Goal: Task Accomplishment & Management: Use online tool/utility

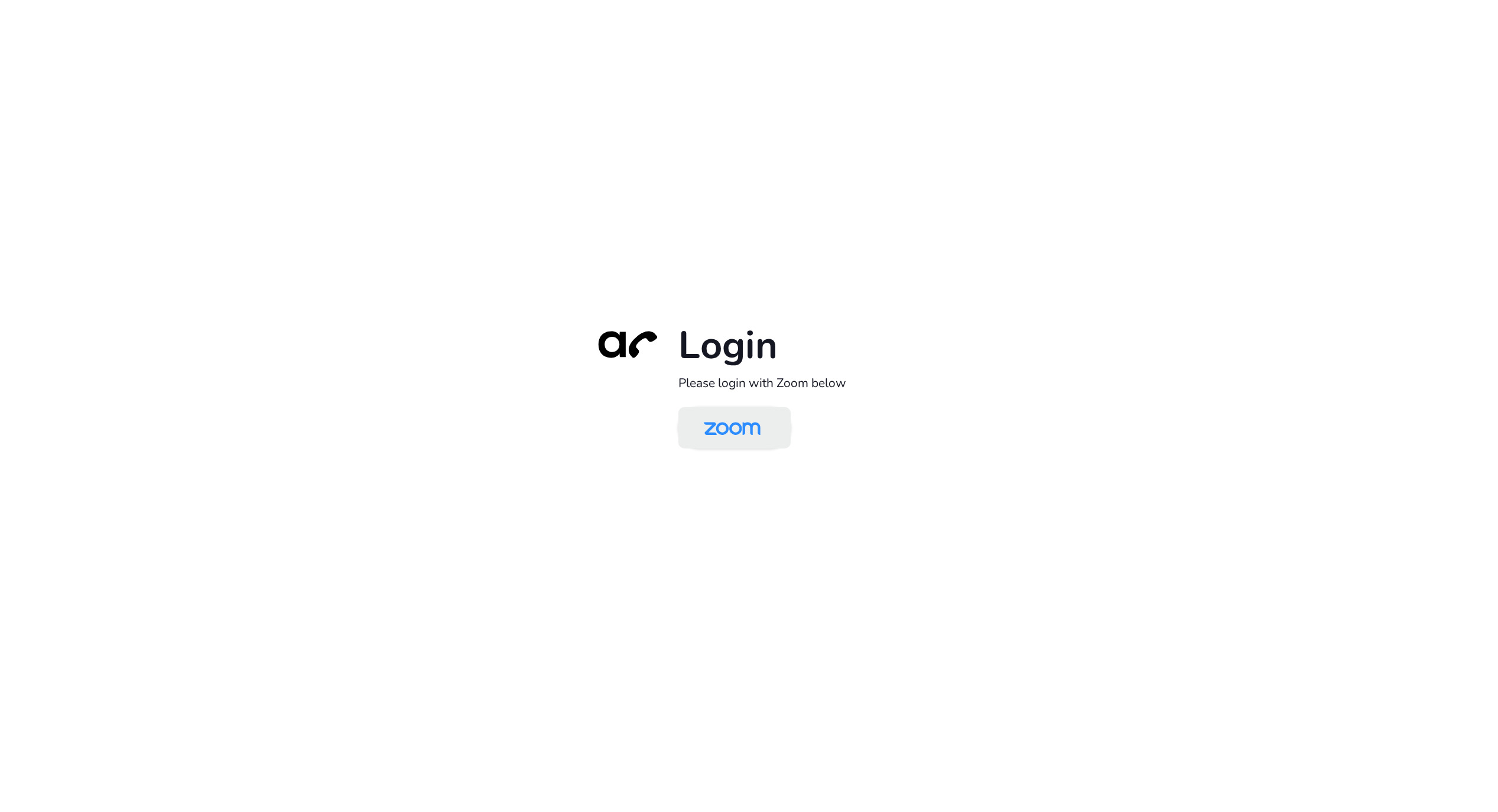
click at [759, 416] on img at bounding box center [733, 429] width 81 height 39
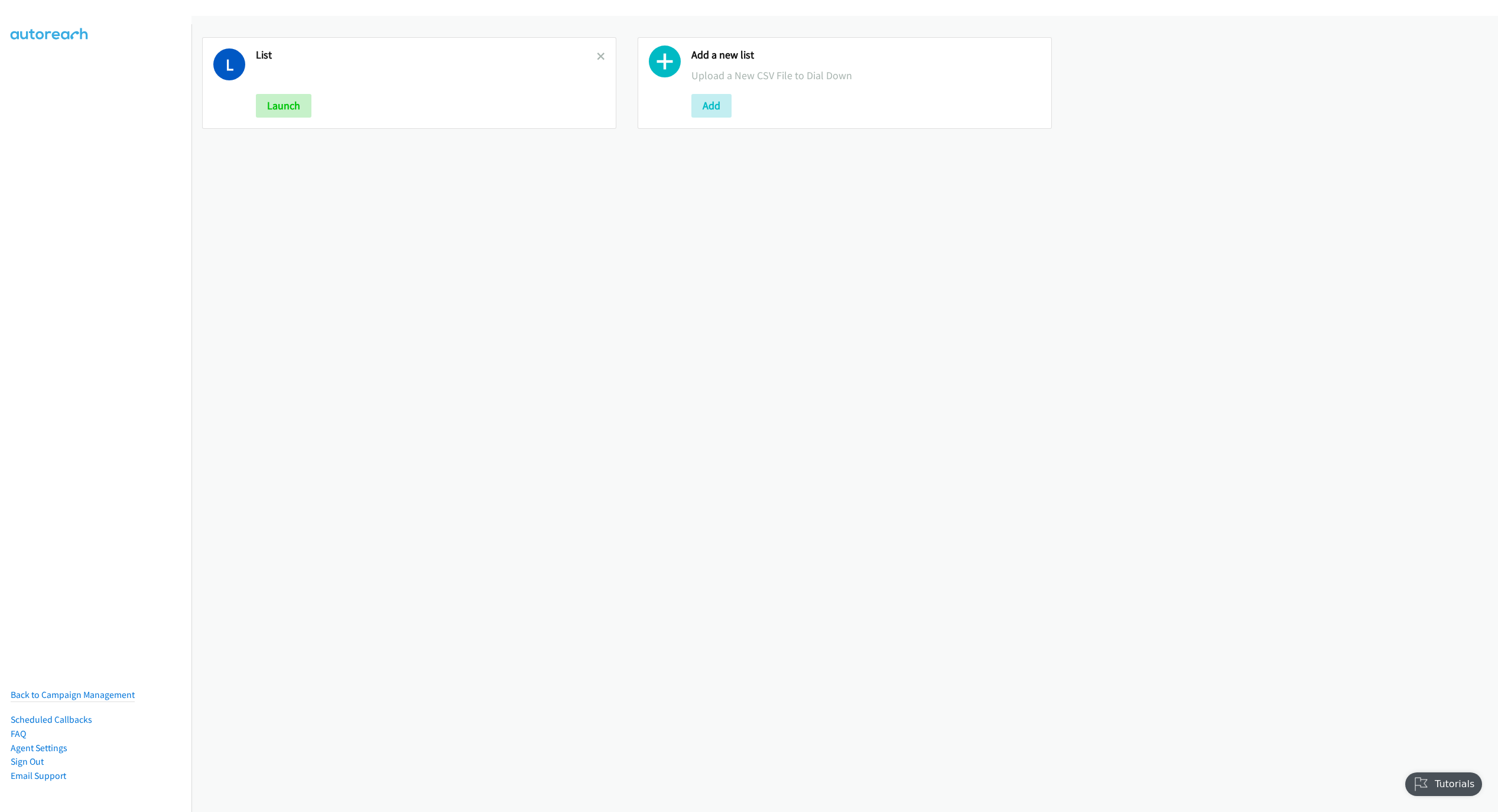
click at [597, 61] on link at bounding box center [601, 57] width 8 height 14
click at [293, 110] on button "Add" at bounding box center [276, 106] width 40 height 24
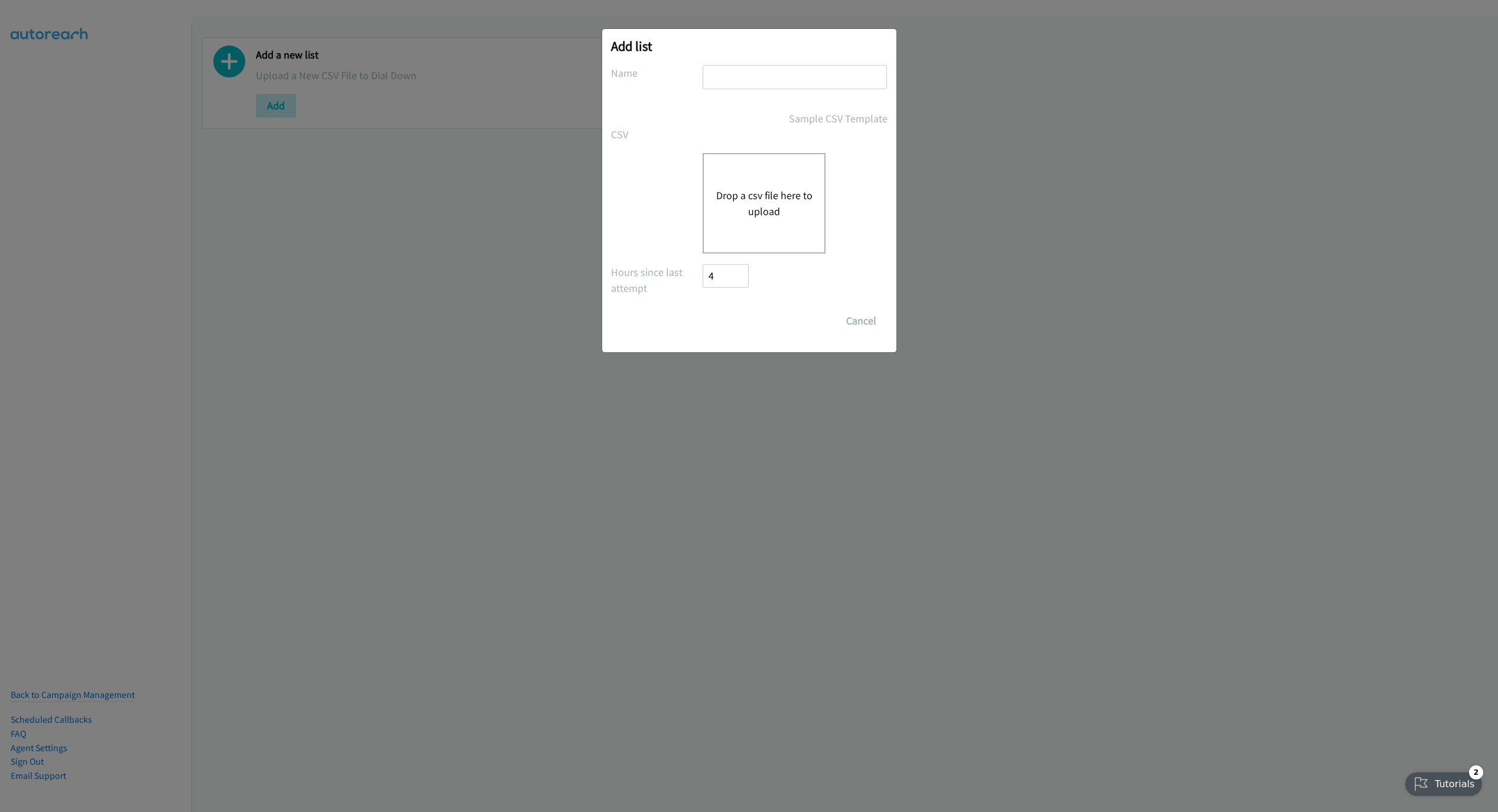
click at [775, 88] on input "text" at bounding box center [795, 76] width 185 height 24
type input "NEW LIST"
click at [755, 191] on button "Drop a csv file here to upload" at bounding box center [764, 203] width 97 height 32
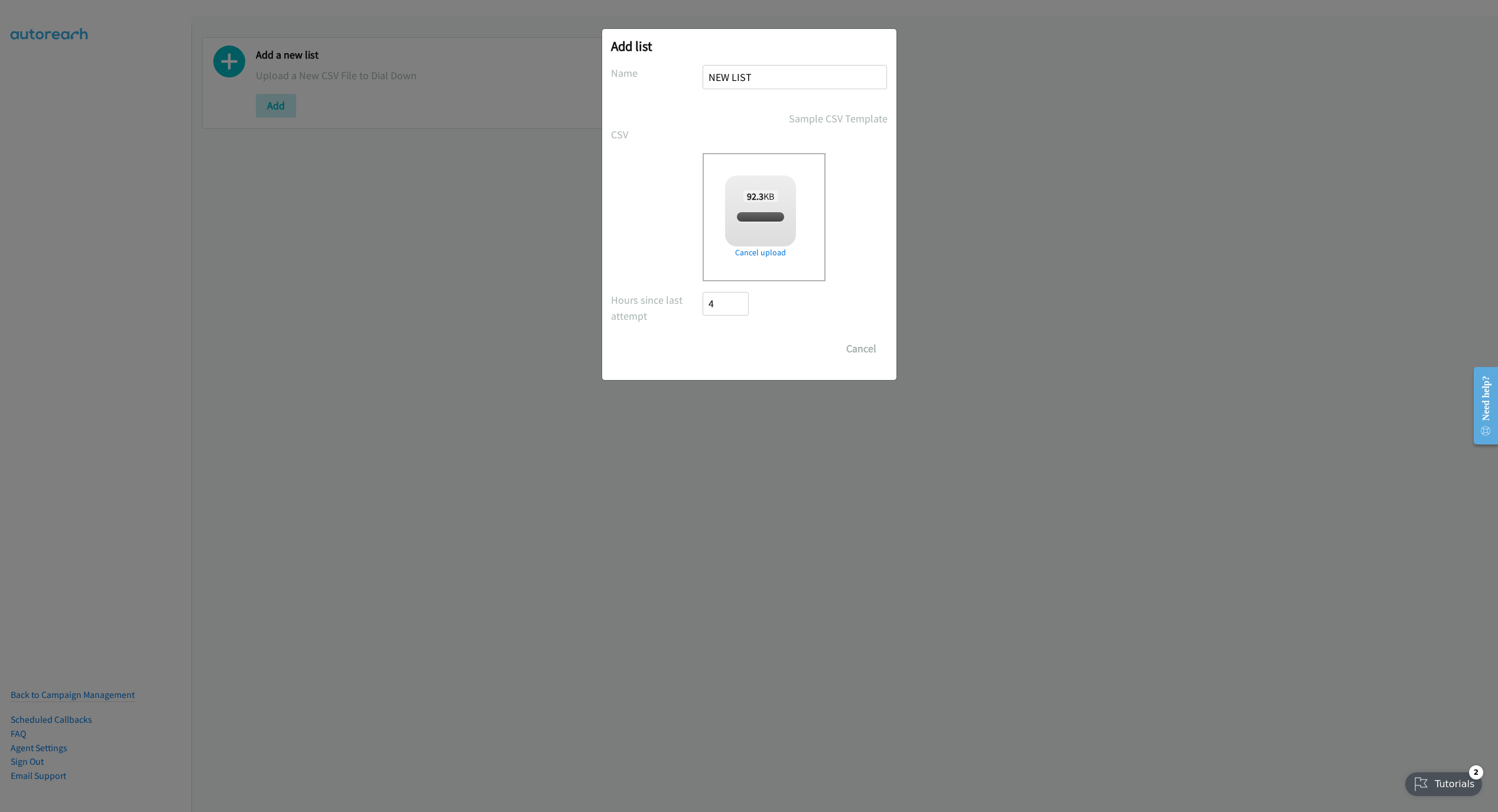
checkbox input "true"
click at [726, 342] on input "Save List" at bounding box center [735, 348] width 63 height 24
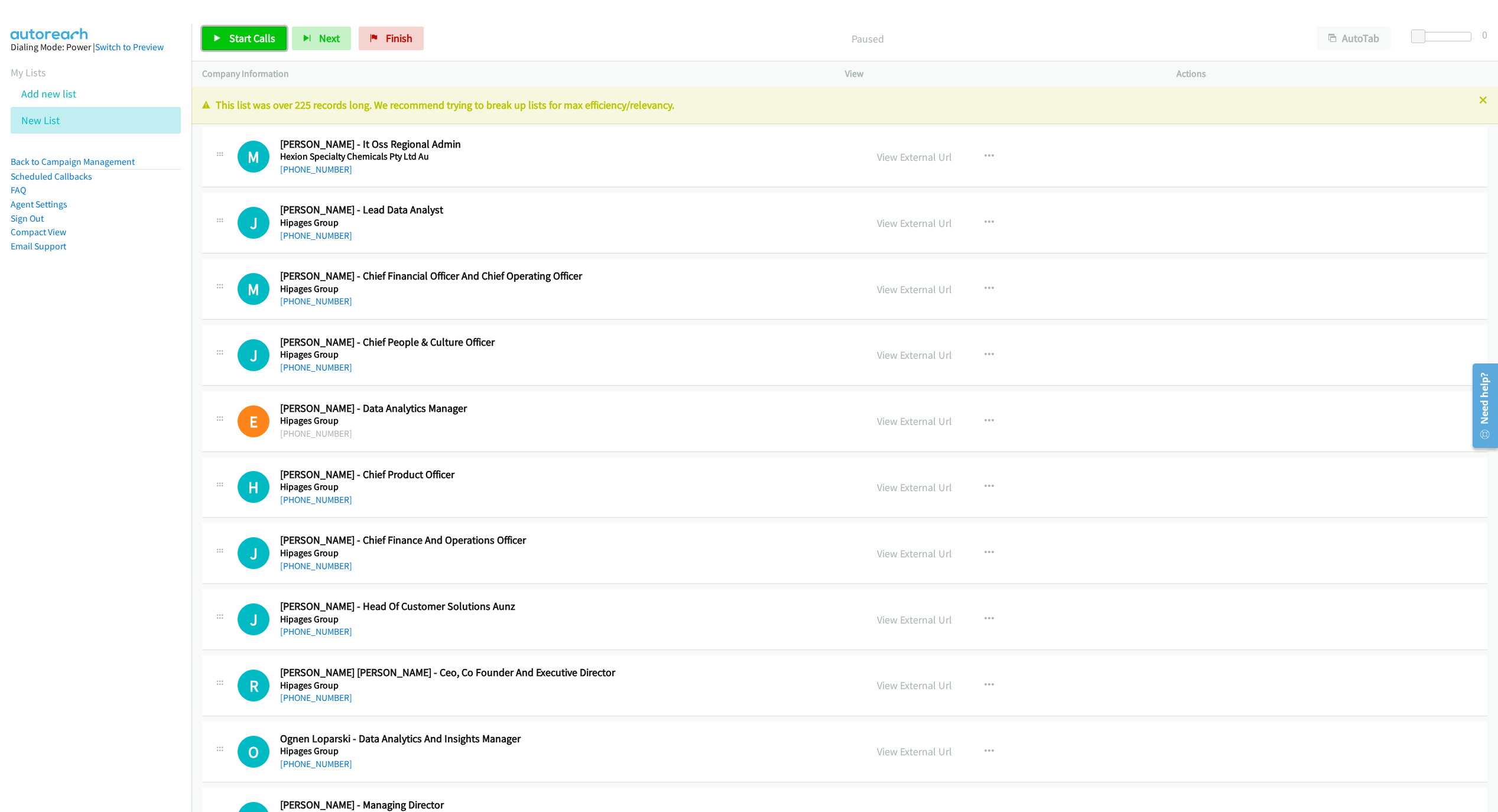
click at [207, 43] on link "Start Calls" at bounding box center [244, 39] width 84 height 24
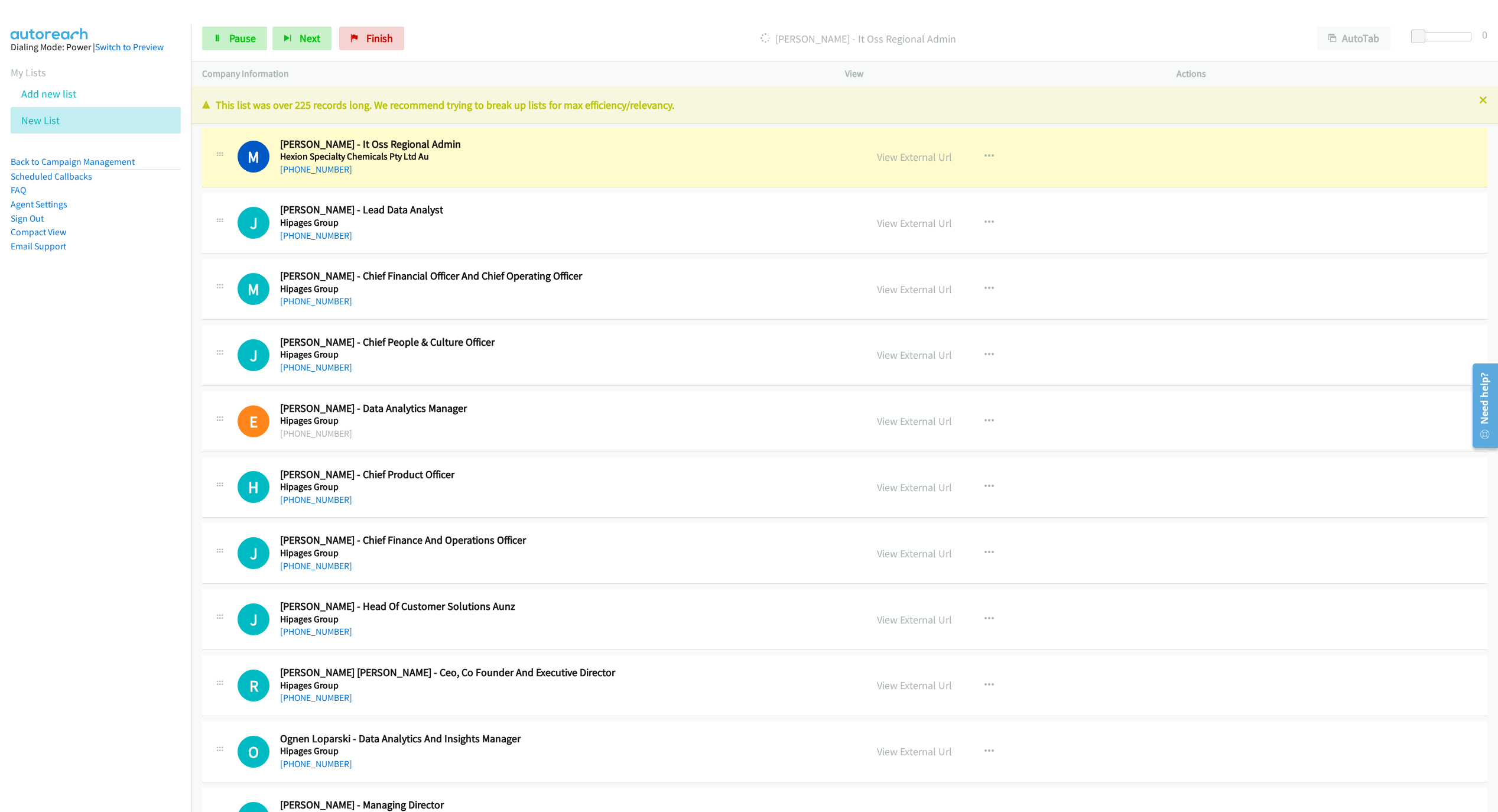
click at [1463, 101] on p "This list was over 225 records long. We recommend trying to break up lists for …" at bounding box center [845, 105] width 1286 height 16
click at [1479, 98] on icon at bounding box center [1483, 101] width 8 height 8
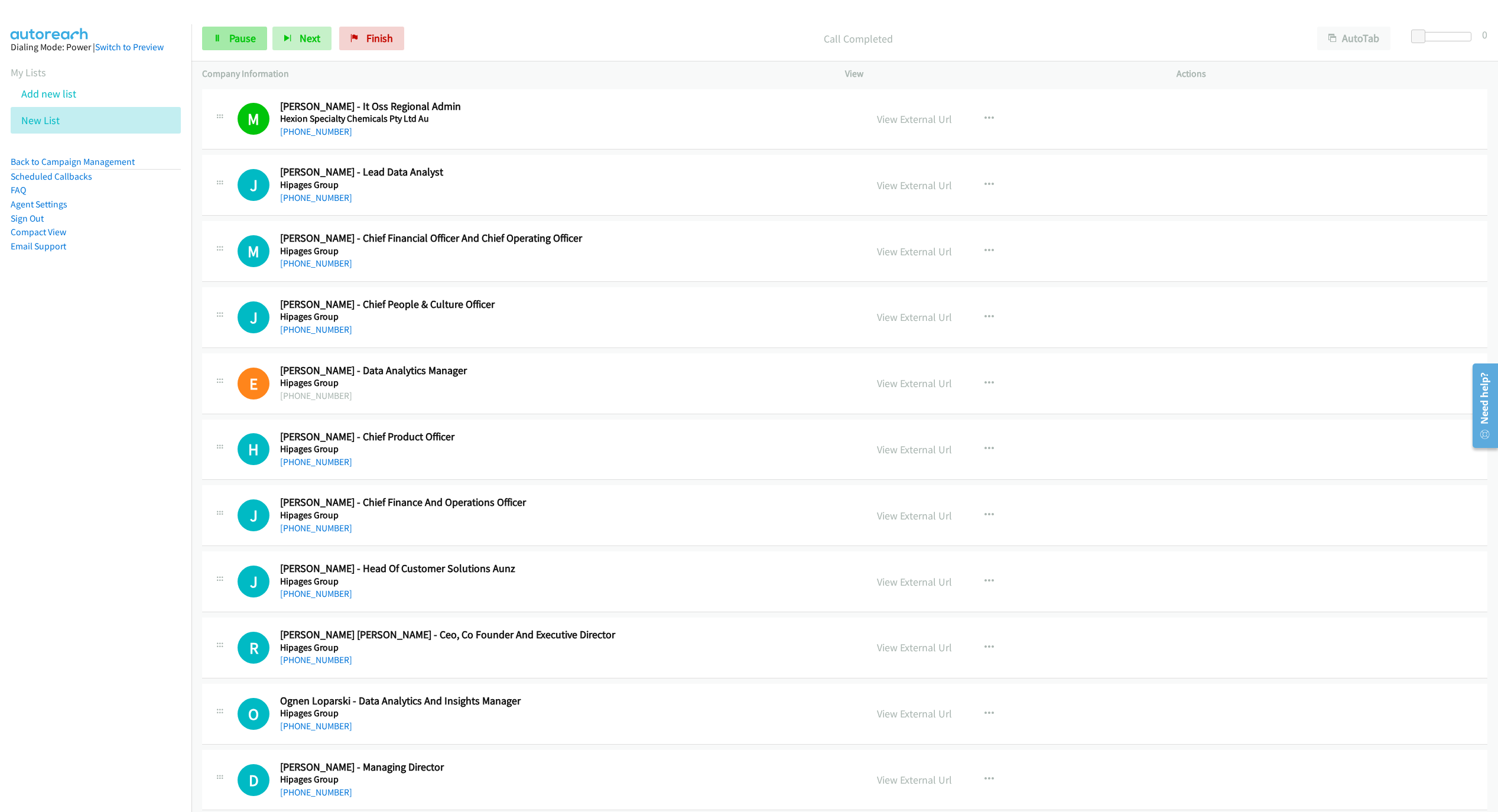
click at [249, 34] on span "Pause" at bounding box center [242, 39] width 27 height 14
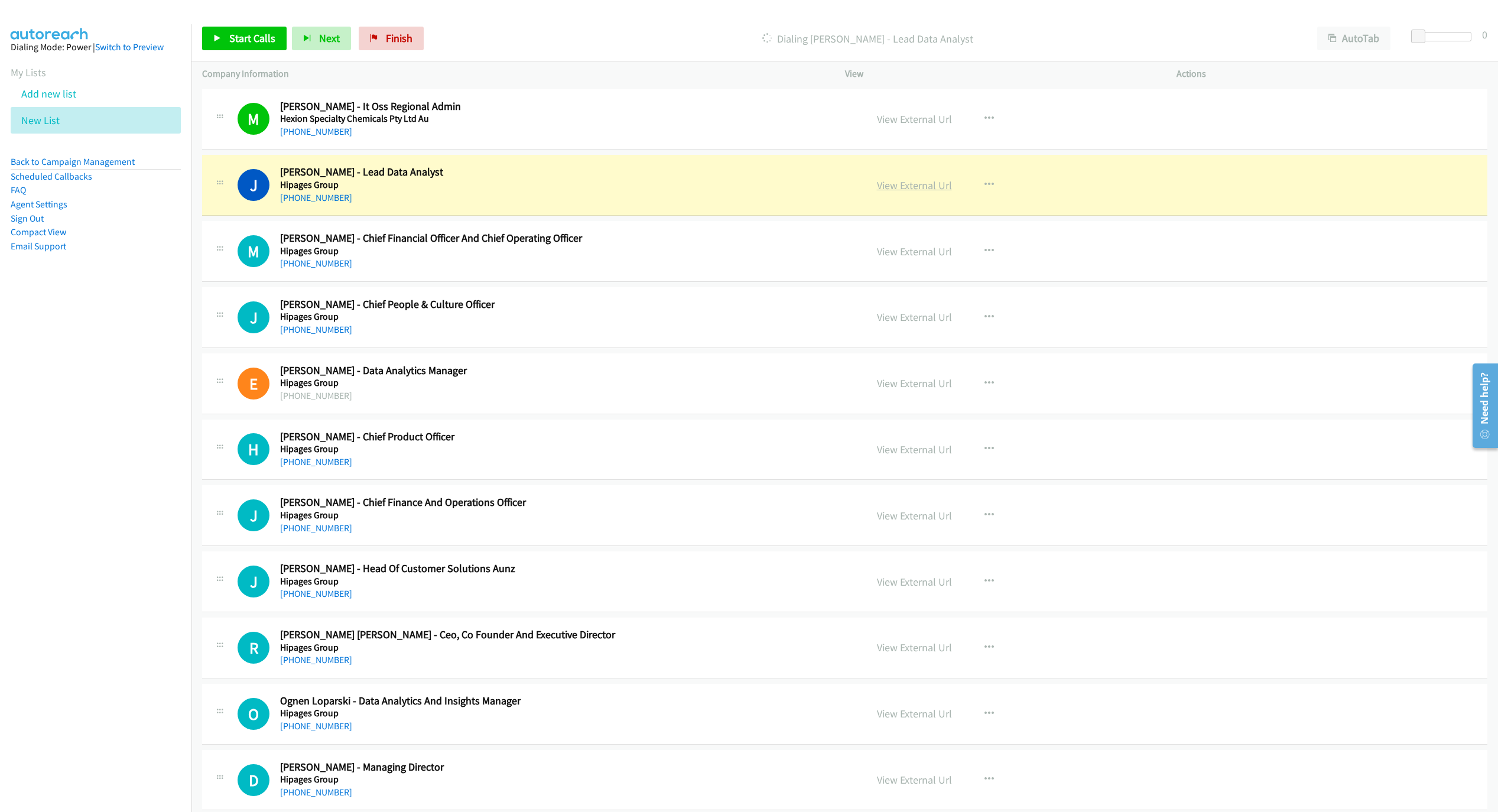
click at [931, 181] on link "View External Url" at bounding box center [915, 186] width 75 height 14
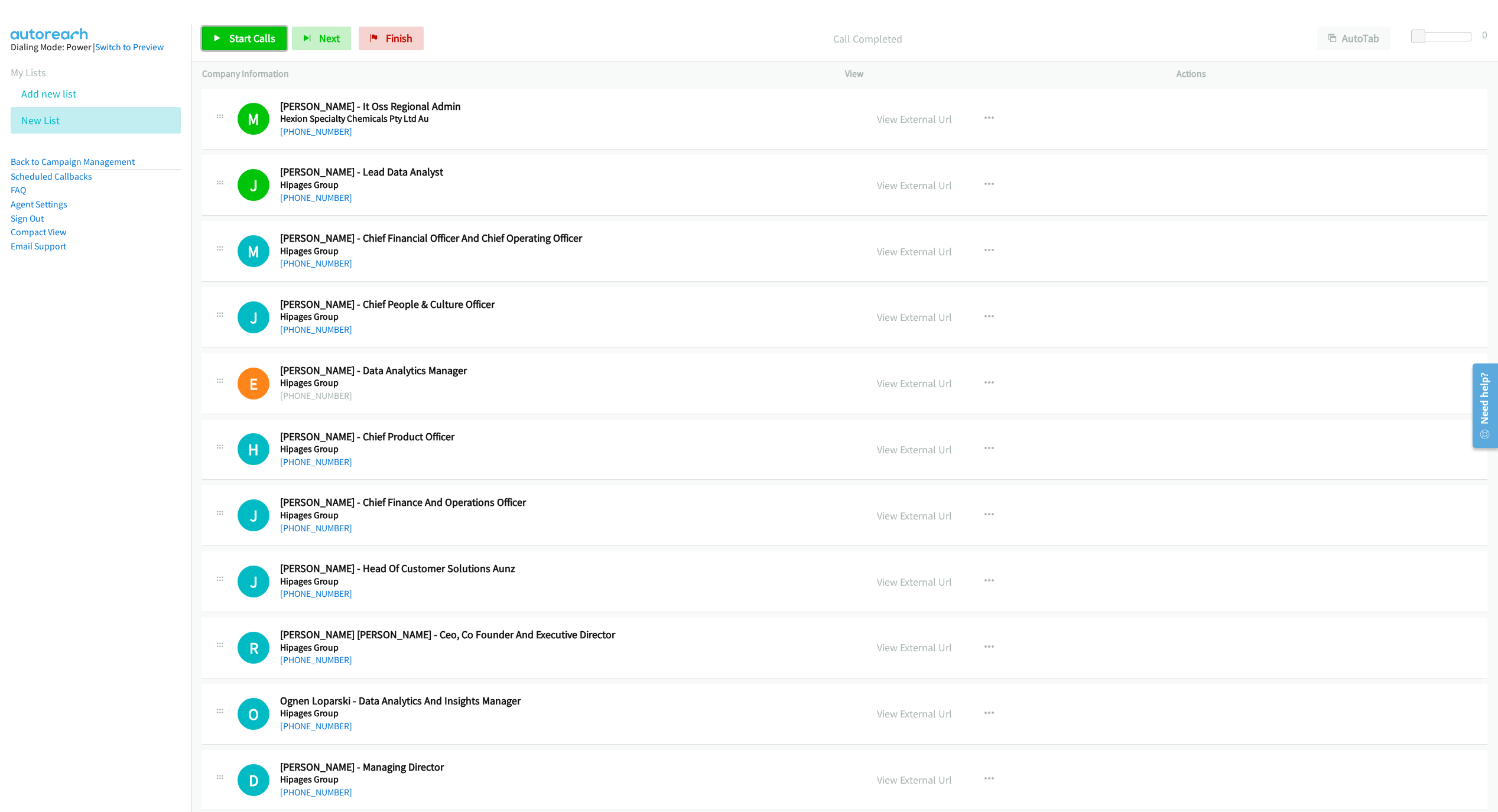
click at [204, 39] on link "Start Calls" at bounding box center [244, 39] width 84 height 24
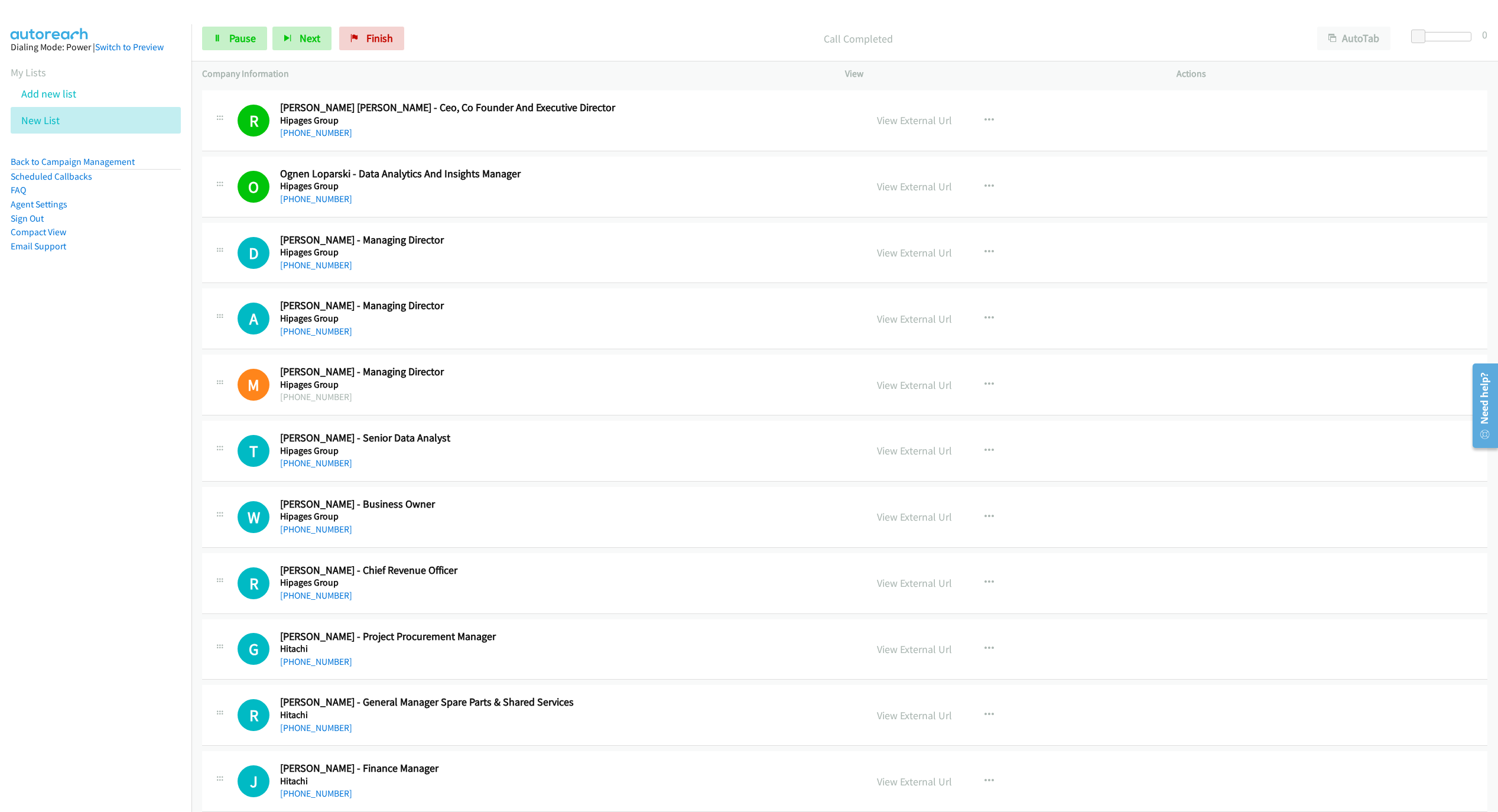
scroll to position [532, 0]
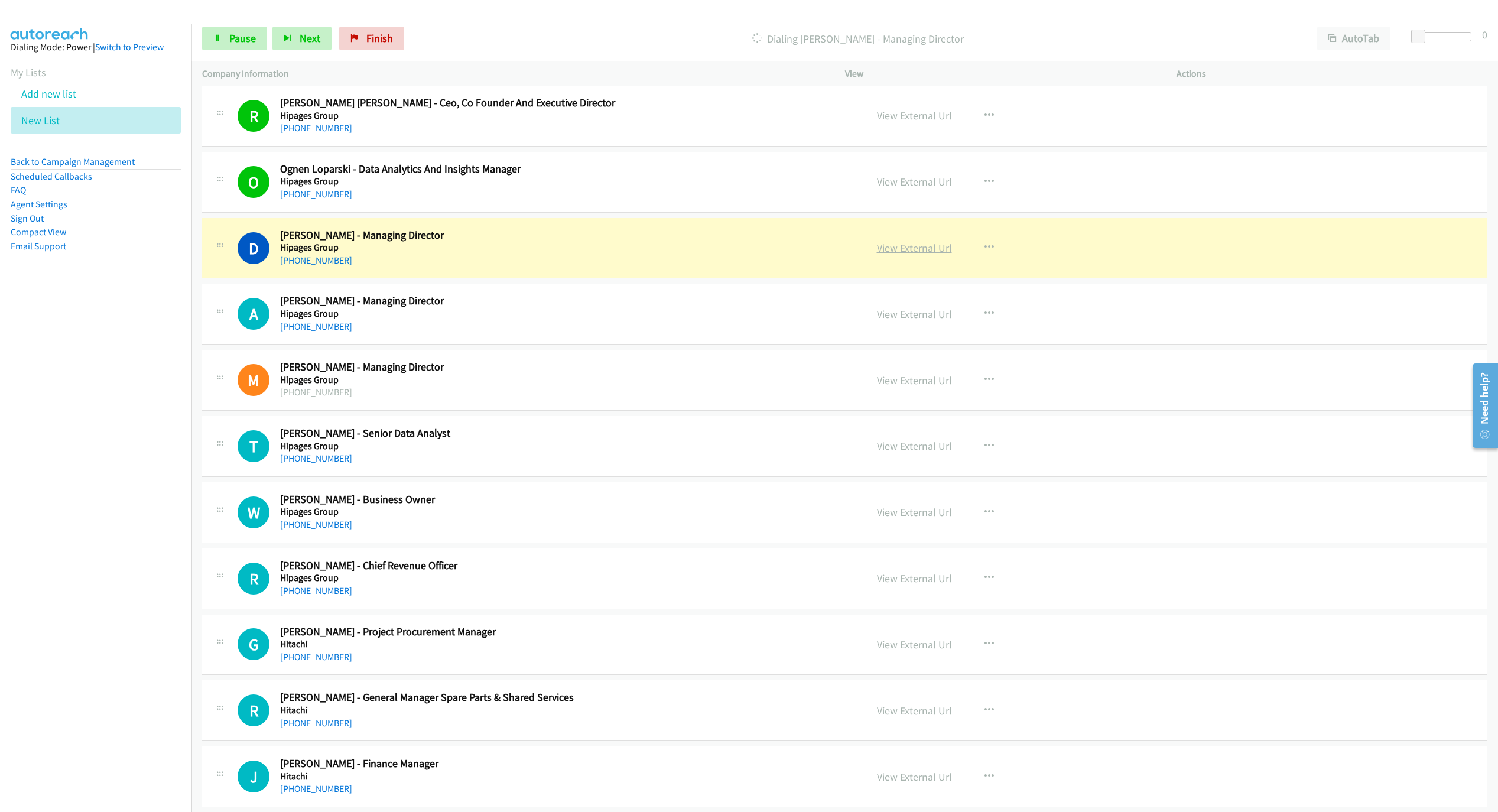
click at [879, 255] on link "View External Url" at bounding box center [915, 248] width 75 height 14
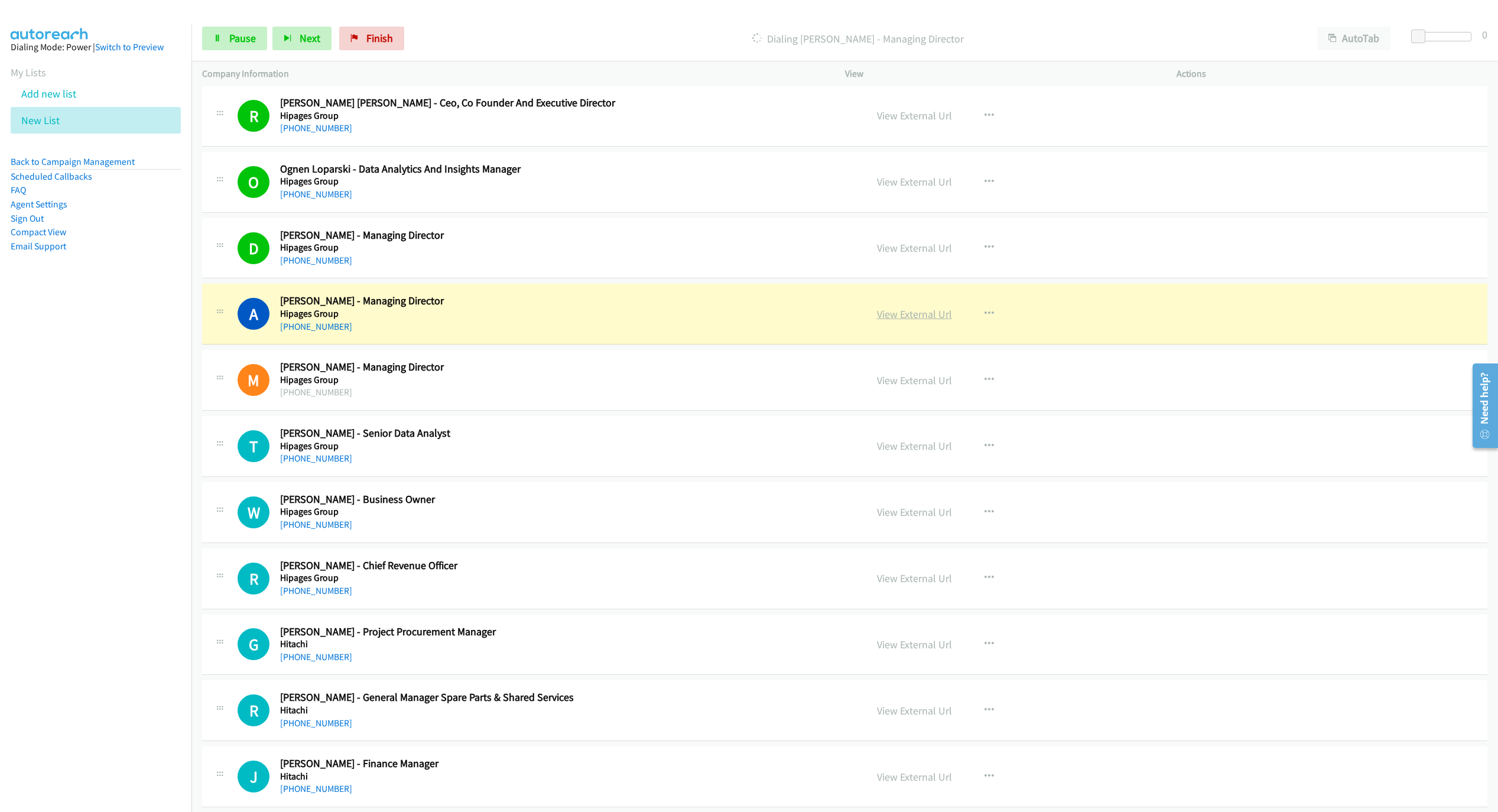
click at [918, 312] on link "View External Url" at bounding box center [915, 315] width 75 height 14
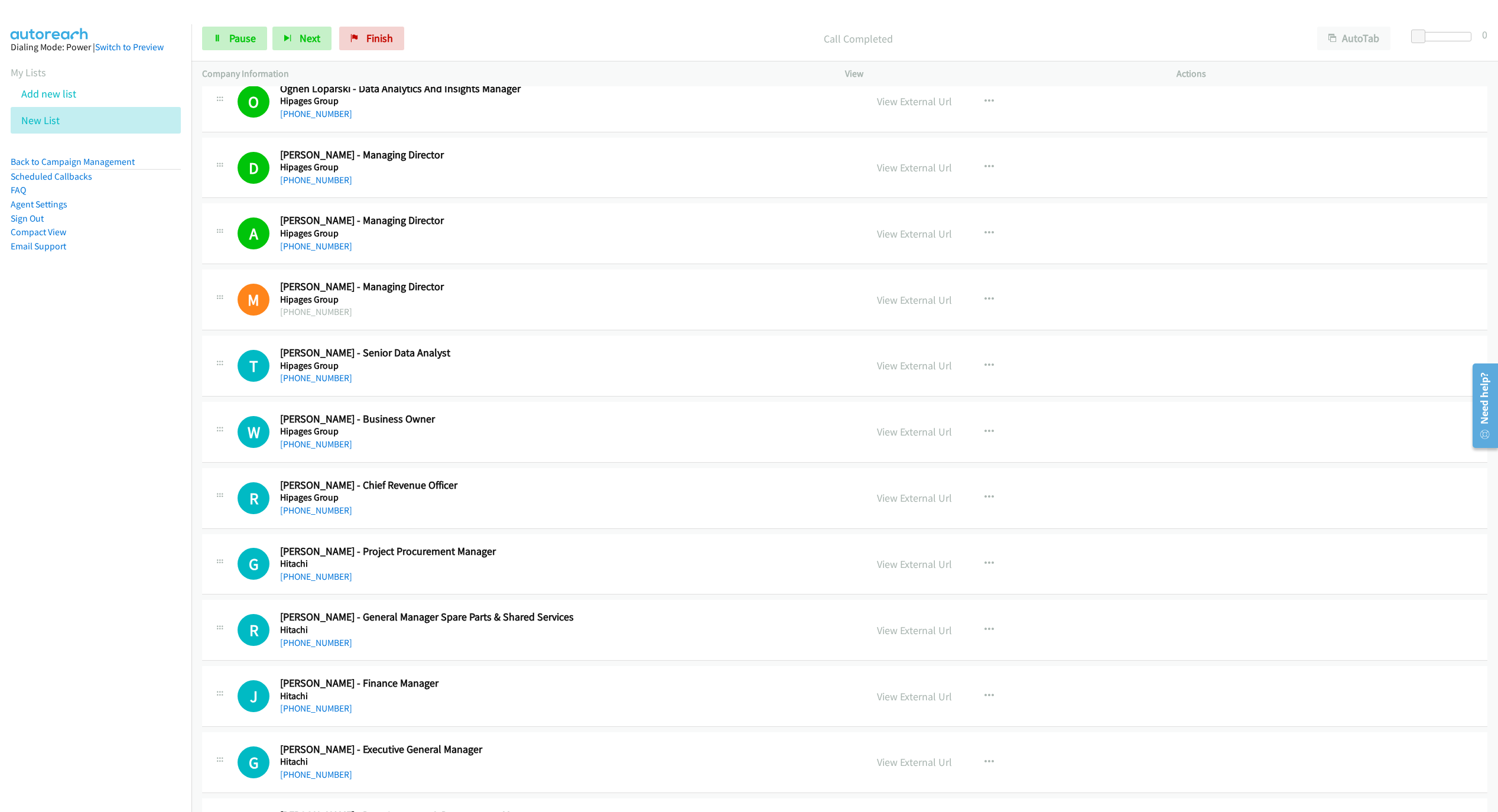
scroll to position [620, 0]
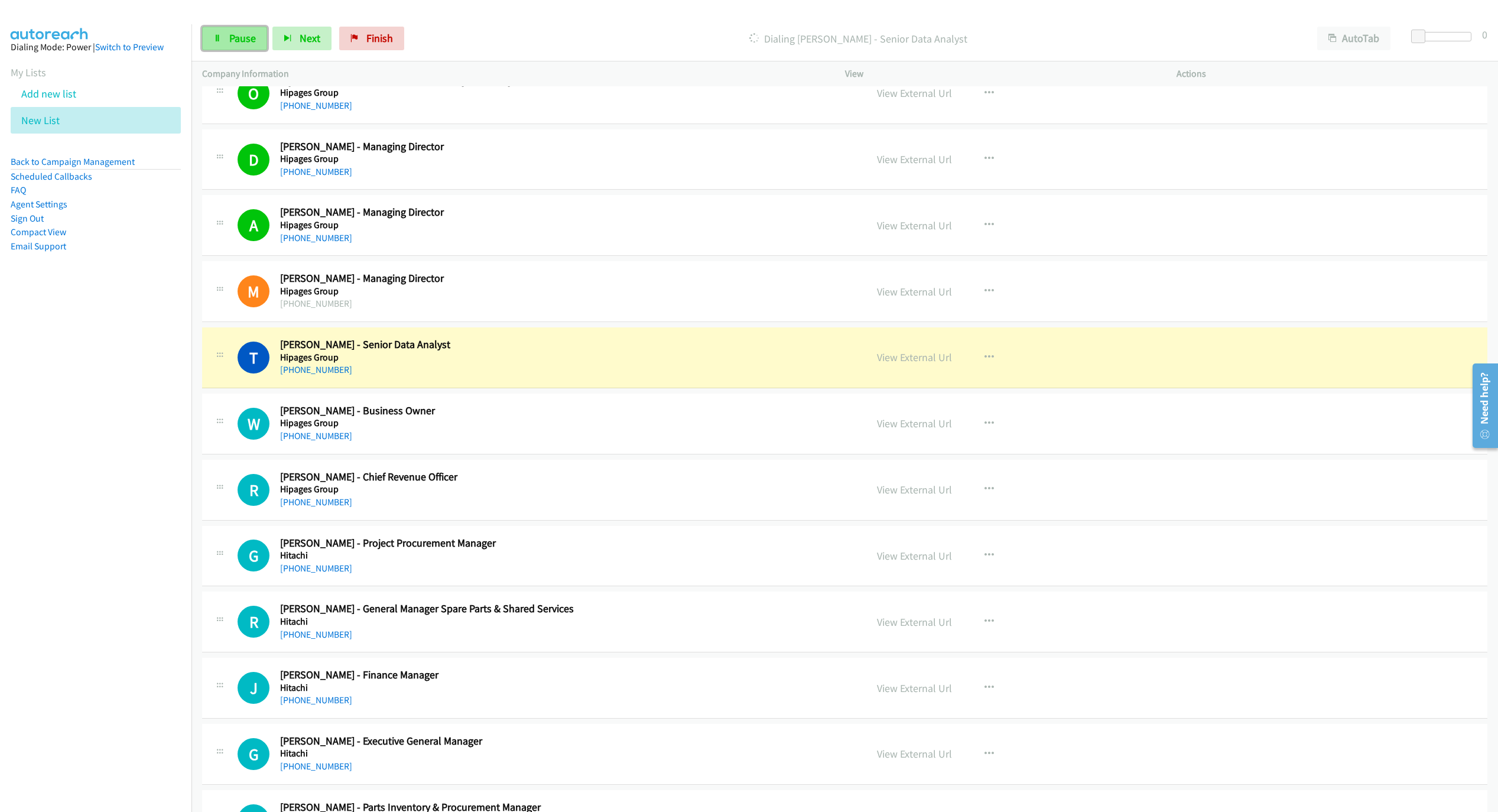
click at [234, 45] on link "Pause" at bounding box center [234, 39] width 65 height 24
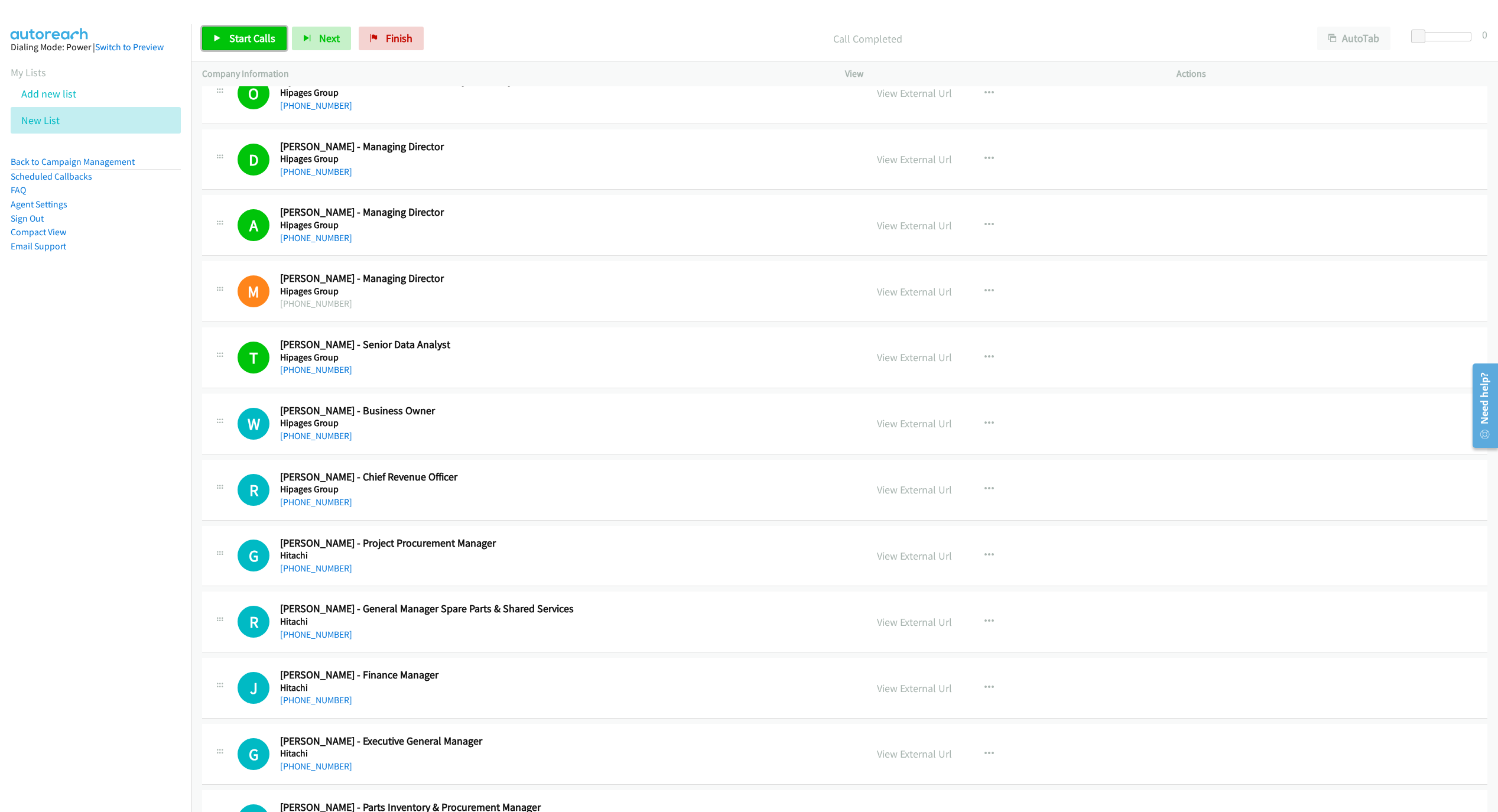
click at [252, 29] on link "Start Calls" at bounding box center [244, 39] width 84 height 24
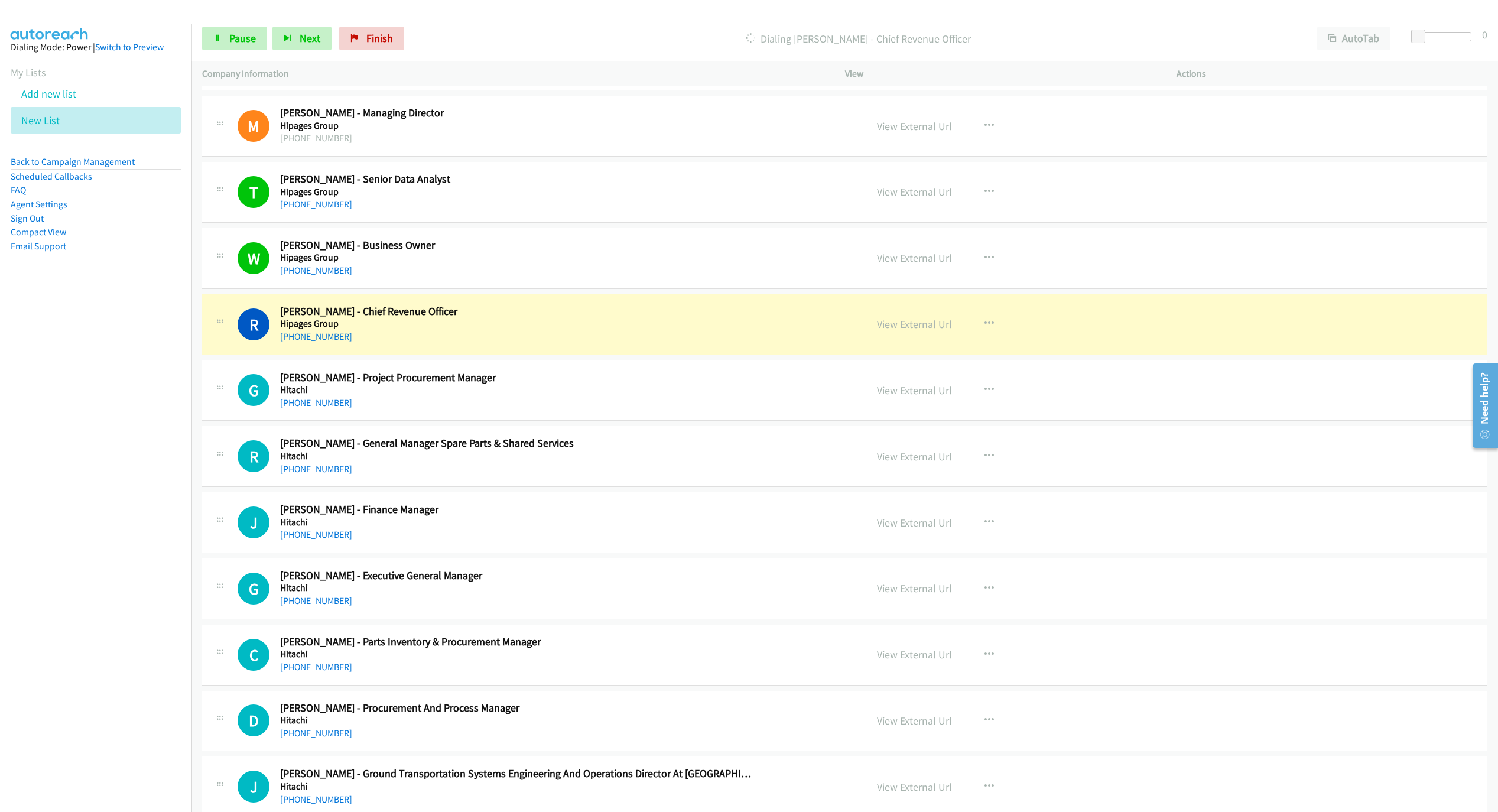
scroll to position [798, 0]
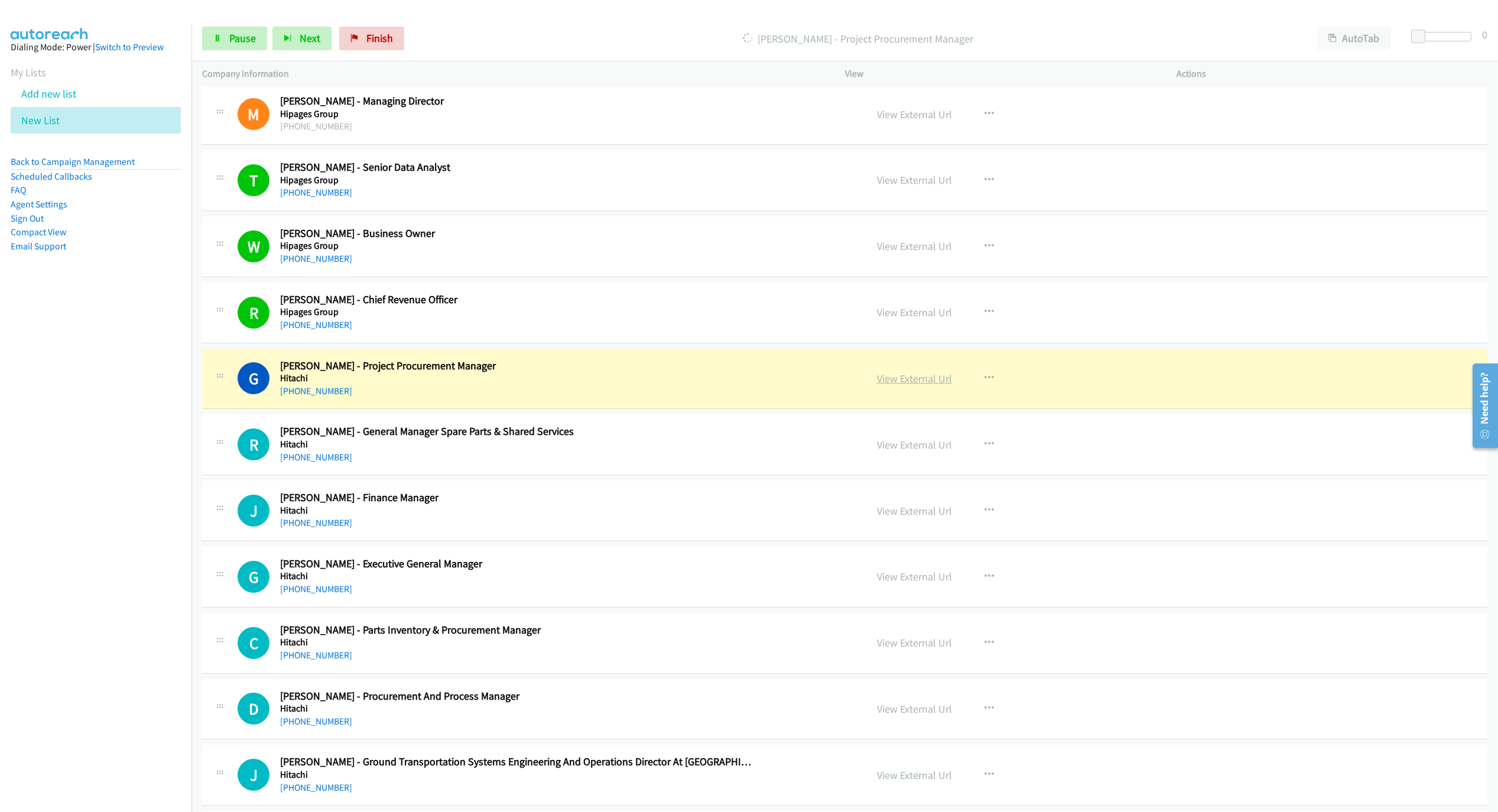
click at [878, 380] on link "View External Url" at bounding box center [915, 379] width 75 height 14
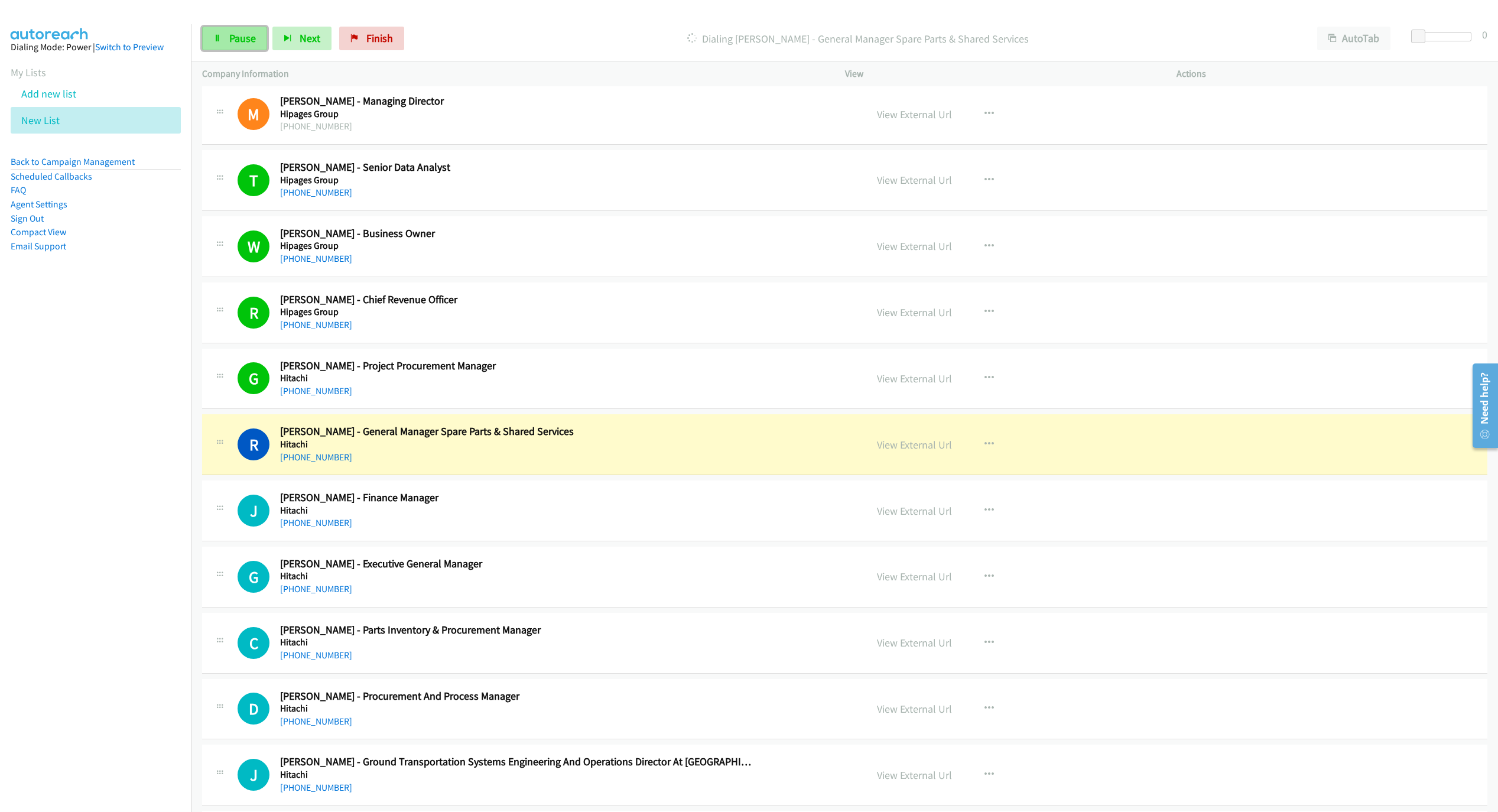
click at [219, 49] on link "Pause" at bounding box center [234, 39] width 65 height 24
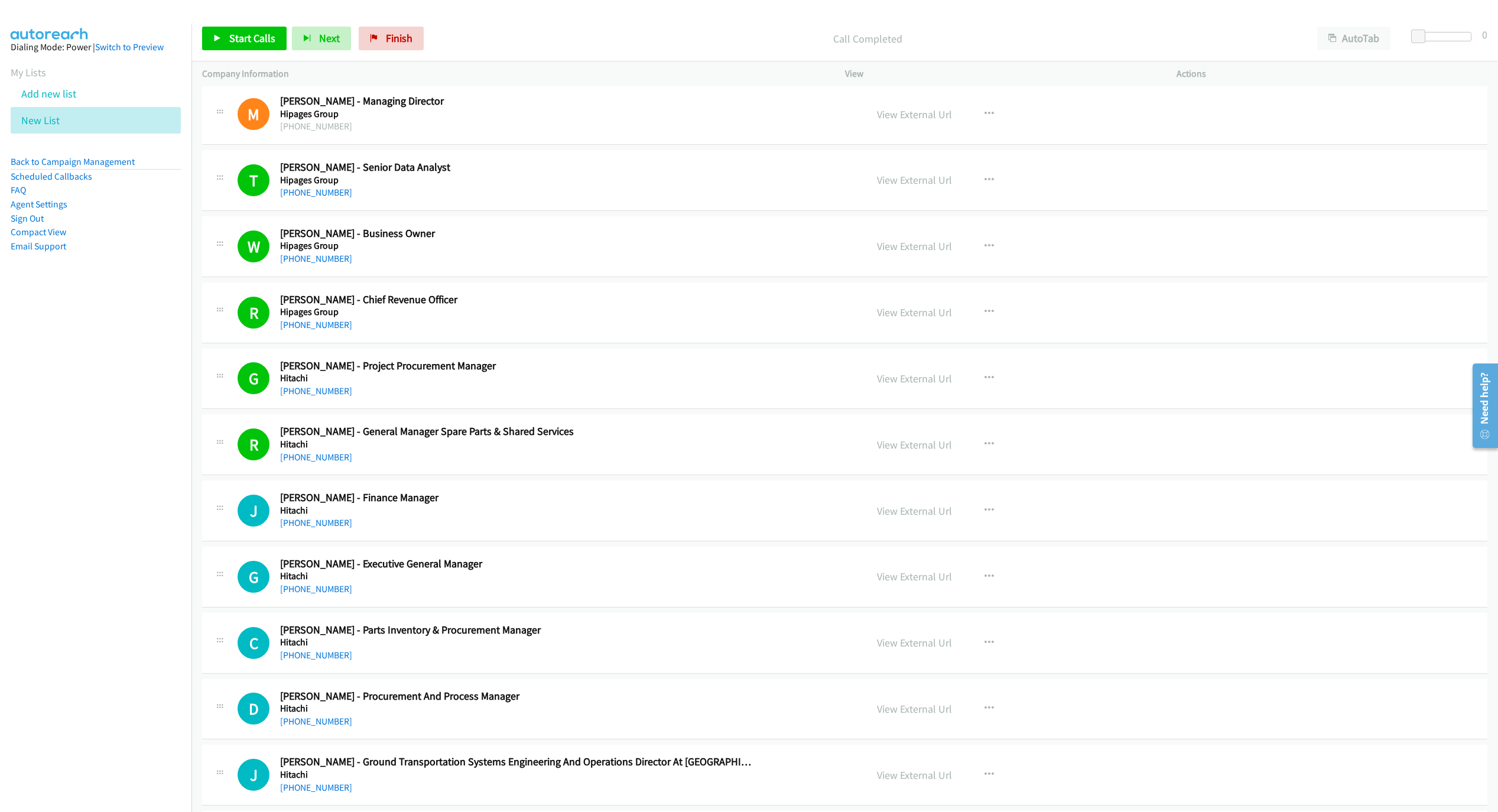
click at [247, 56] on div "Start Calls Pause Next Finish Call Completed AutoTab AutoTab 0" at bounding box center [845, 39] width 1306 height 46
click at [247, 52] on div "Start Calls Pause Next Finish Call Completed AutoTab AutoTab 0" at bounding box center [845, 39] width 1306 height 46
click at [249, 45] on link "Start Calls" at bounding box center [244, 39] width 84 height 24
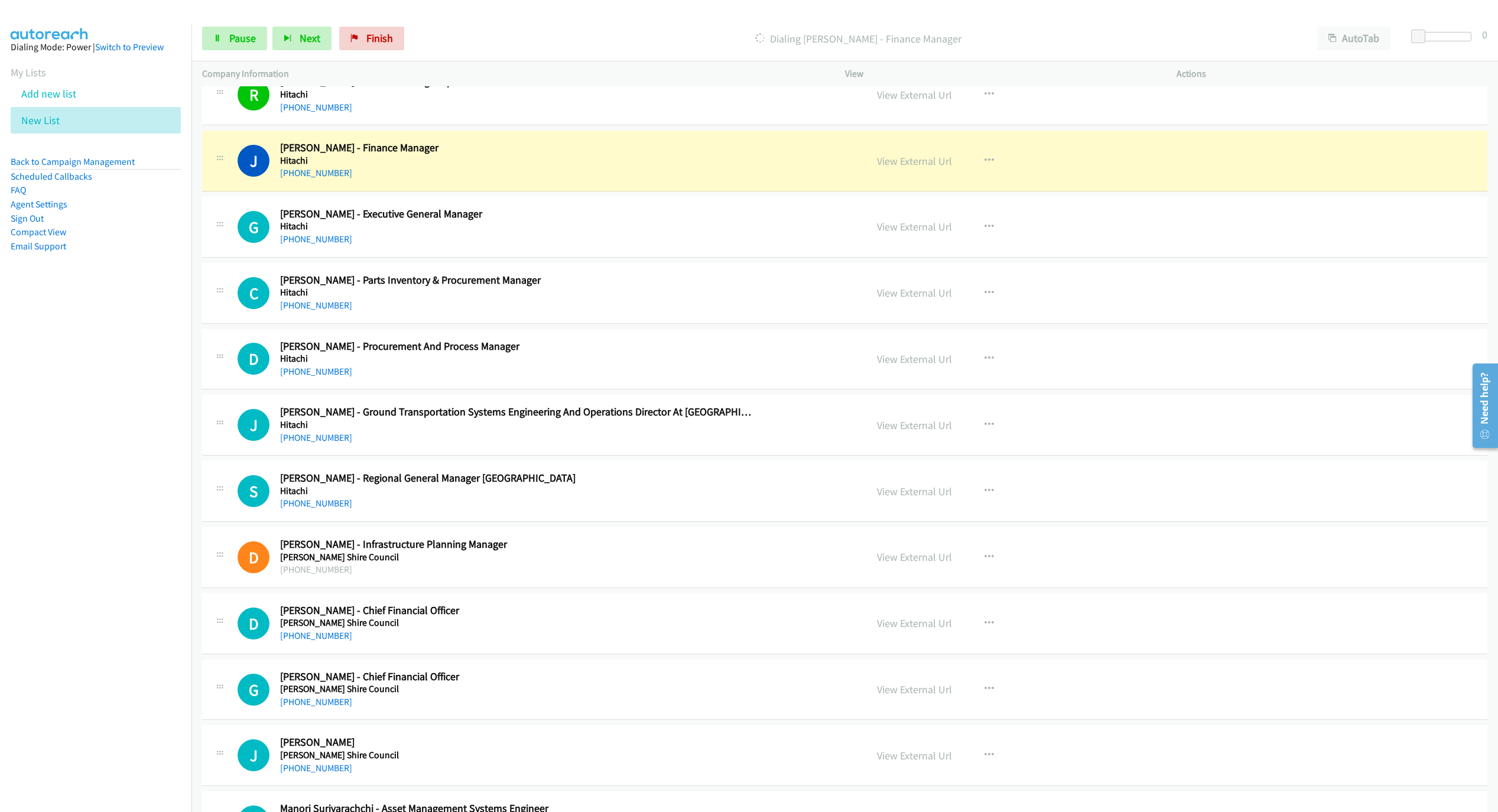
scroll to position [1152, 0]
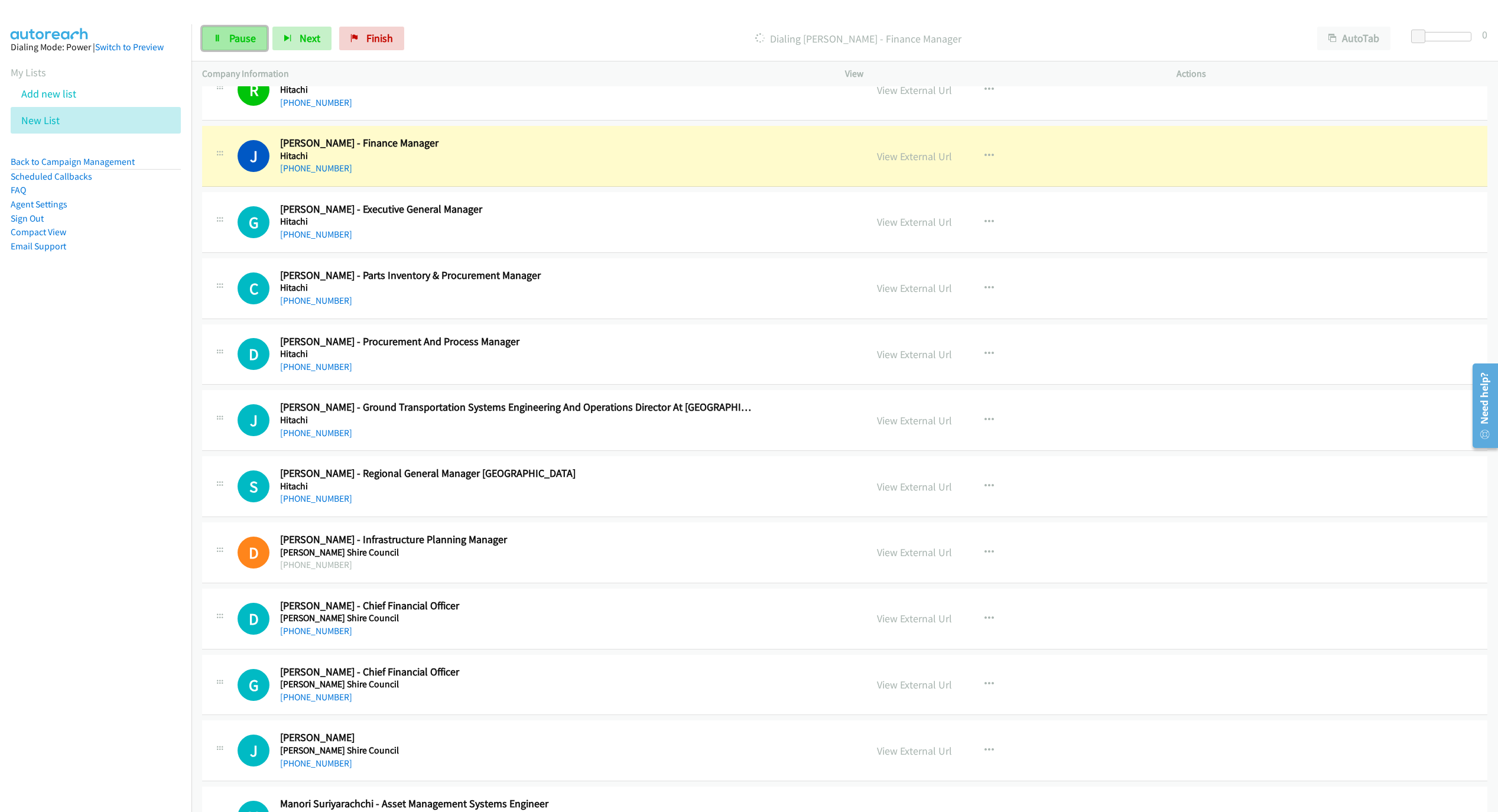
click at [229, 35] on span "Pause" at bounding box center [242, 39] width 27 height 14
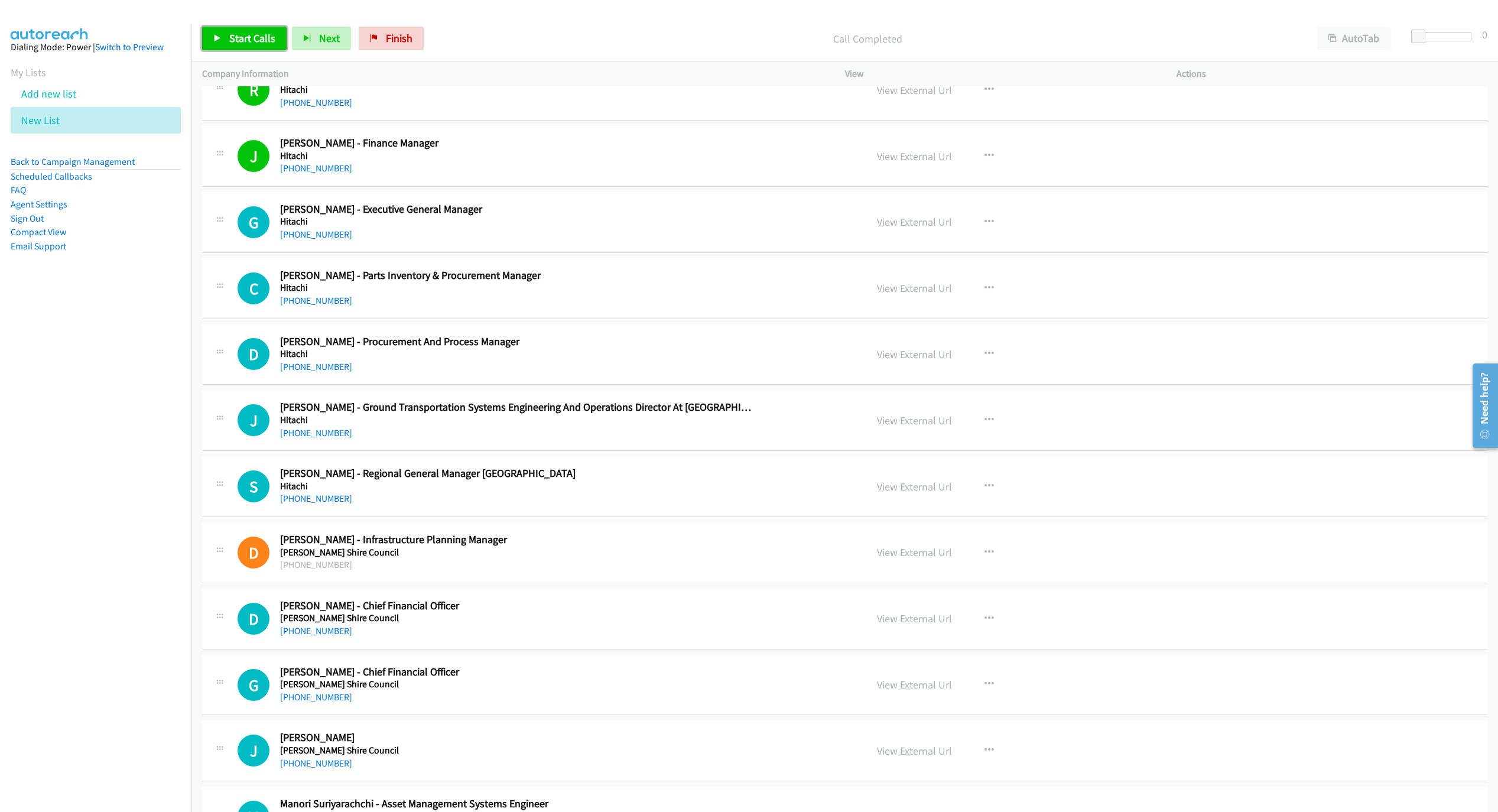
click at [249, 51] on link "Start Calls" at bounding box center [244, 39] width 84 height 24
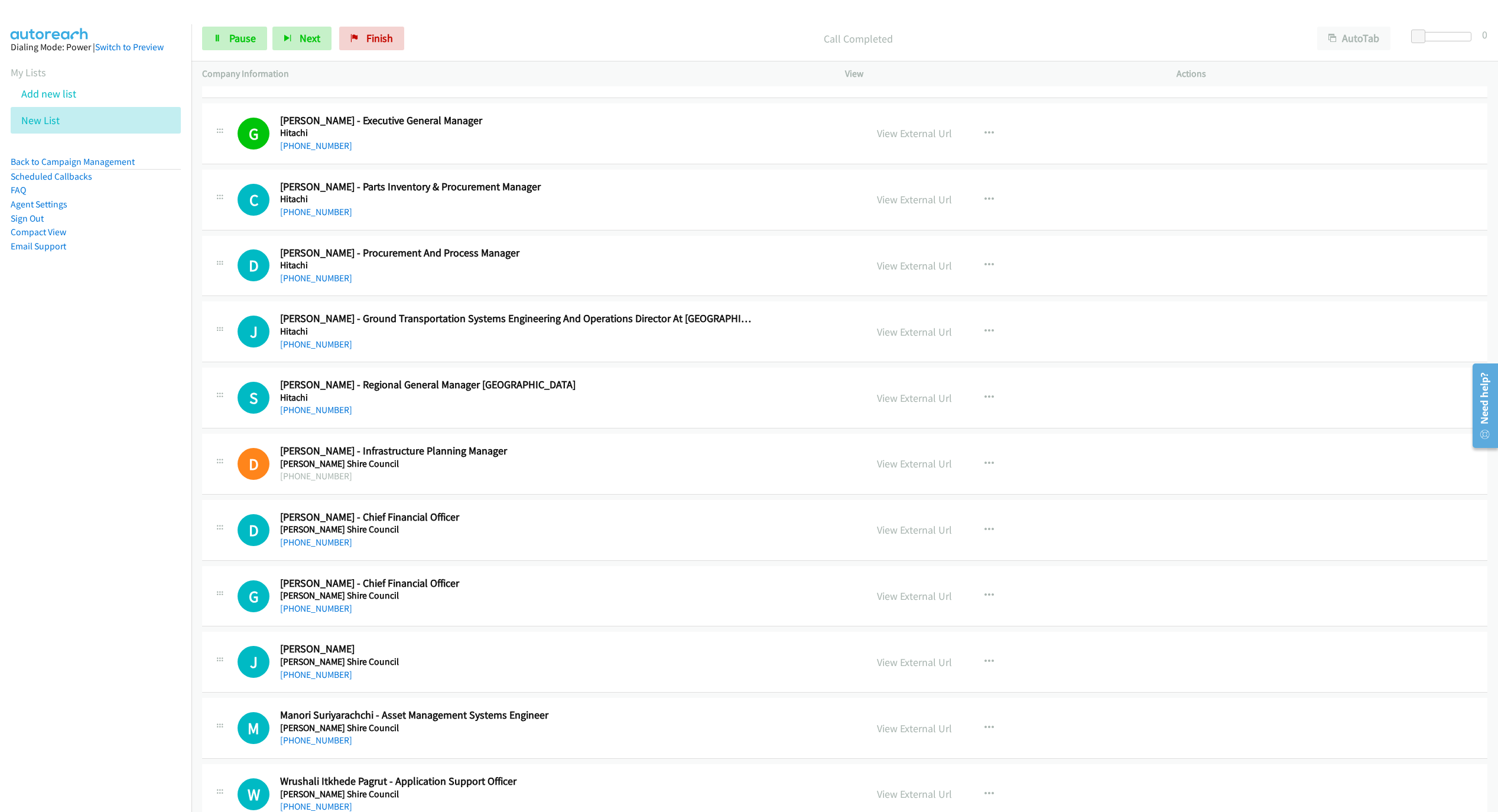
scroll to position [1330, 0]
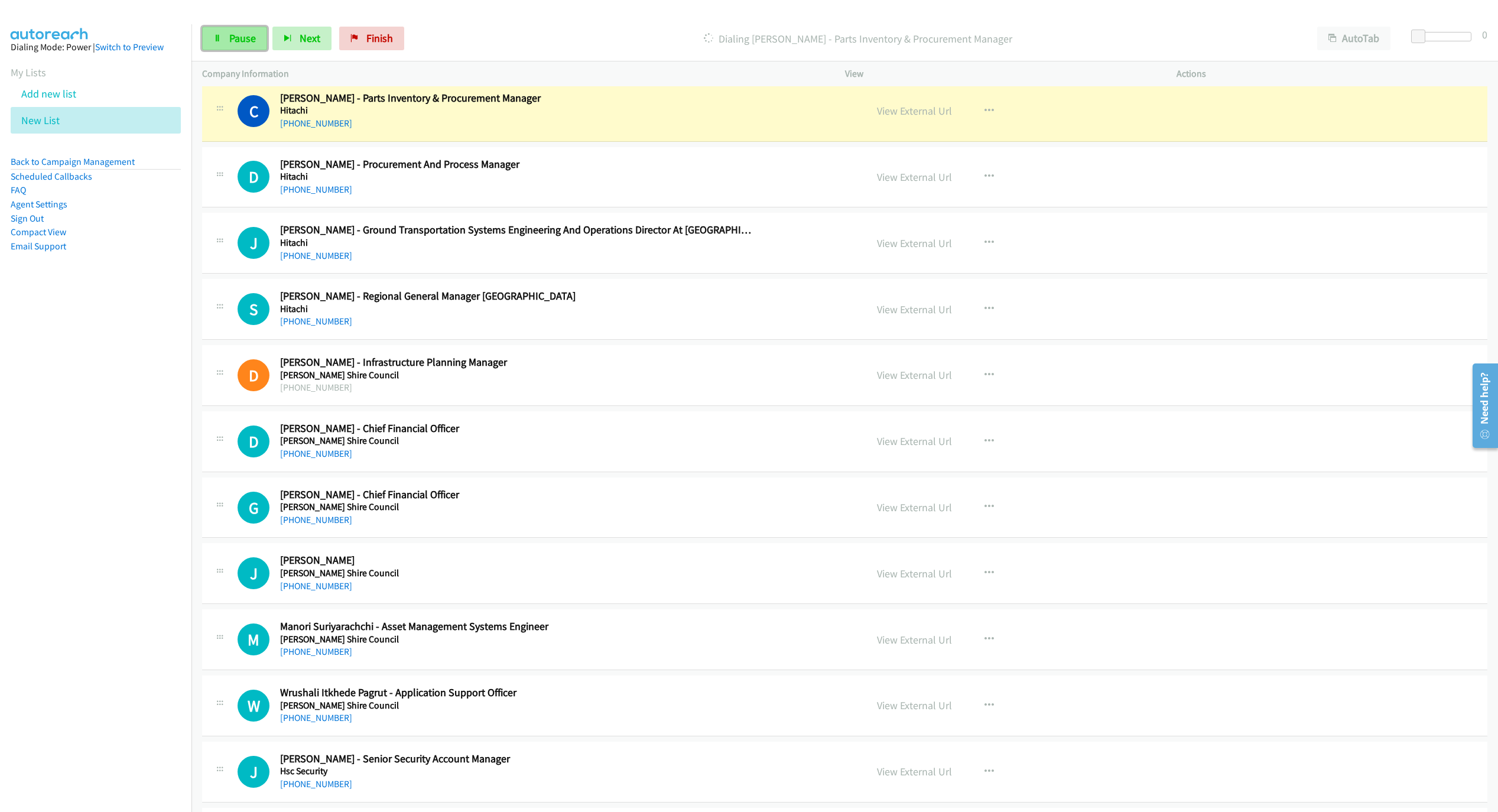
click at [239, 41] on span "Pause" at bounding box center [242, 39] width 27 height 14
click at [899, 112] on link "View External Url" at bounding box center [915, 111] width 75 height 14
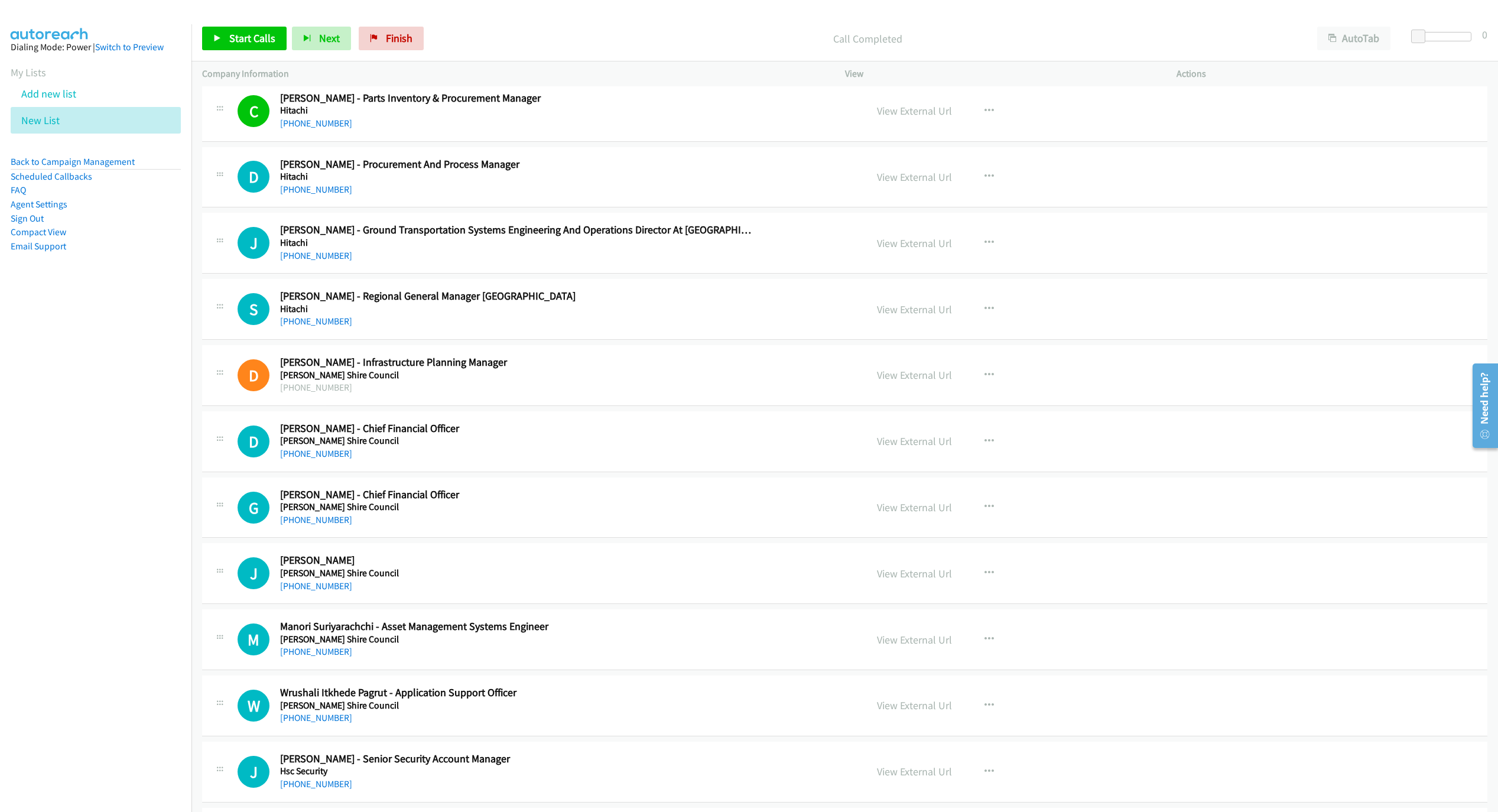
click at [198, 33] on div "Start Calls Pause Next Finish Call Completed AutoTab AutoTab 0" at bounding box center [845, 39] width 1306 height 46
click at [229, 41] on span "Start Calls" at bounding box center [252, 39] width 46 height 14
click at [247, 45] on link "Pause" at bounding box center [234, 39] width 65 height 24
click at [225, 39] on link "Start Calls" at bounding box center [244, 39] width 84 height 24
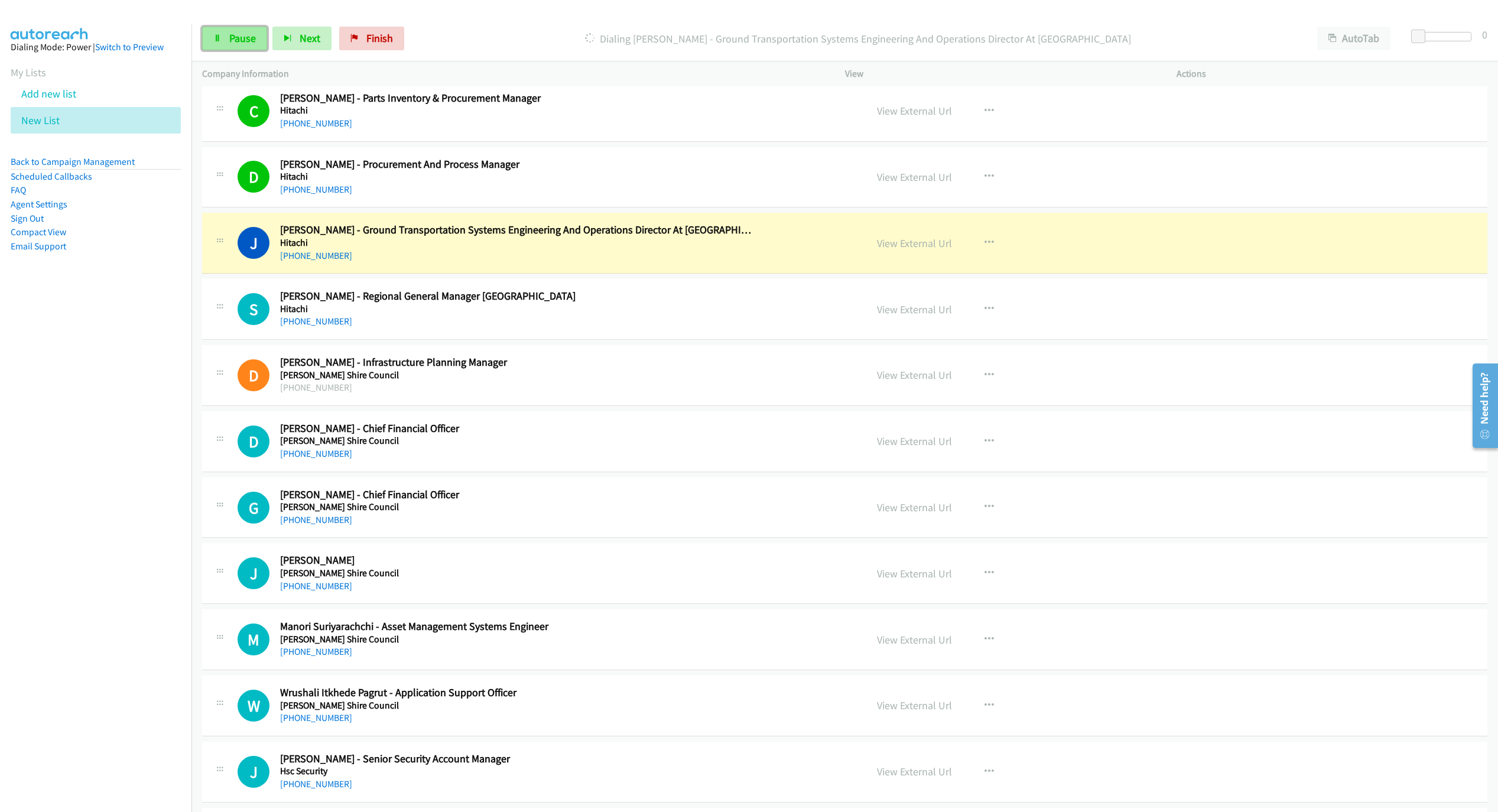
click at [237, 36] on span "Pause" at bounding box center [242, 39] width 27 height 14
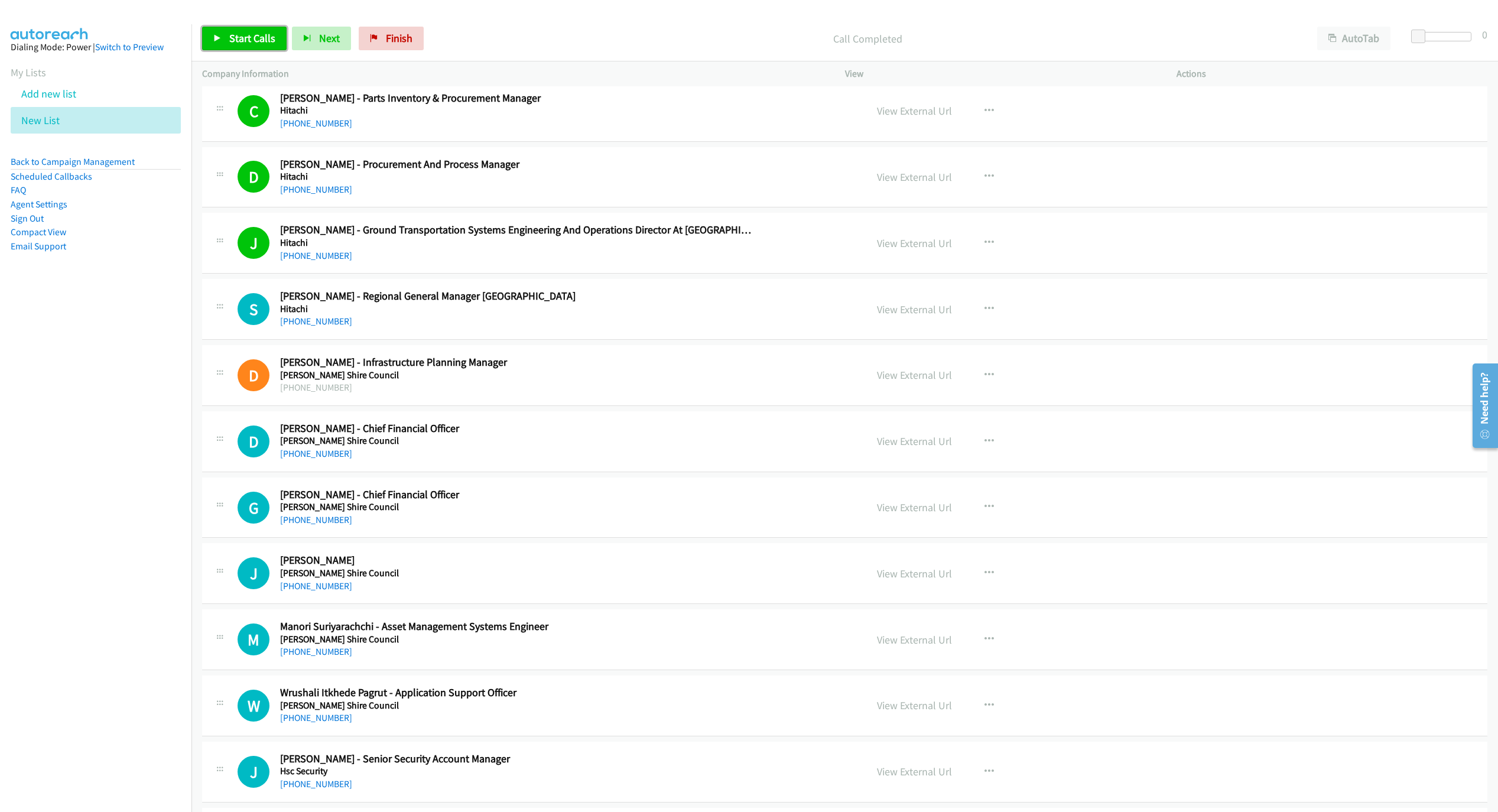
click at [264, 36] on span "Start Calls" at bounding box center [252, 39] width 46 height 14
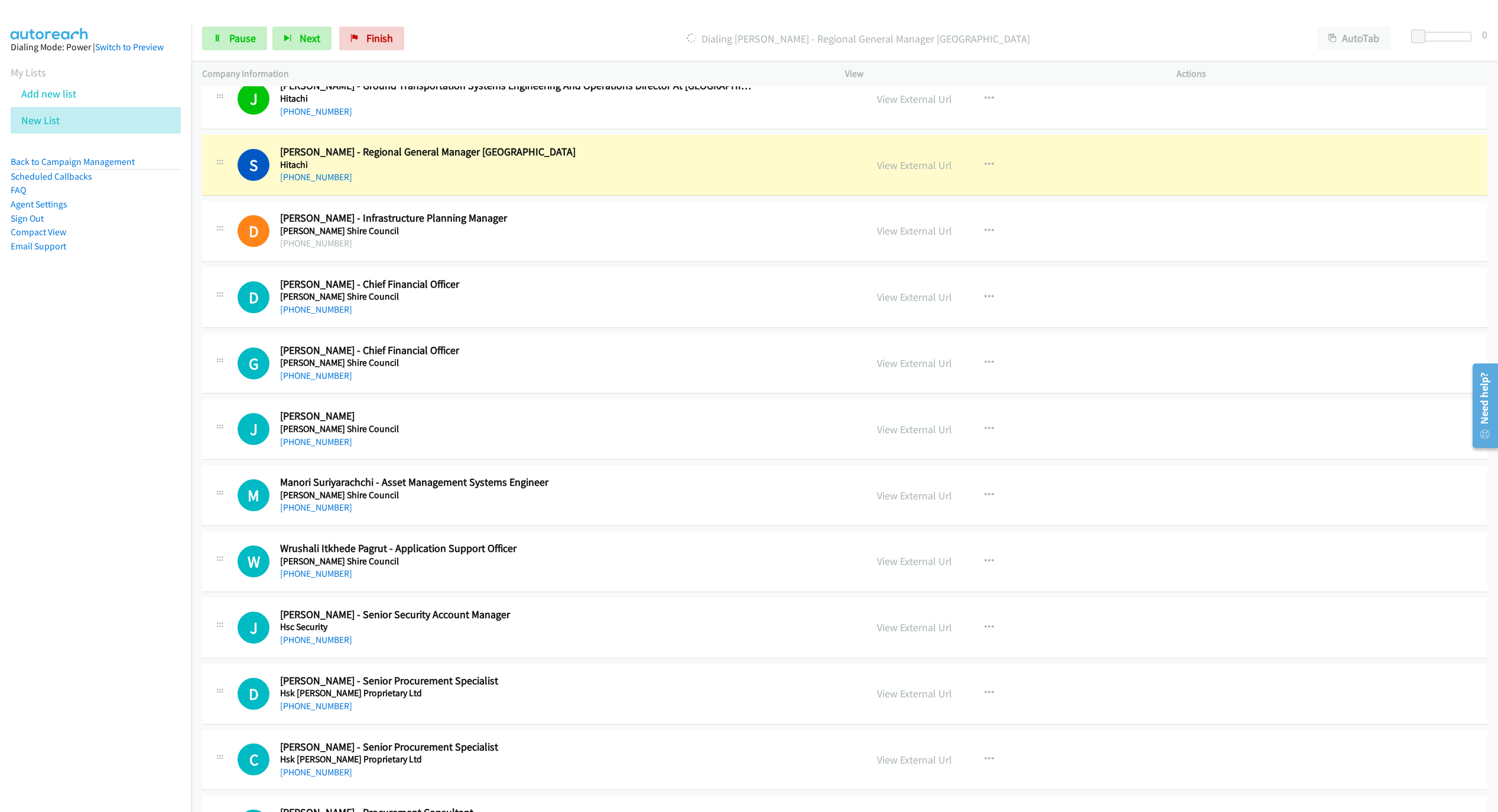
scroll to position [1507, 0]
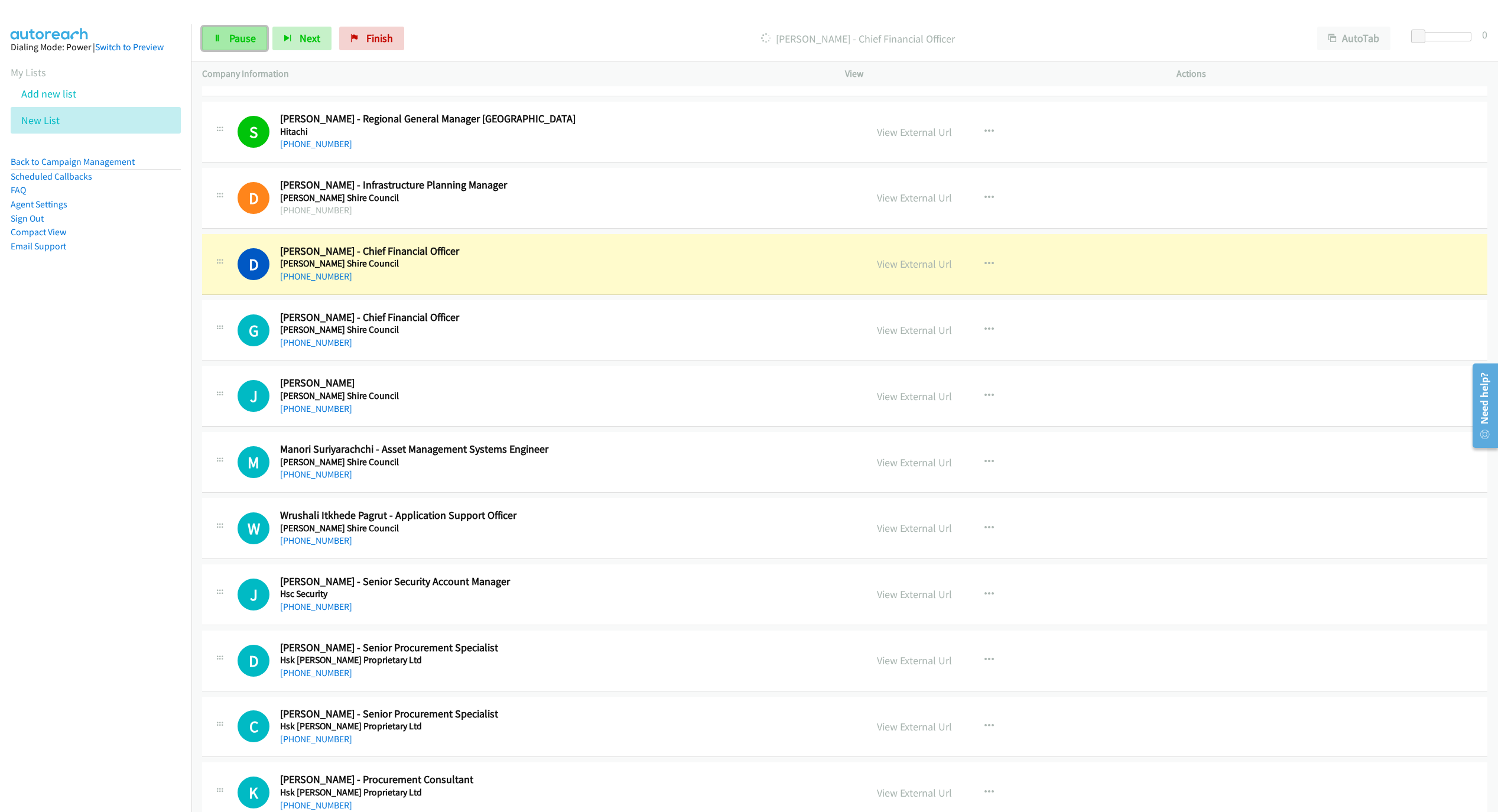
click at [231, 50] on link "Pause" at bounding box center [234, 39] width 65 height 24
click at [922, 271] on link "View External Url" at bounding box center [915, 264] width 75 height 14
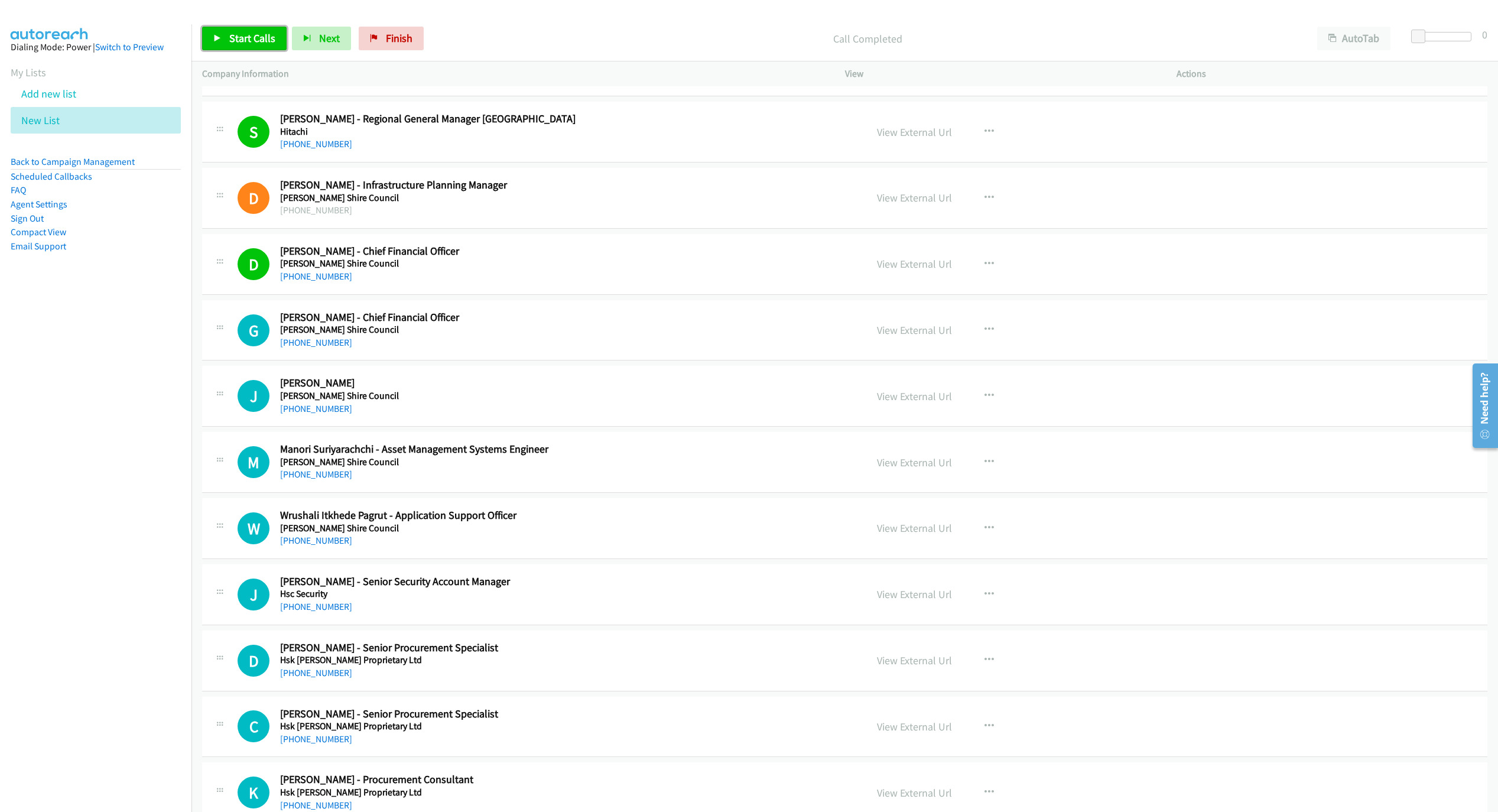
click at [257, 40] on span "Start Calls" at bounding box center [252, 39] width 46 height 14
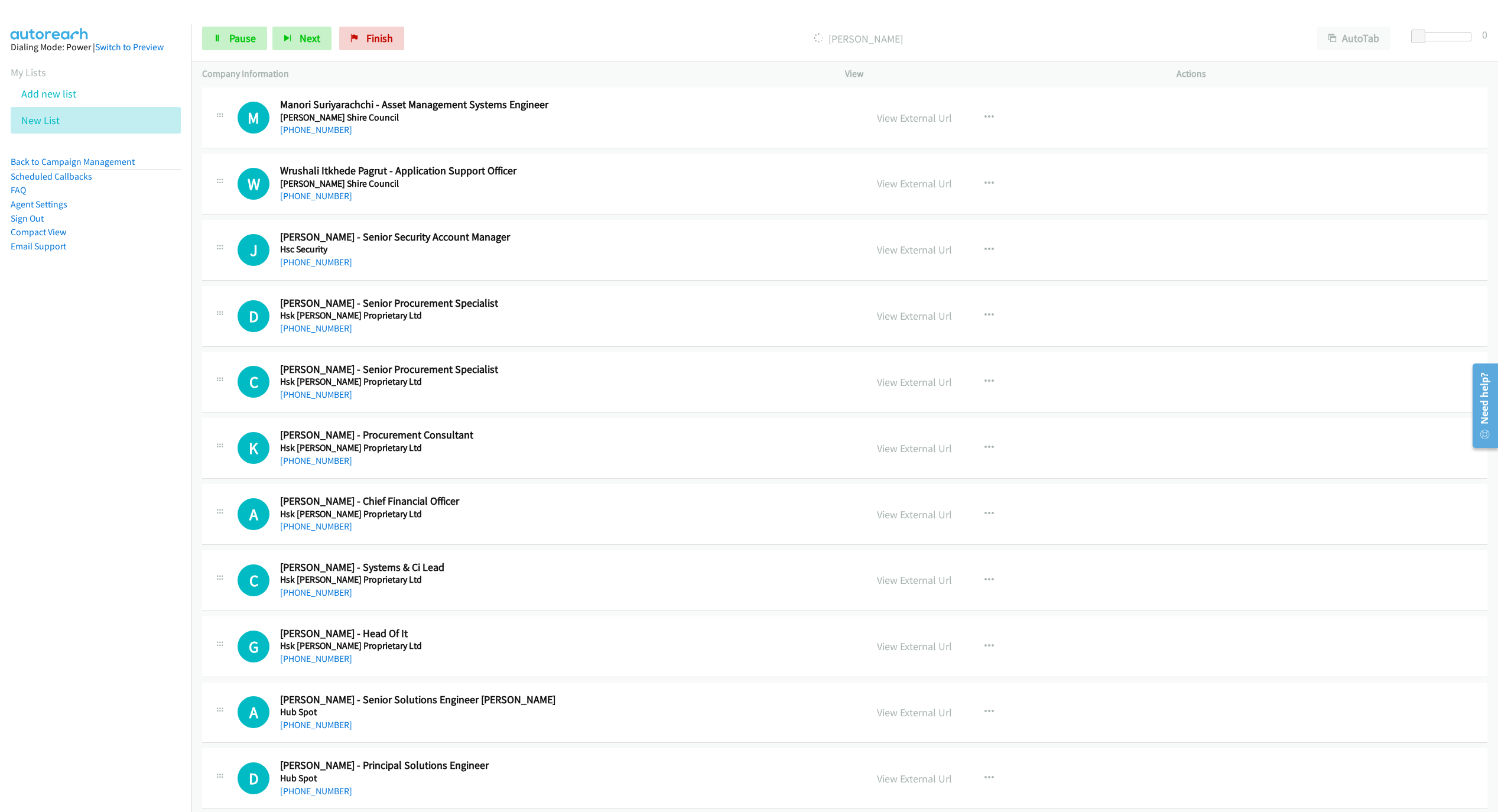
scroll to position [1862, 0]
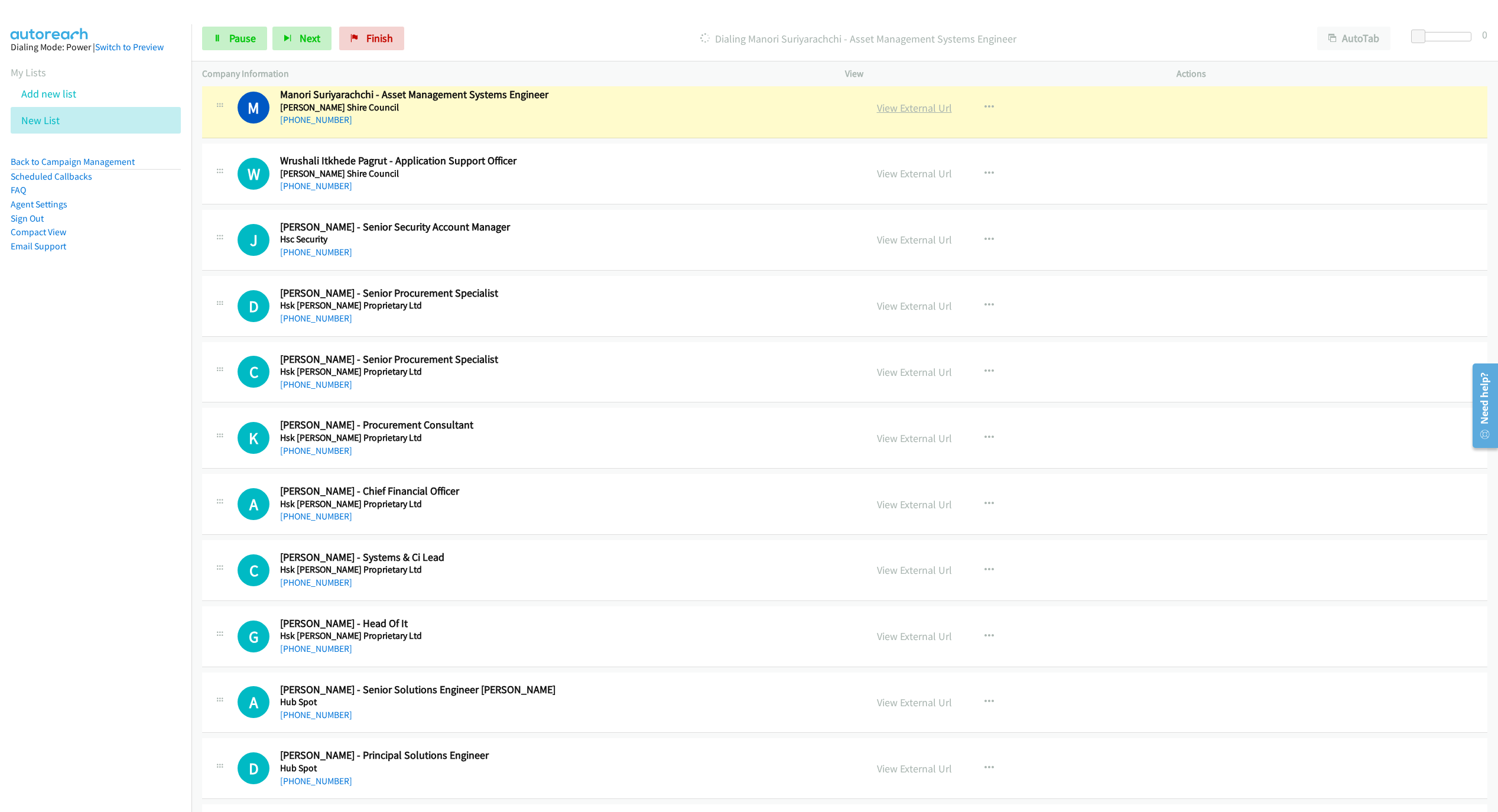
click at [924, 115] on link "View External Url" at bounding box center [915, 108] width 75 height 14
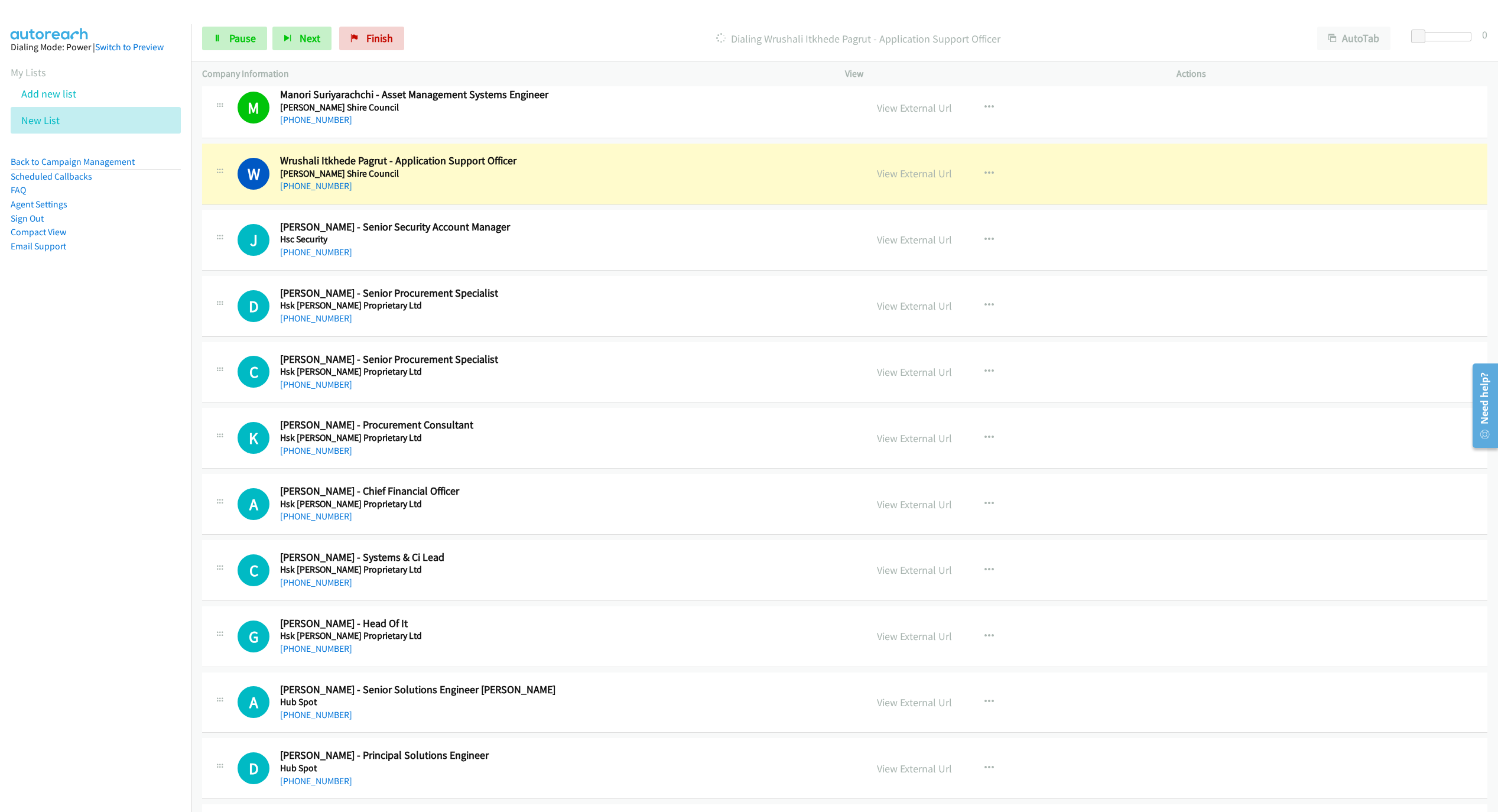
click at [1302, 42] on div "Dialing Wrushali Itkhede Pagrut - Application Support Officer" at bounding box center [859, 39] width 897 height 24
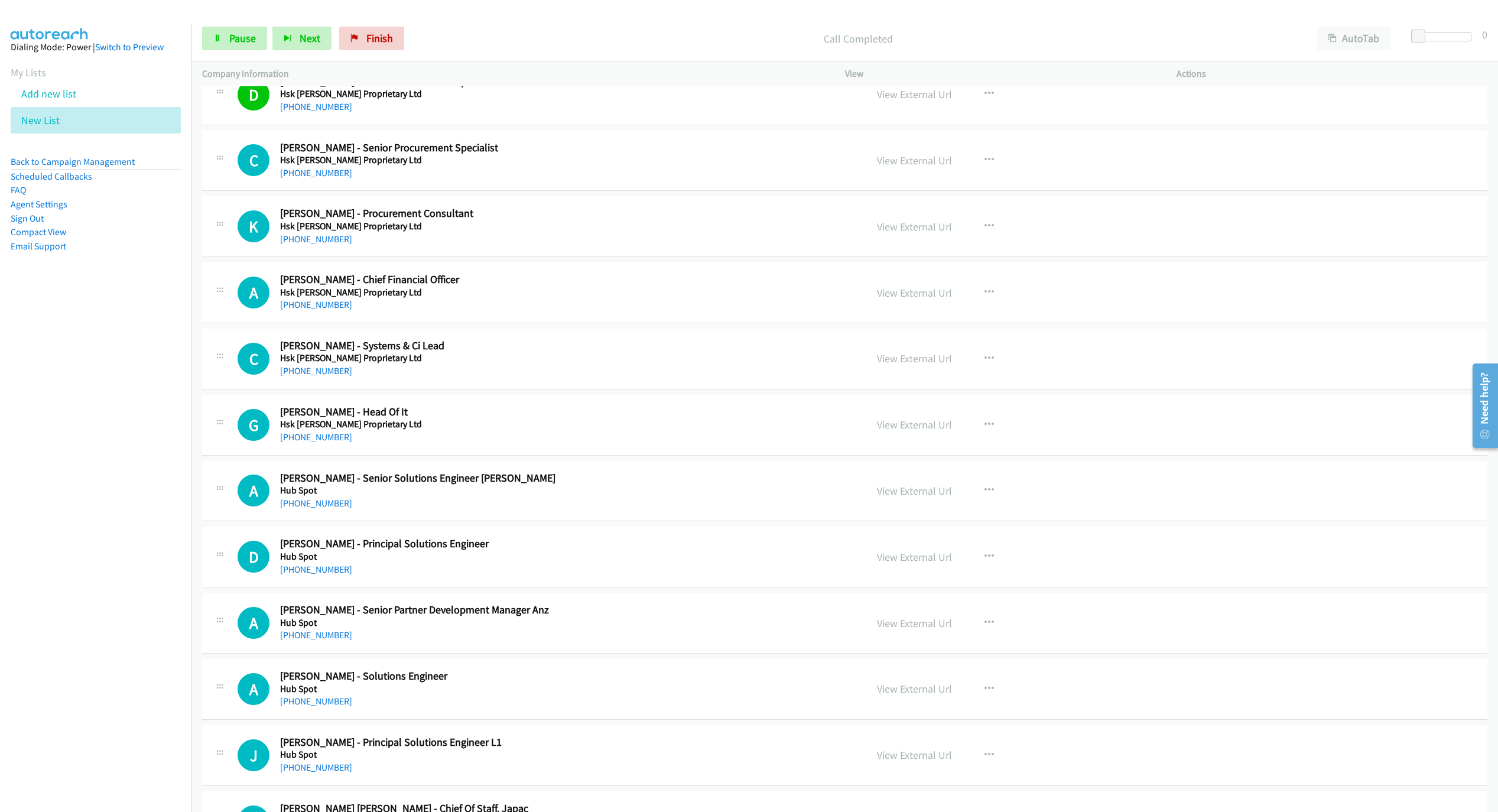
scroll to position [2075, 0]
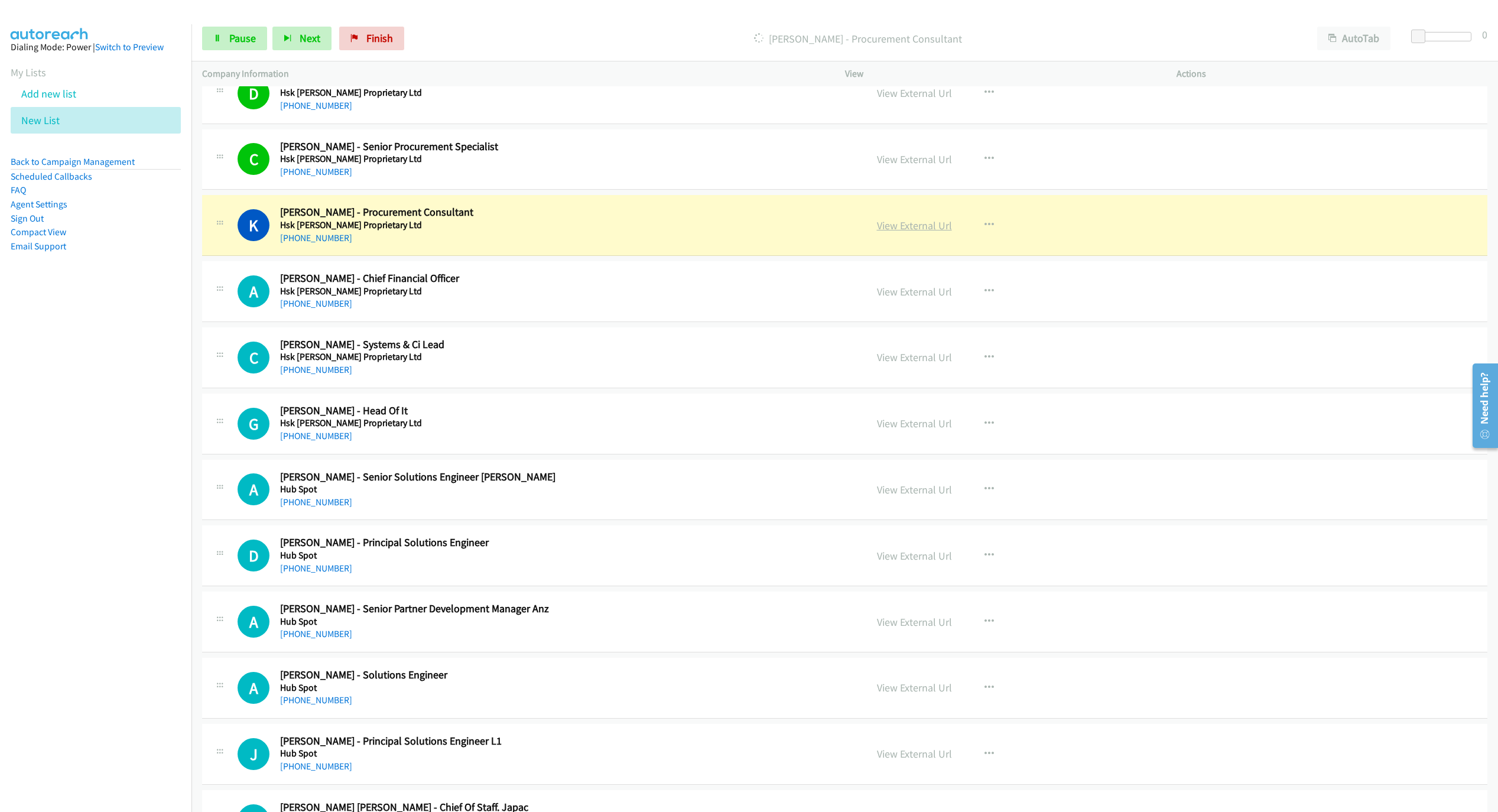
click at [908, 227] on link "View External Url" at bounding box center [915, 225] width 75 height 14
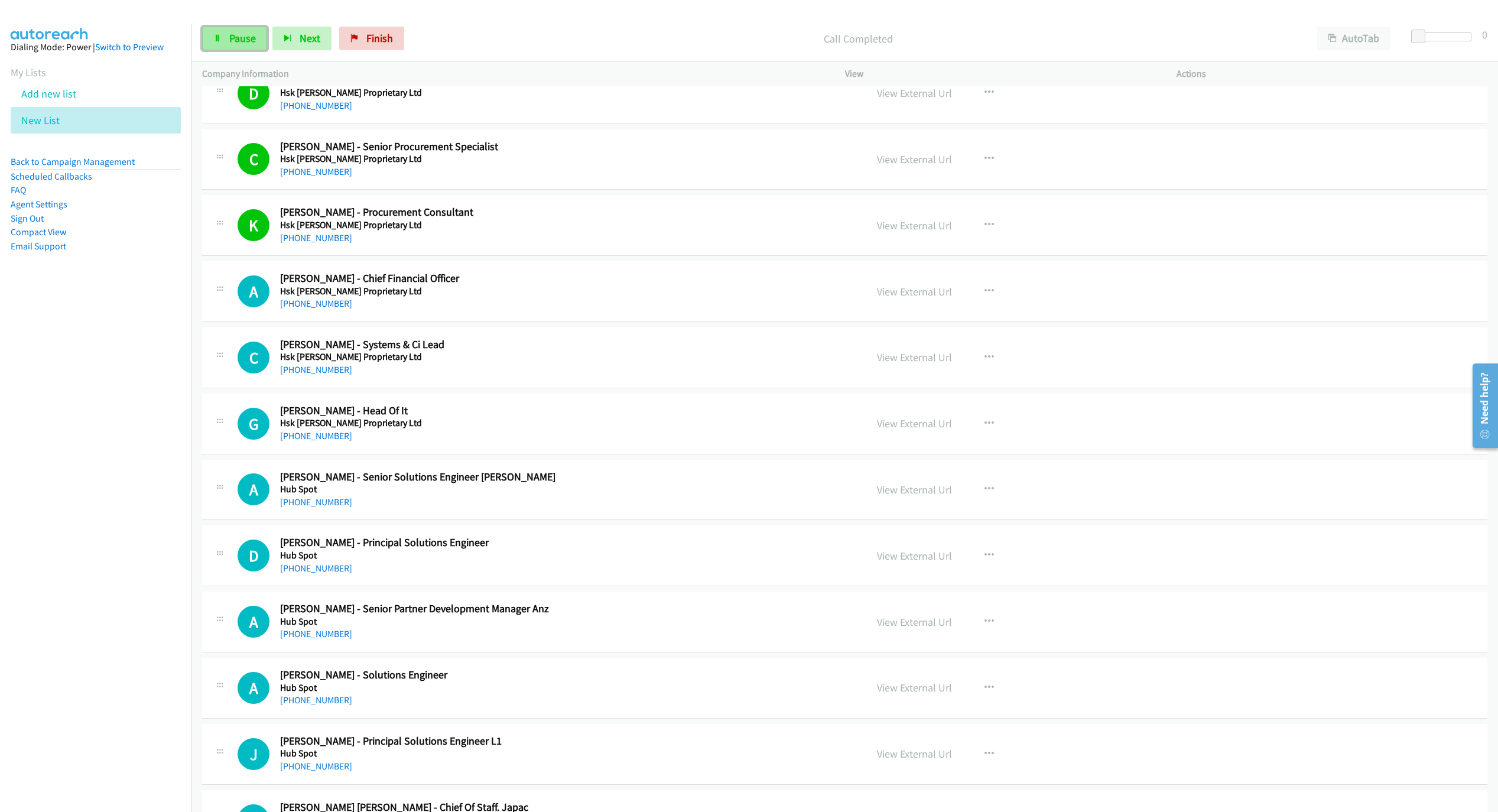
click at [227, 39] on link "Pause" at bounding box center [234, 39] width 65 height 24
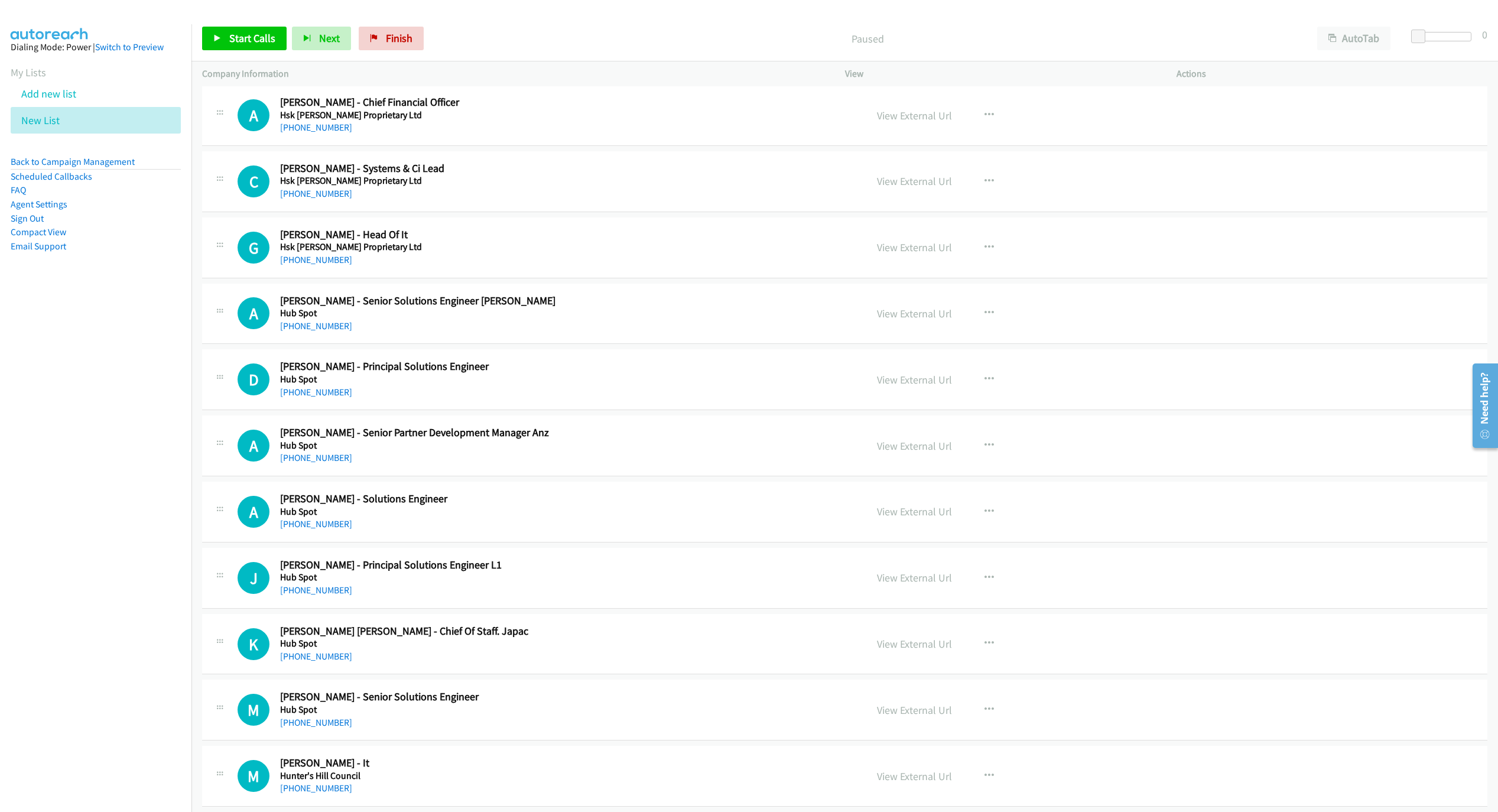
scroll to position [2252, 0]
click at [239, 38] on span "Start Calls" at bounding box center [252, 39] width 46 height 14
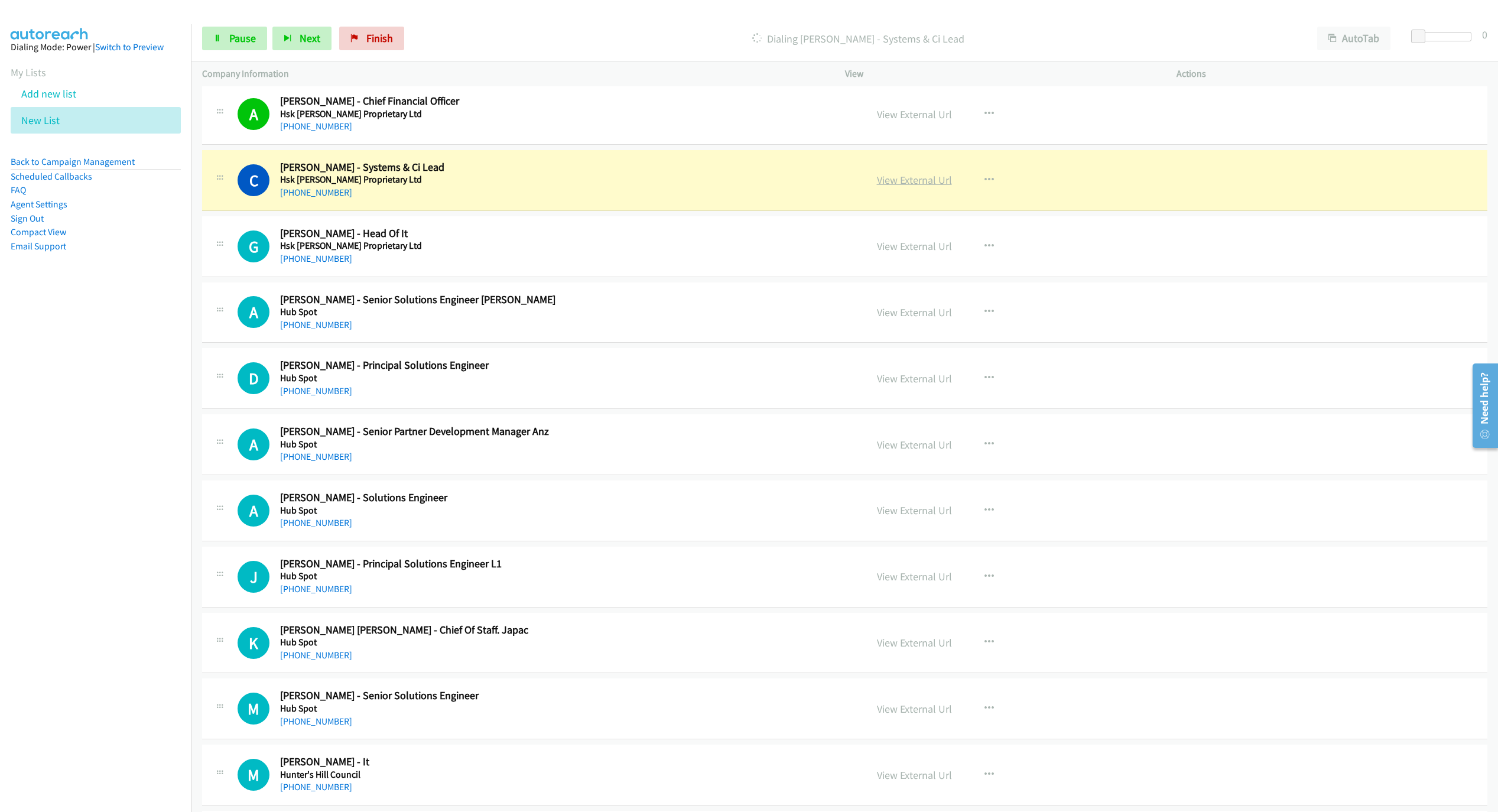
click at [895, 187] on link "View External Url" at bounding box center [915, 180] width 75 height 14
click at [236, 38] on span "Pause" at bounding box center [242, 39] width 27 height 14
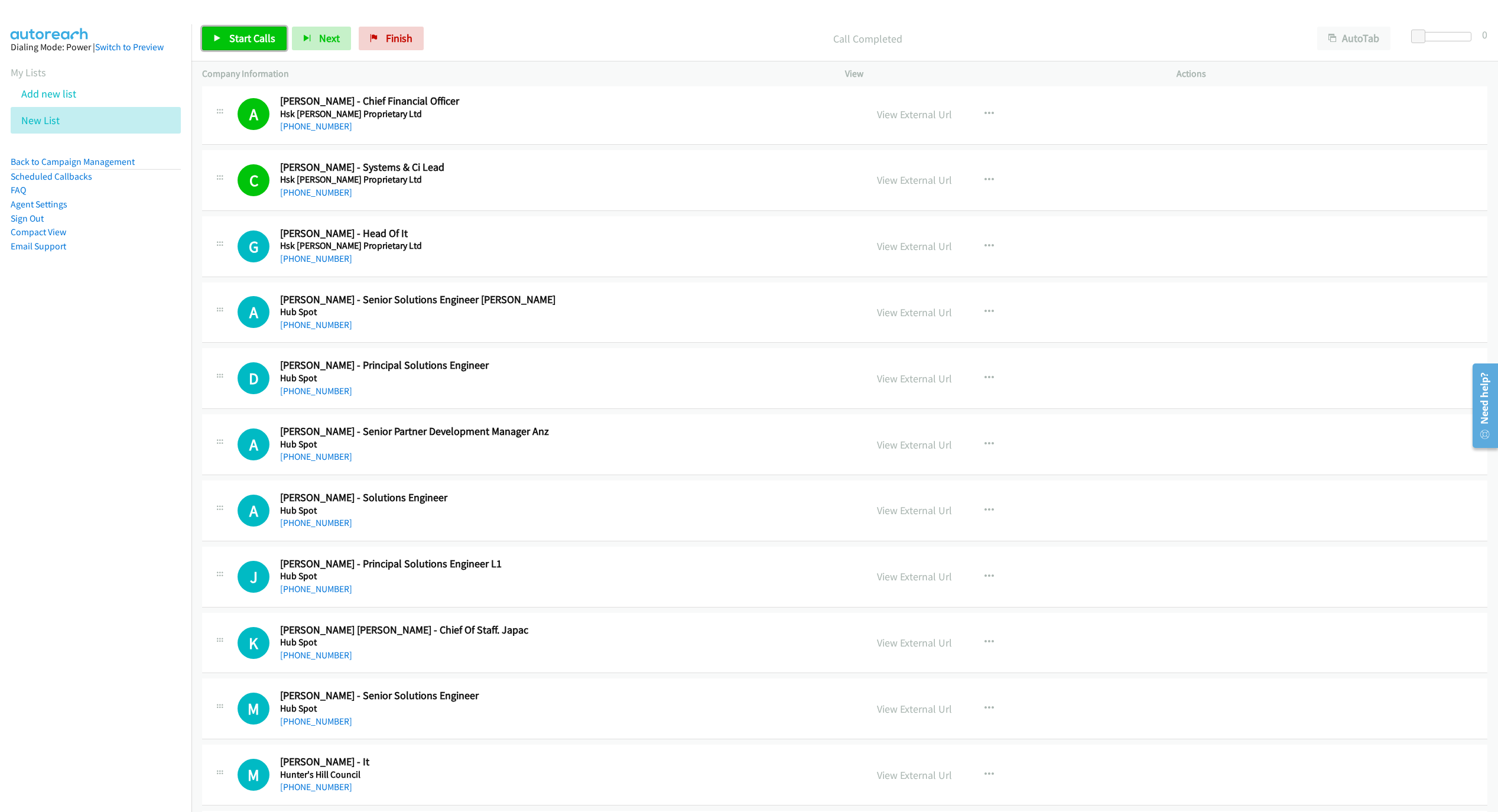
click at [225, 41] on link "Start Calls" at bounding box center [244, 39] width 84 height 24
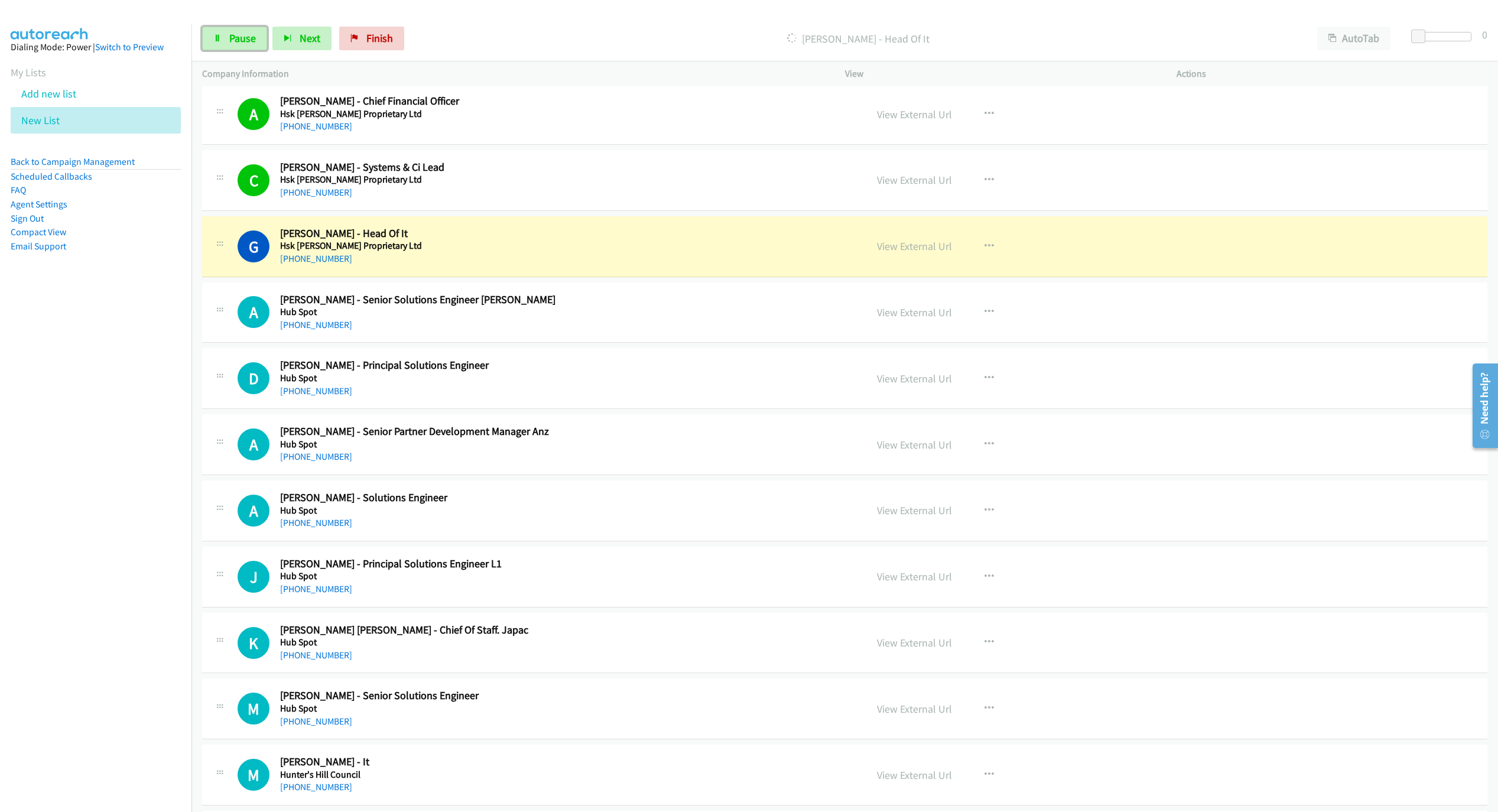
drag, startPoint x: 233, startPoint y: 45, endPoint x: 321, endPoint y: 95, distance: 101.2
click at [233, 45] on link "Pause" at bounding box center [234, 39] width 65 height 24
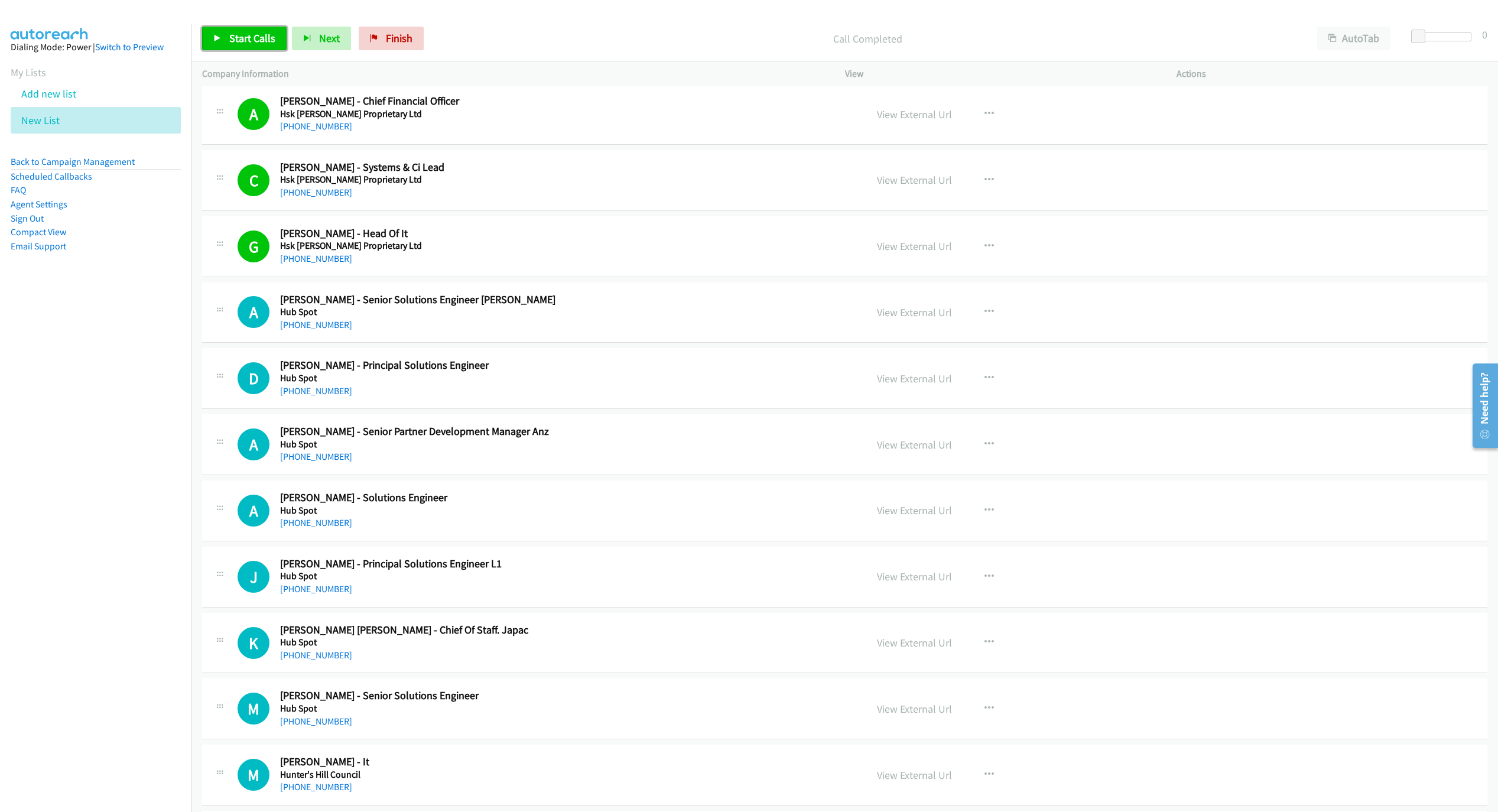
click at [227, 40] on link "Start Calls" at bounding box center [244, 39] width 84 height 24
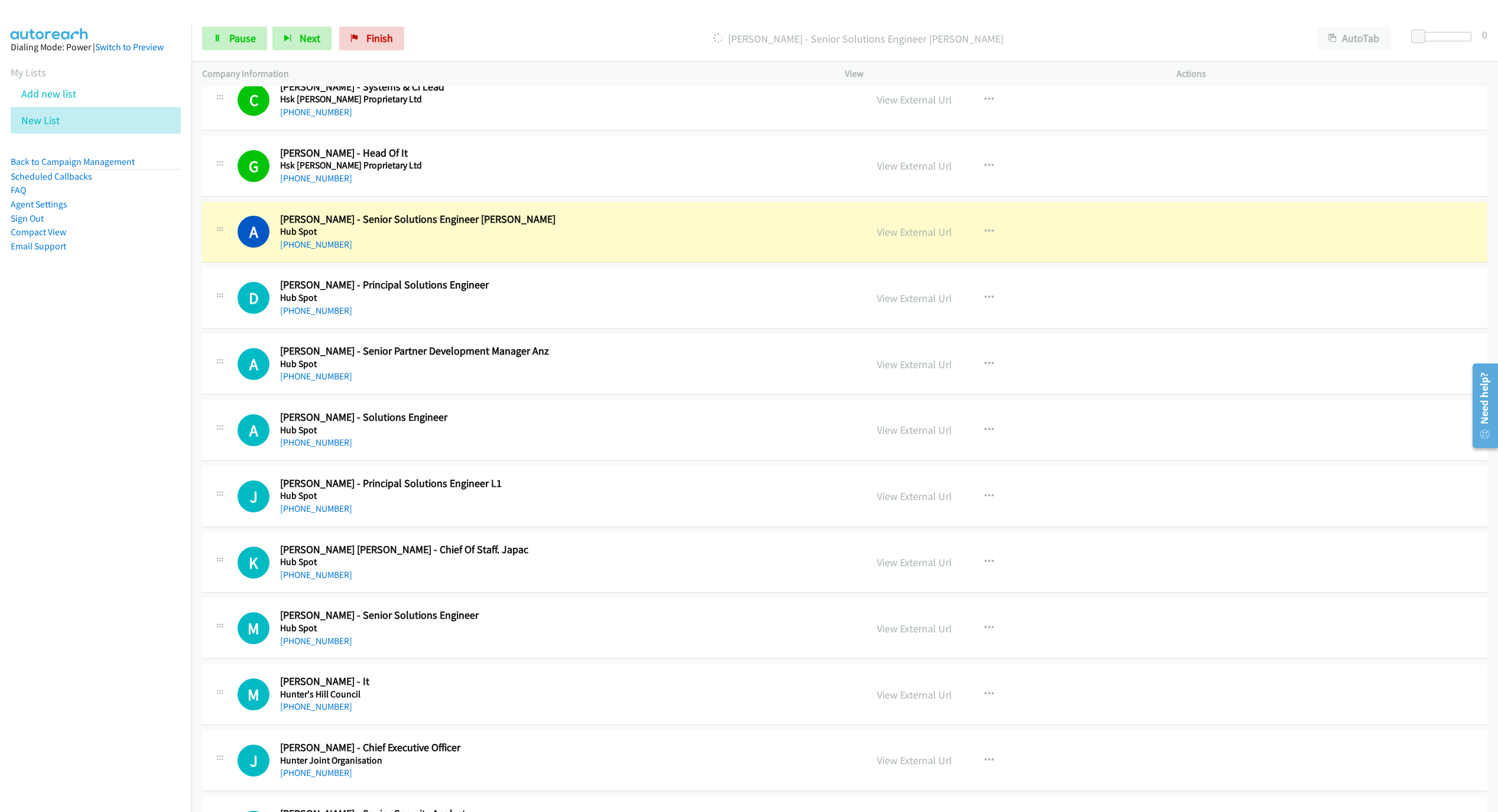
scroll to position [2341, 0]
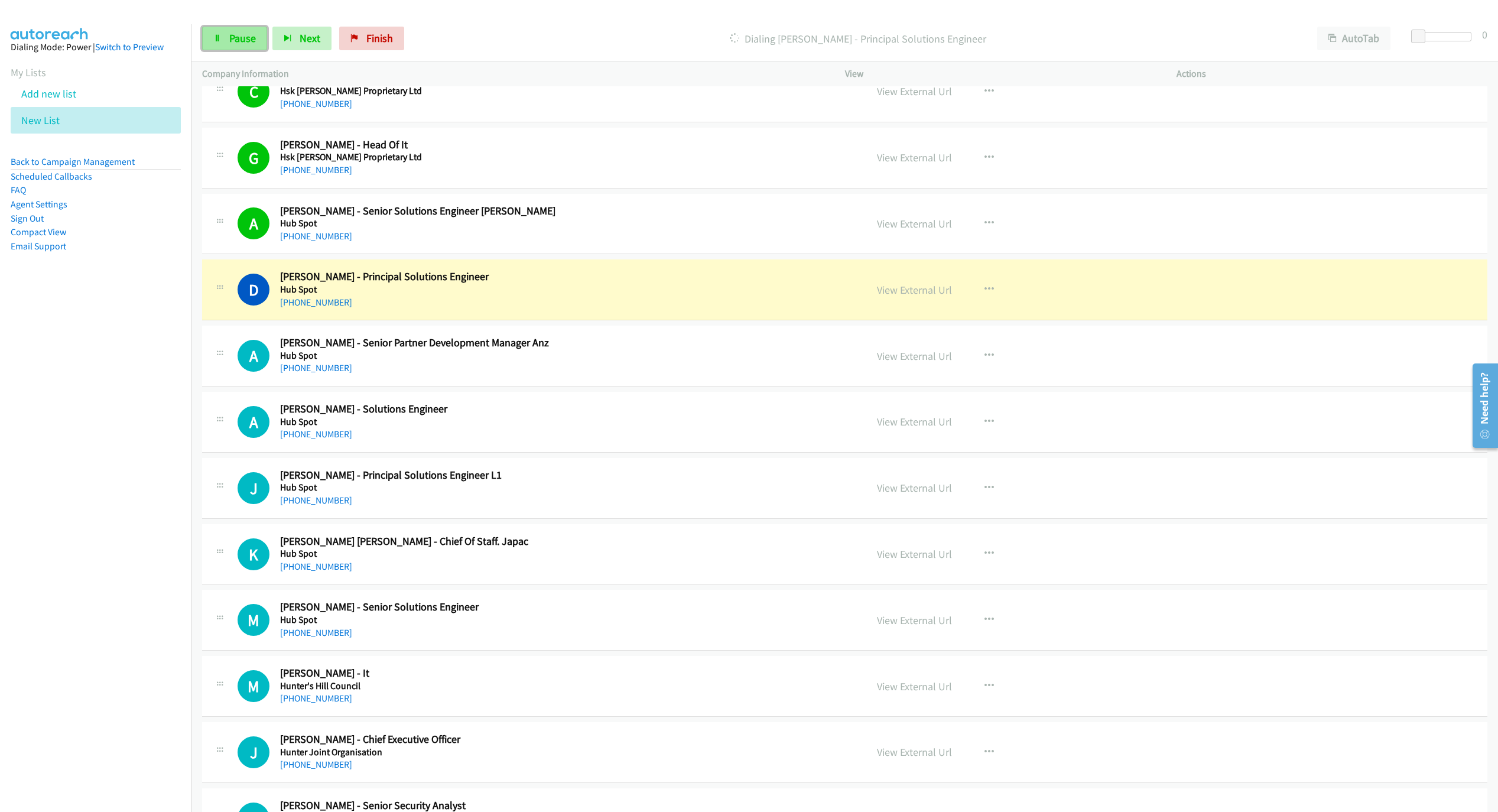
click at [231, 45] on link "Pause" at bounding box center [234, 39] width 65 height 24
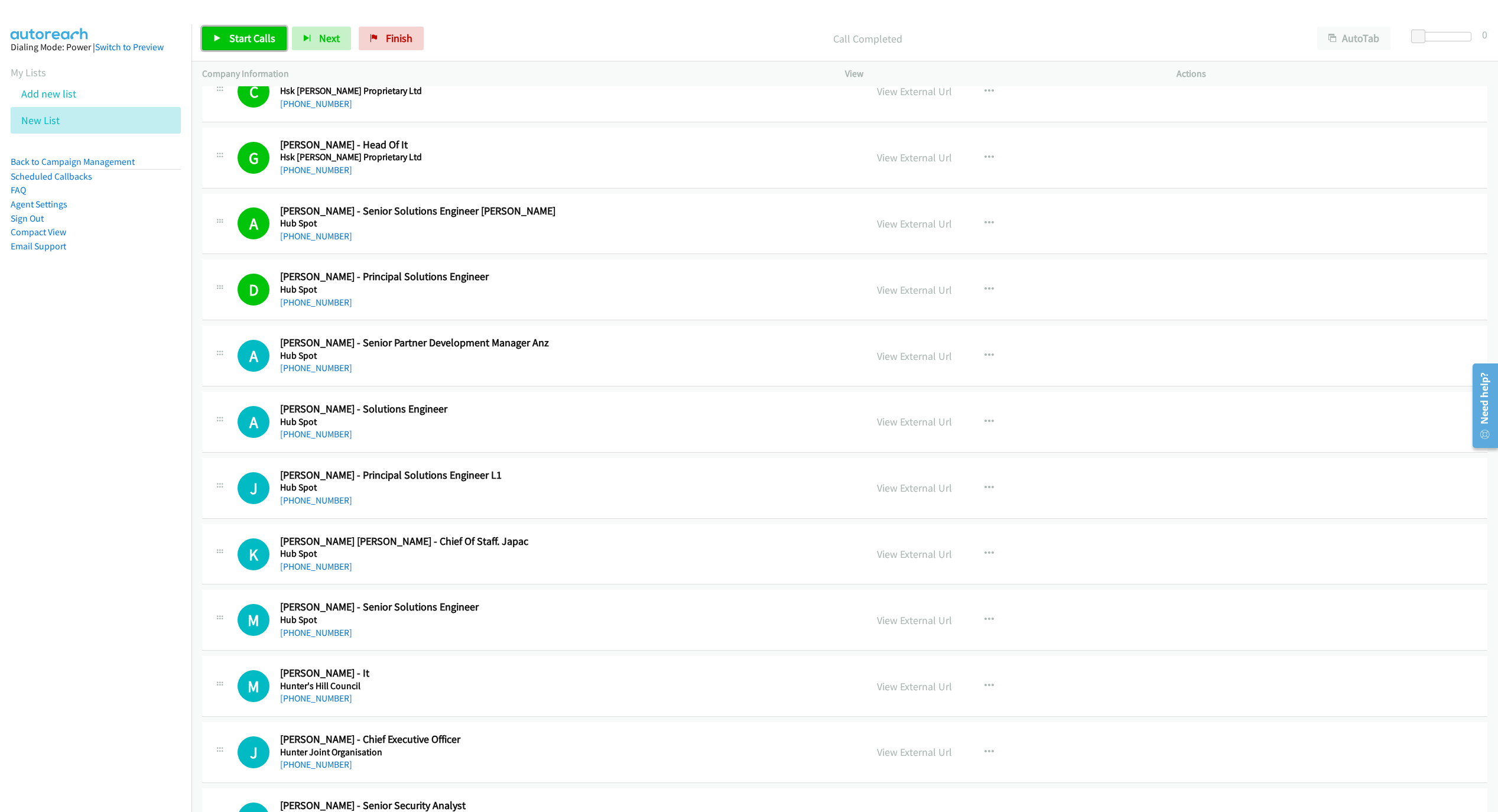
click at [259, 46] on link "Start Calls" at bounding box center [244, 39] width 84 height 24
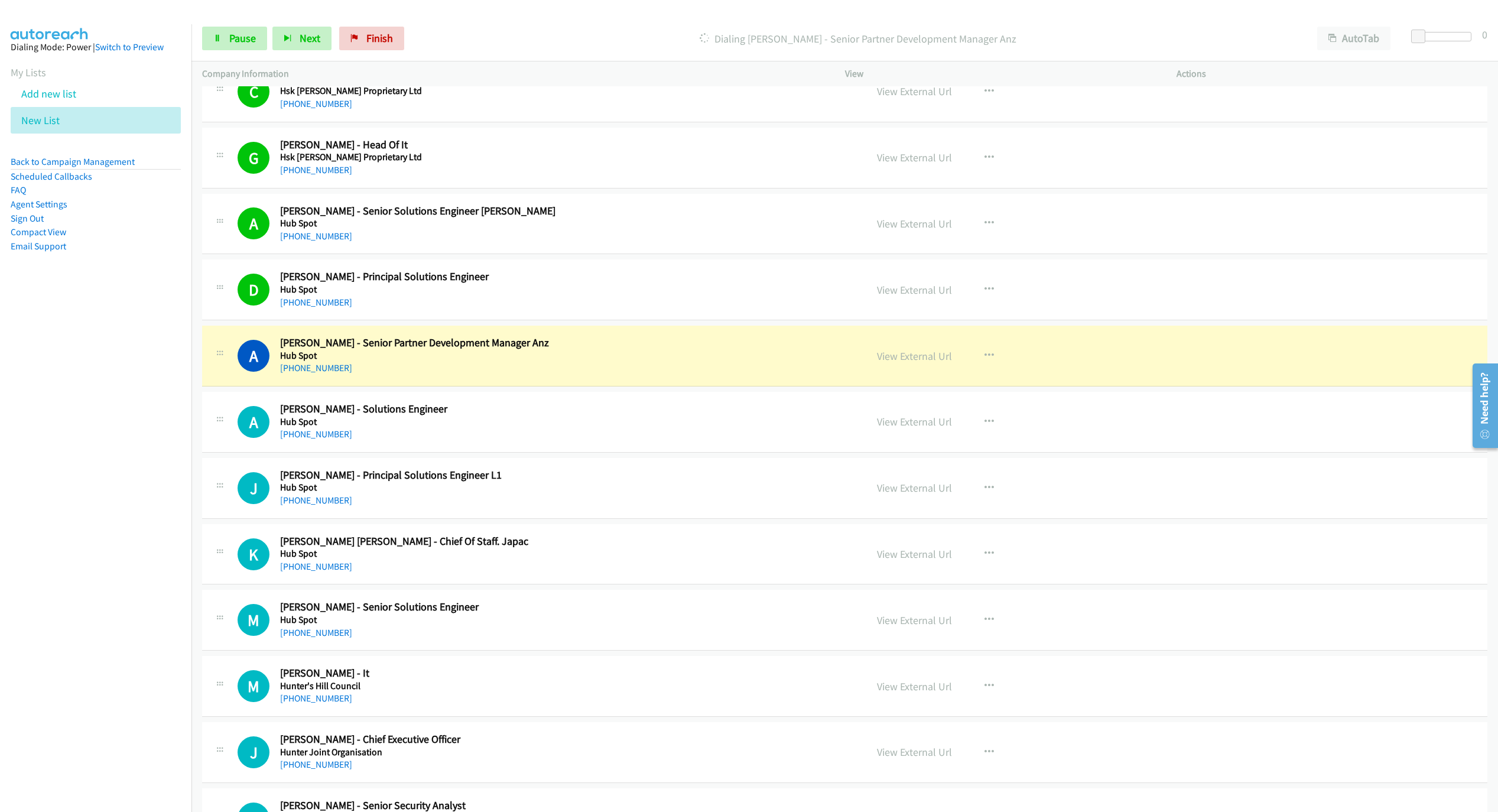
drag, startPoint x: 698, startPoint y: 369, endPoint x: 704, endPoint y: 370, distance: 6.1
click at [698, 361] on h5 "Hub Spot" at bounding box center [518, 355] width 477 height 12
click at [940, 363] on link "View External Url" at bounding box center [915, 356] width 75 height 14
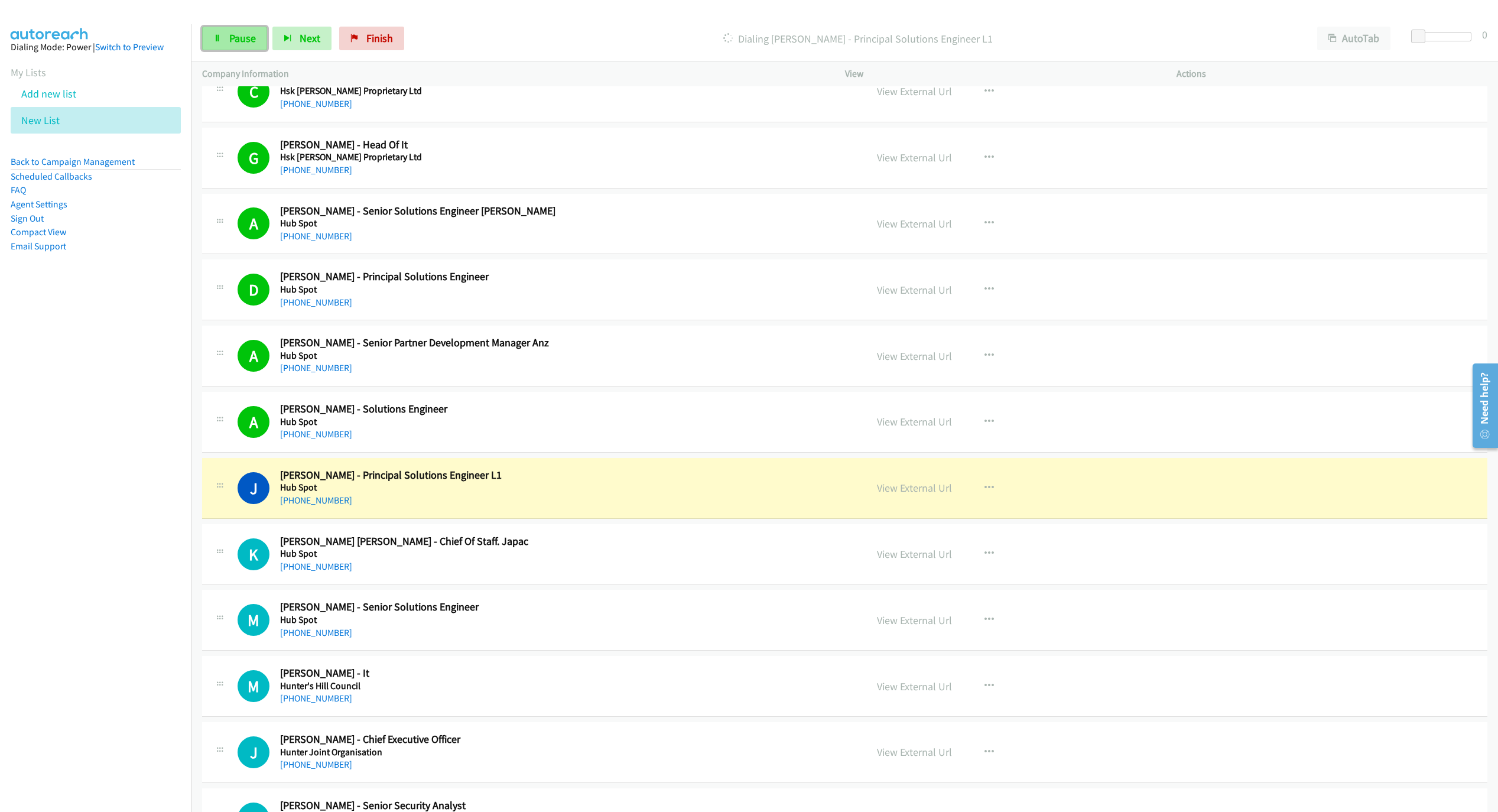
click at [224, 36] on link "Pause" at bounding box center [234, 39] width 65 height 24
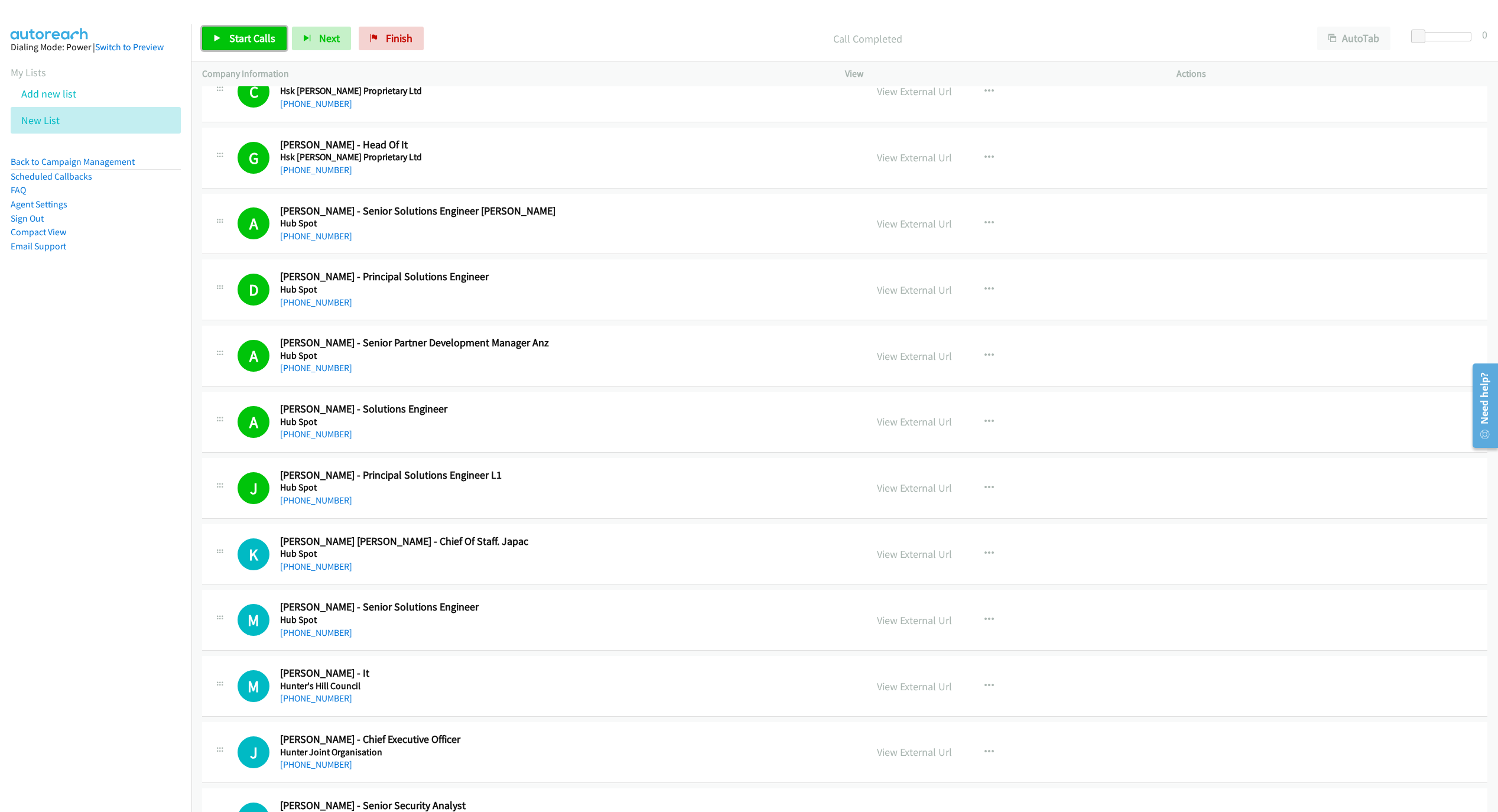
click at [243, 38] on span "Start Calls" at bounding box center [252, 39] width 46 height 14
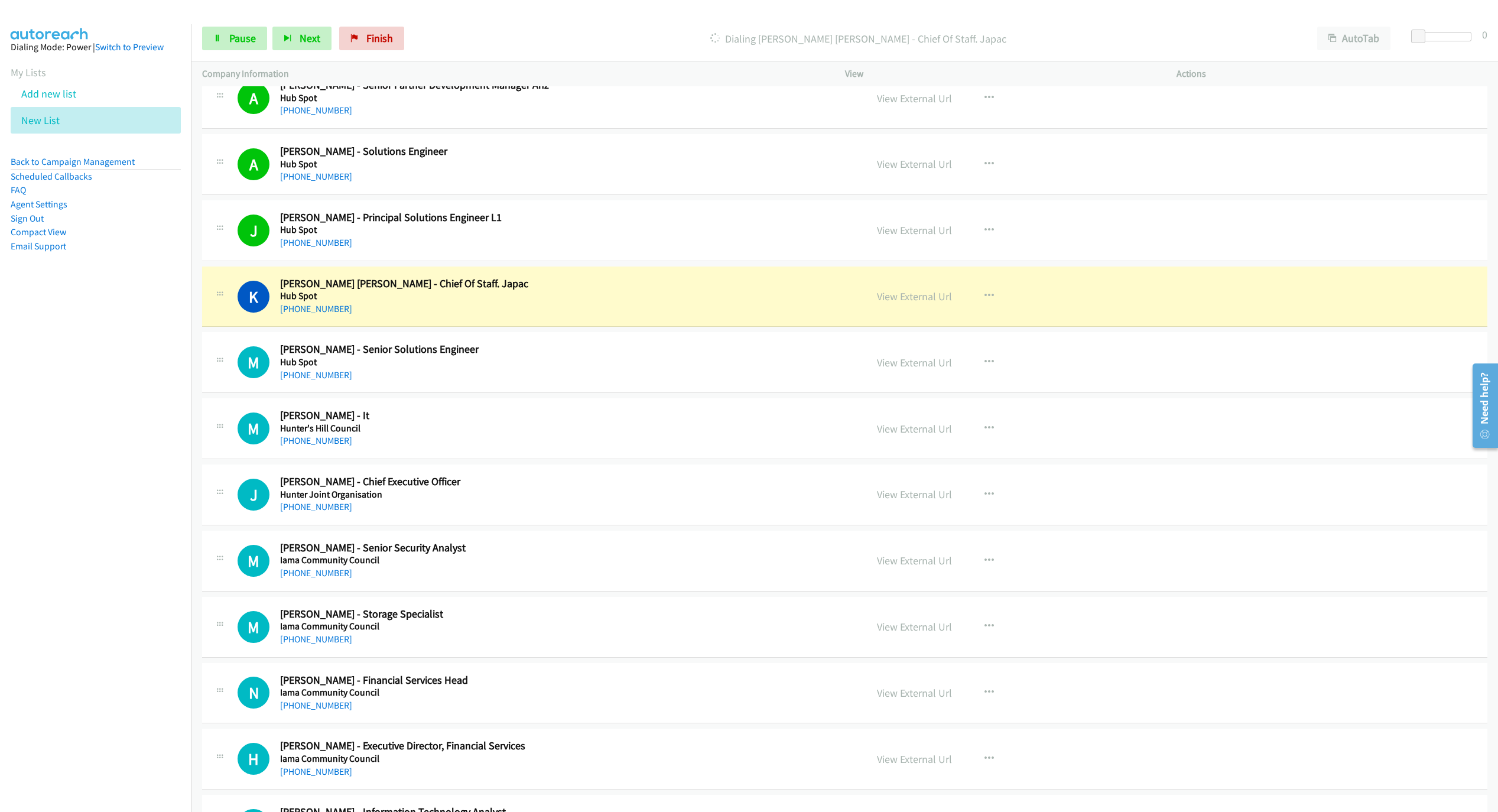
scroll to position [2607, 0]
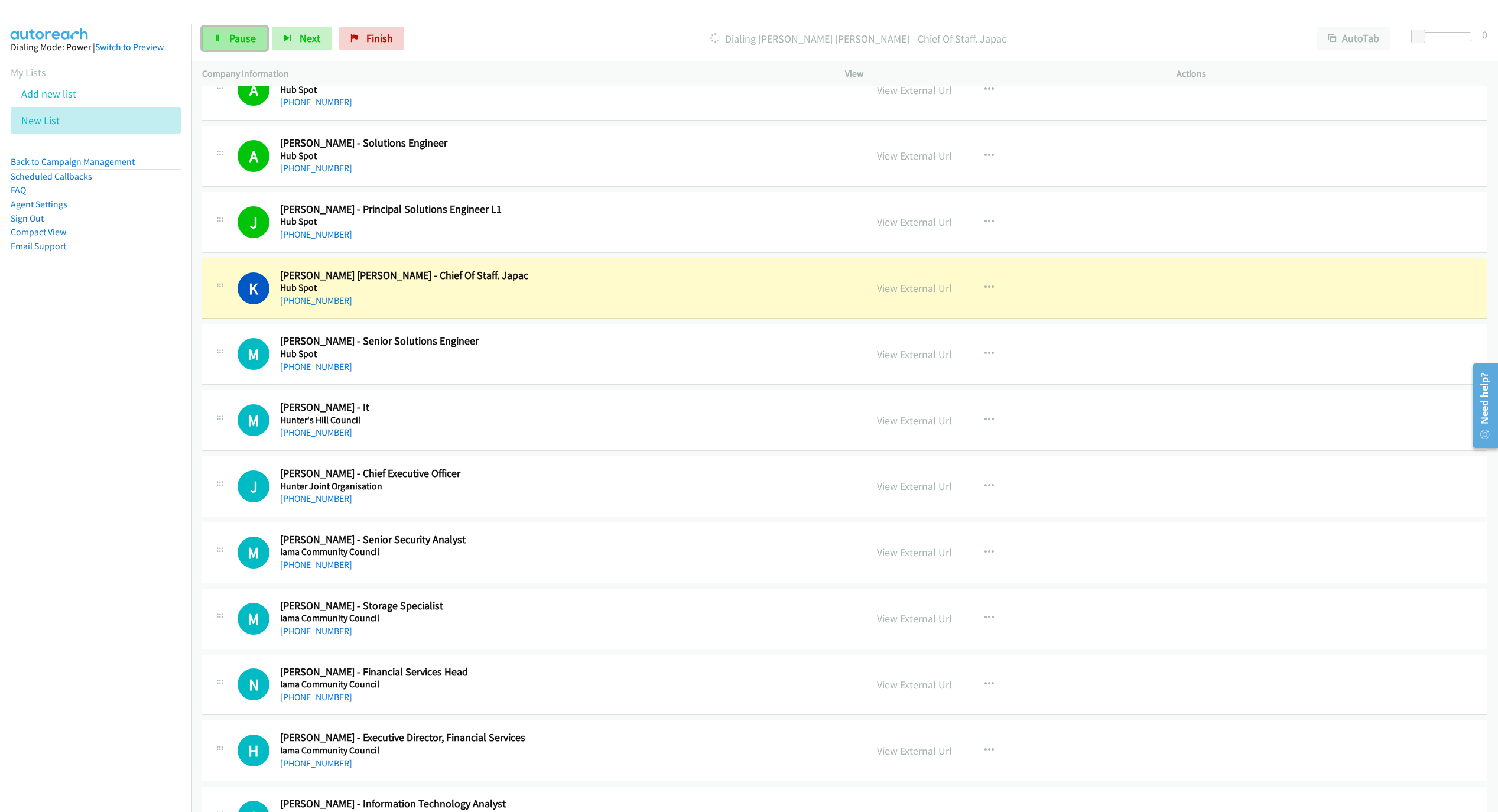
click at [245, 38] on span "Pause" at bounding box center [242, 39] width 27 height 14
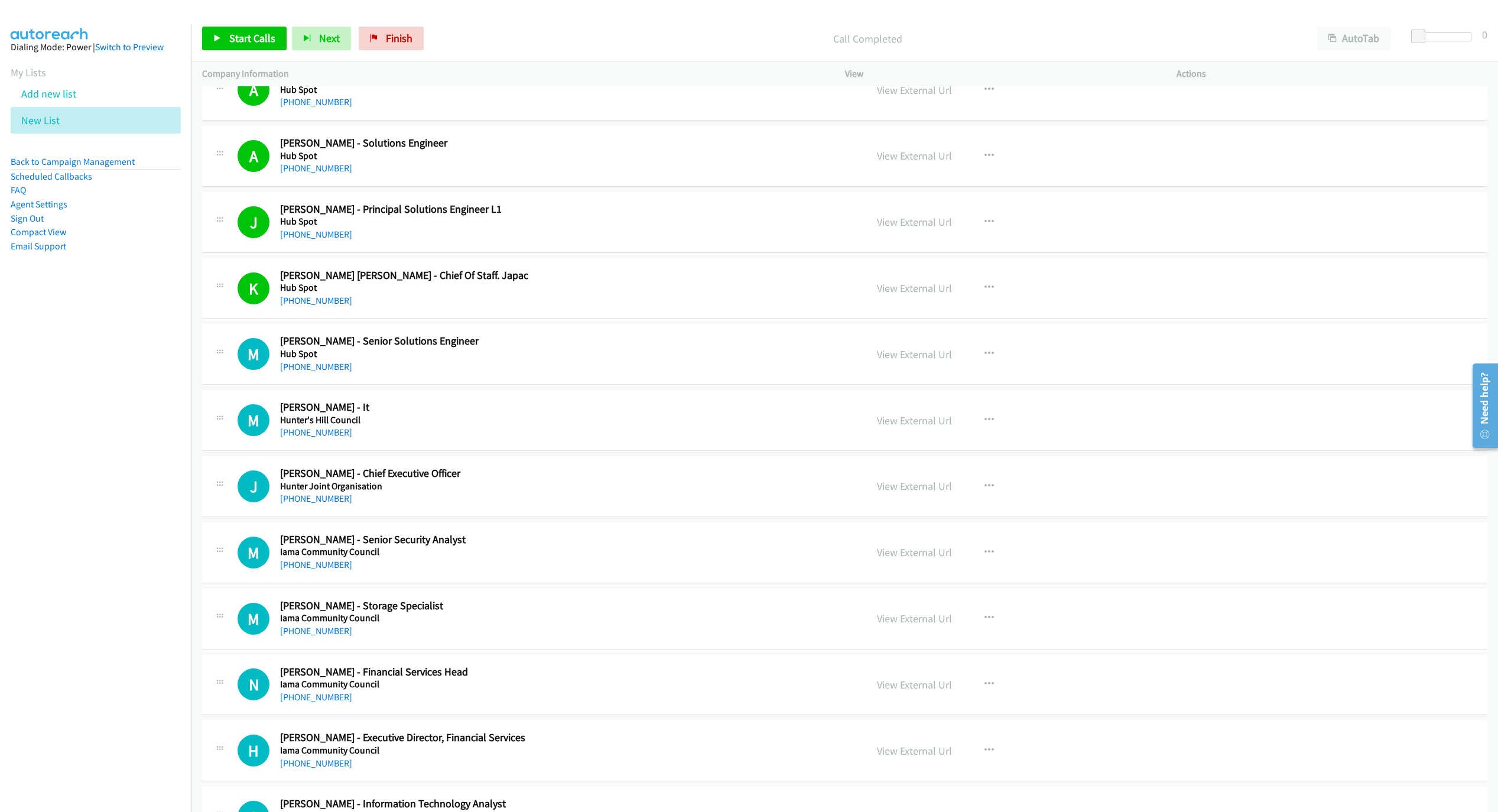
click at [245, 55] on div "Start Calls Pause Next Finish Call Completed AutoTab AutoTab 0" at bounding box center [845, 39] width 1306 height 46
click at [241, 45] on link "Start Calls" at bounding box center [244, 39] width 84 height 24
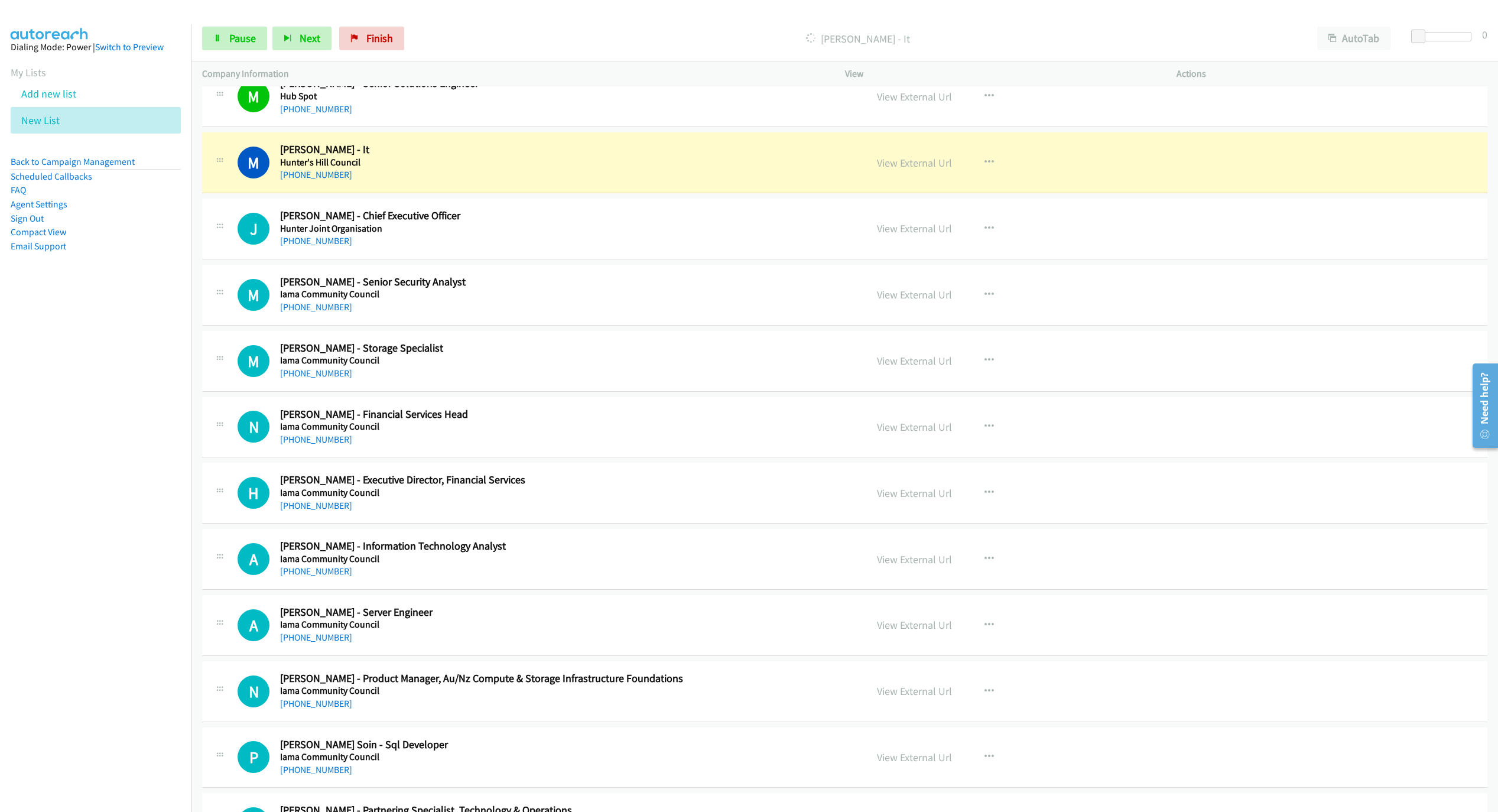
scroll to position [2873, 0]
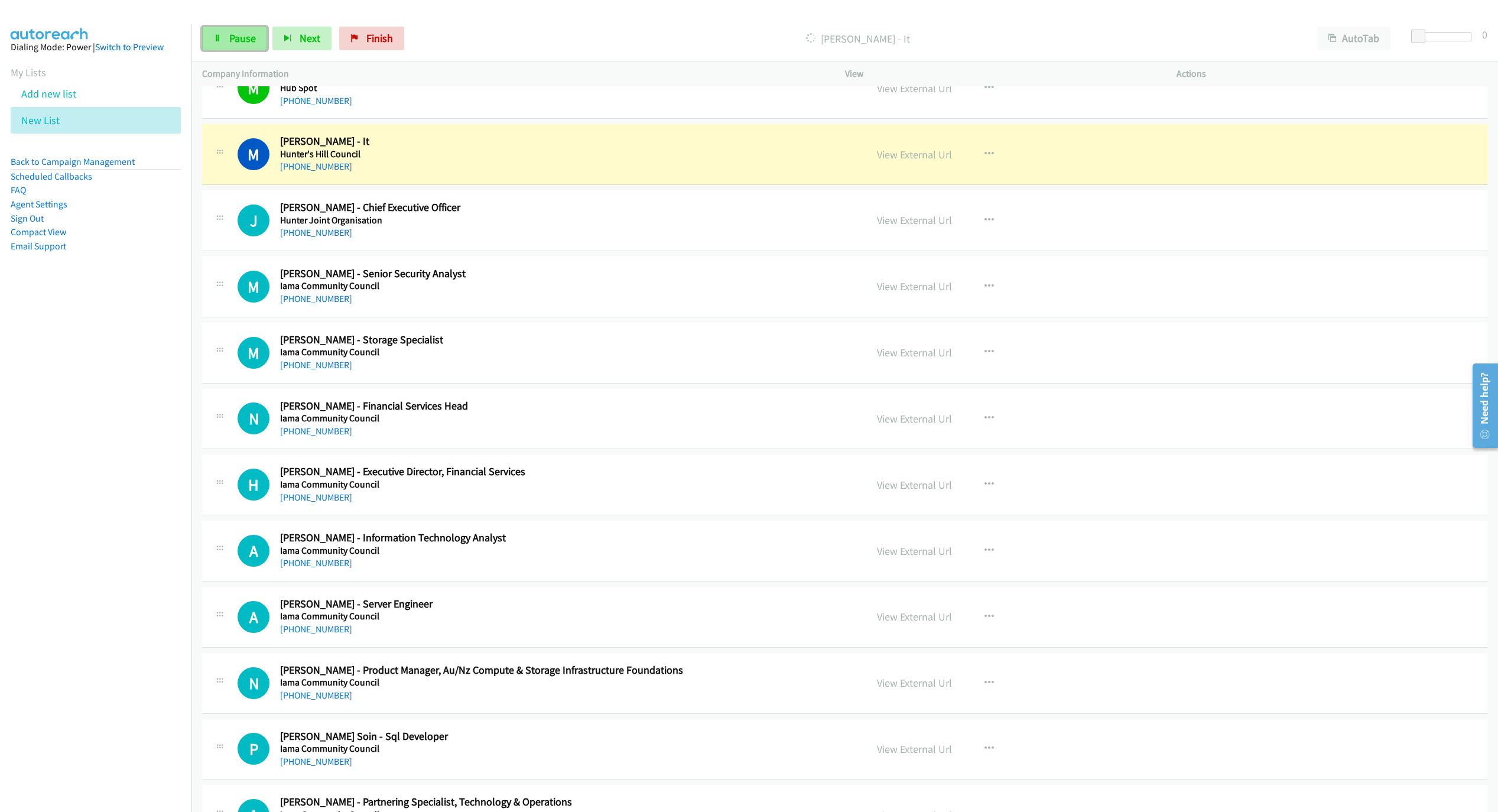
click at [254, 43] on span "Pause" at bounding box center [242, 39] width 27 height 14
click at [929, 162] on link "View External Url" at bounding box center [915, 155] width 75 height 14
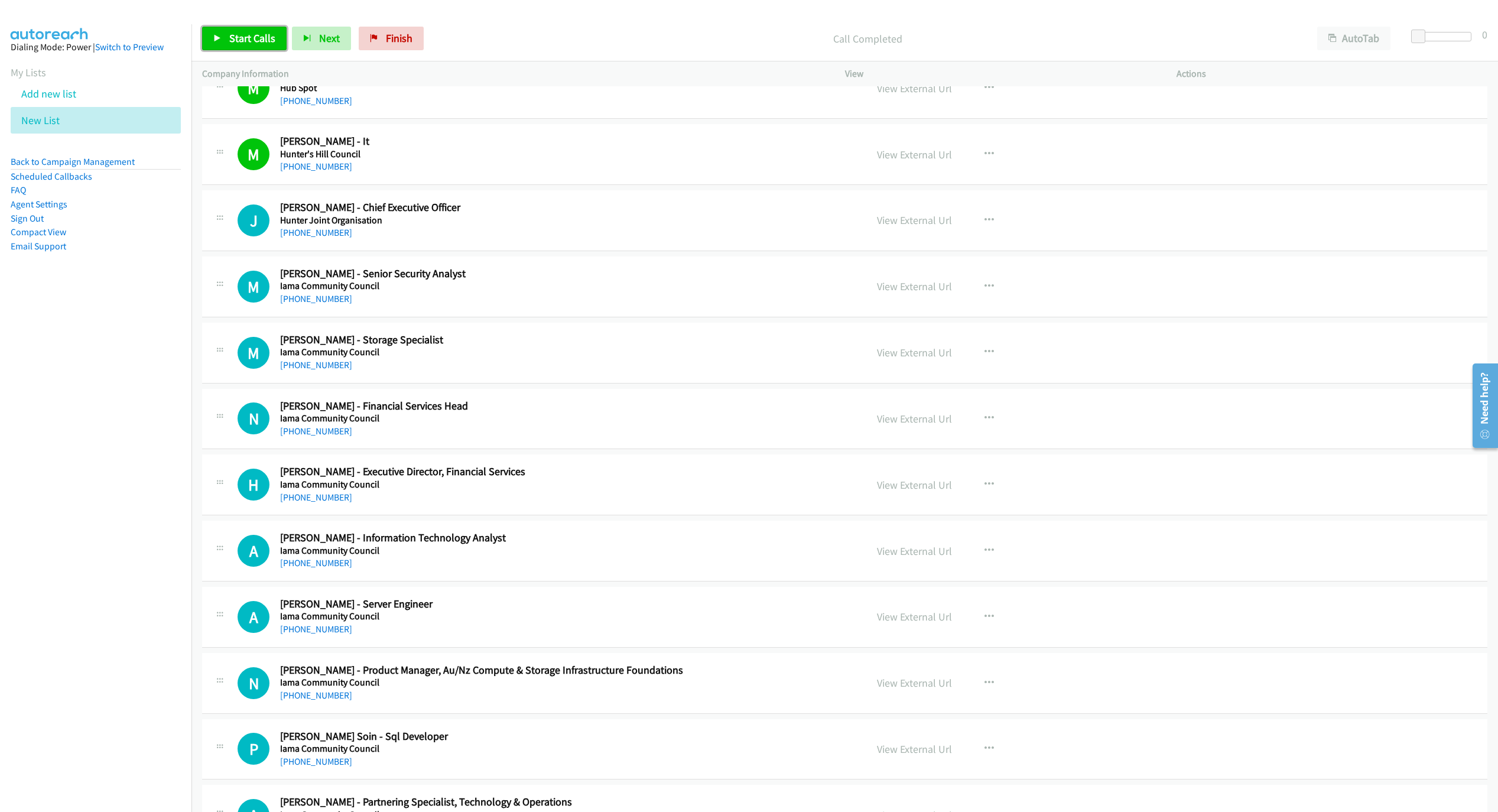
click at [253, 42] on span "Start Calls" at bounding box center [252, 39] width 46 height 14
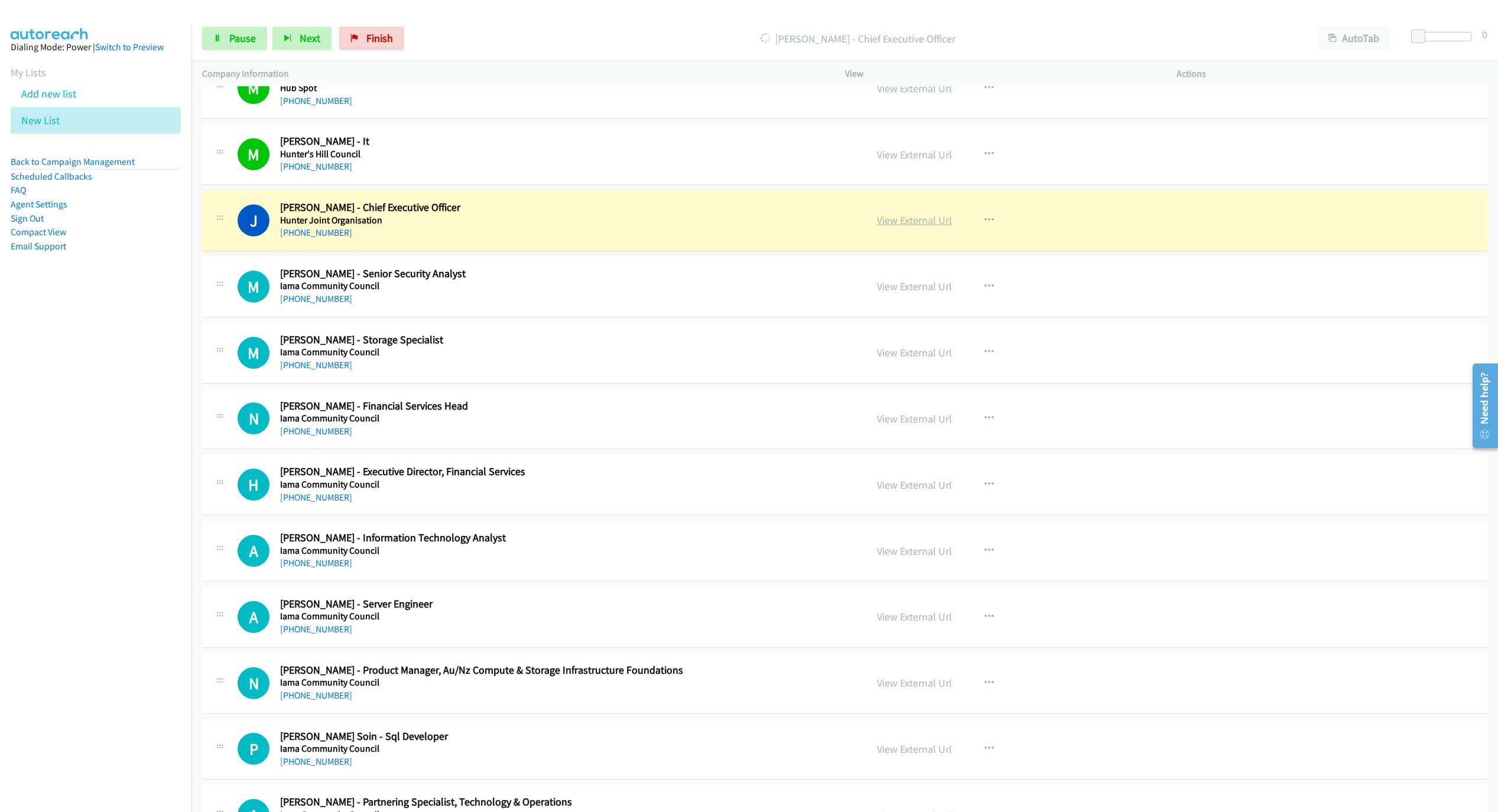
click at [899, 227] on link "View External Url" at bounding box center [915, 220] width 75 height 14
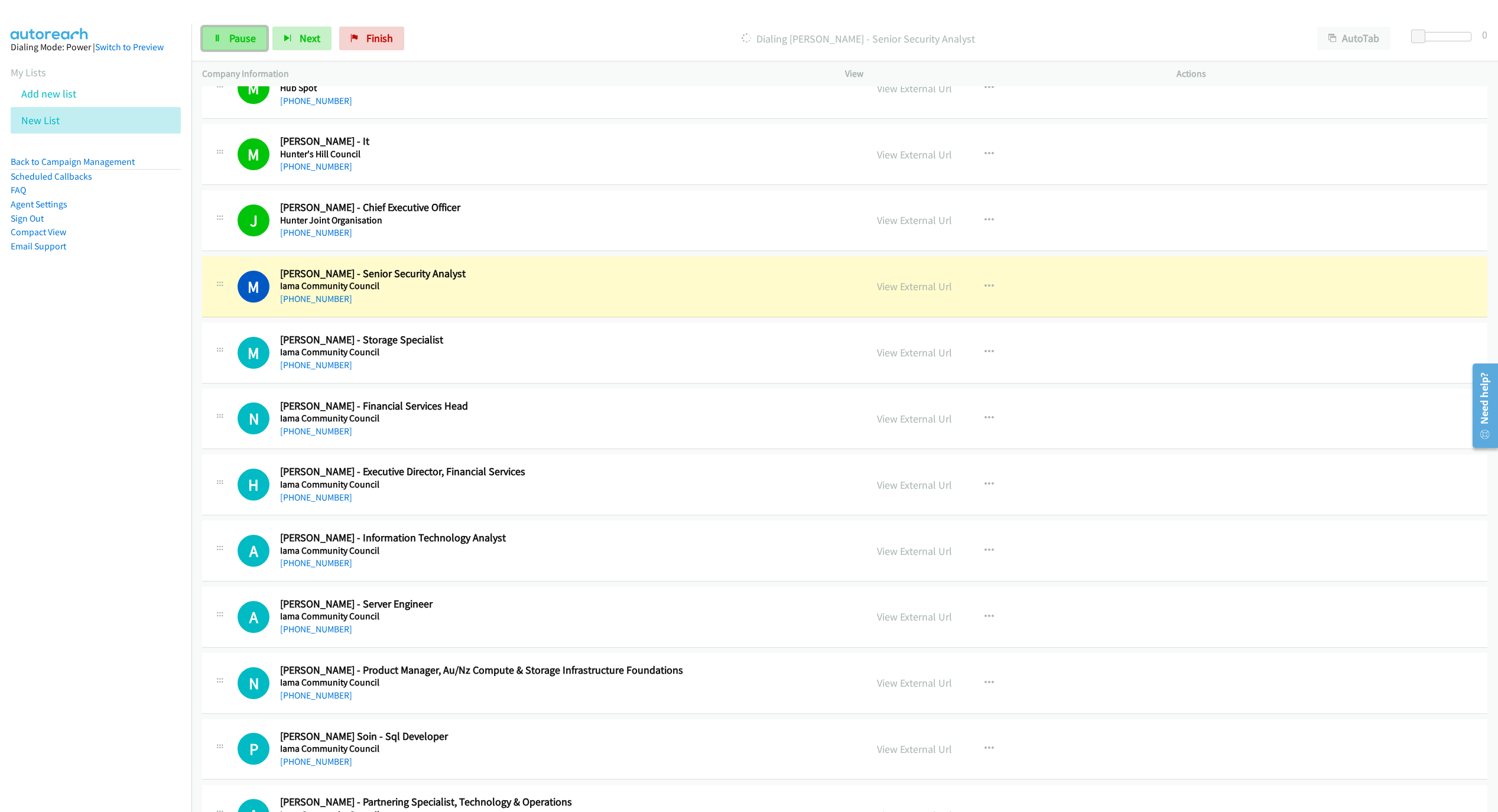
click at [238, 40] on span "Pause" at bounding box center [242, 39] width 27 height 14
click at [885, 293] on link "View External Url" at bounding box center [915, 287] width 75 height 14
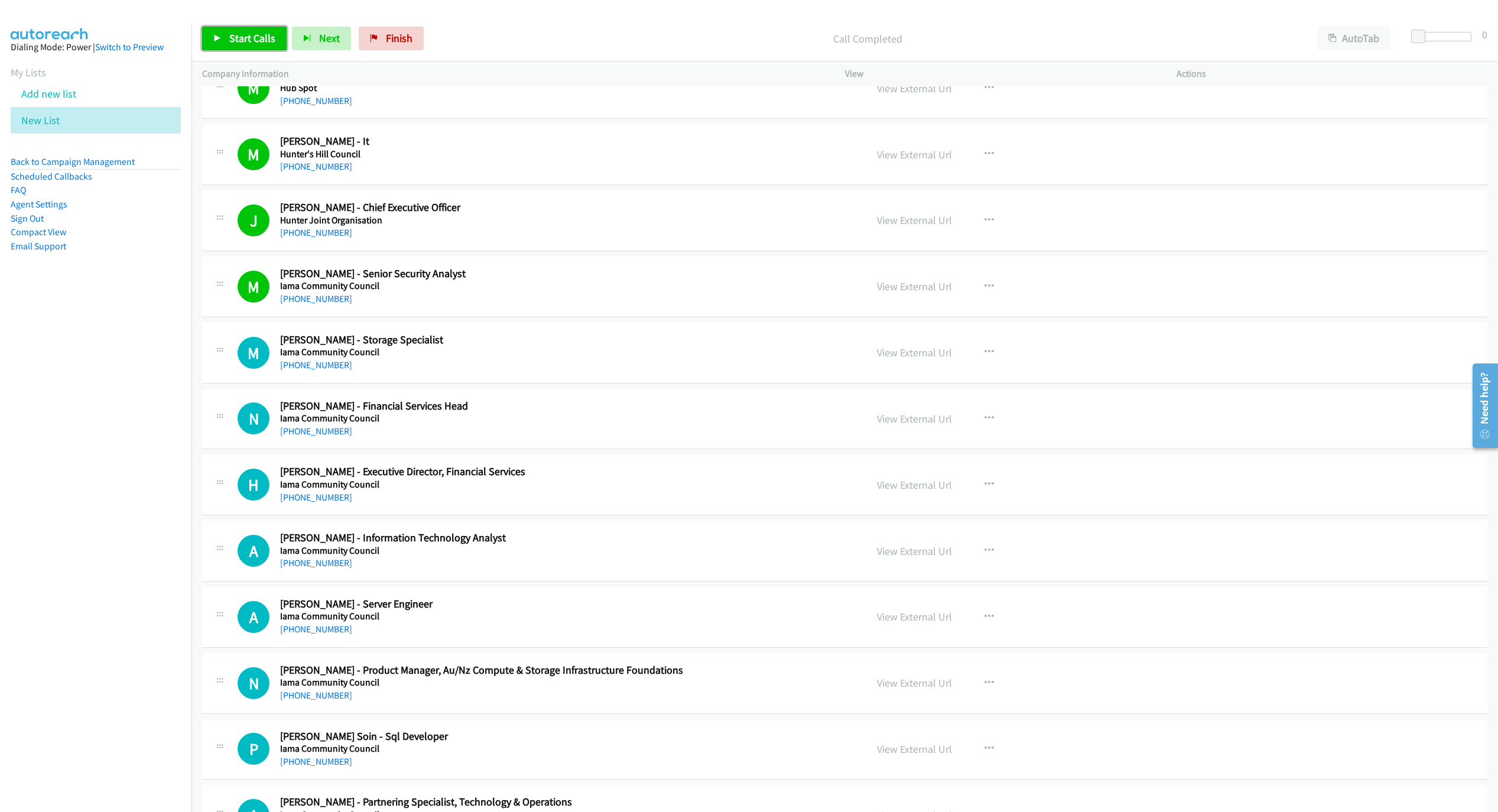
click at [227, 35] on link "Start Calls" at bounding box center [244, 39] width 84 height 24
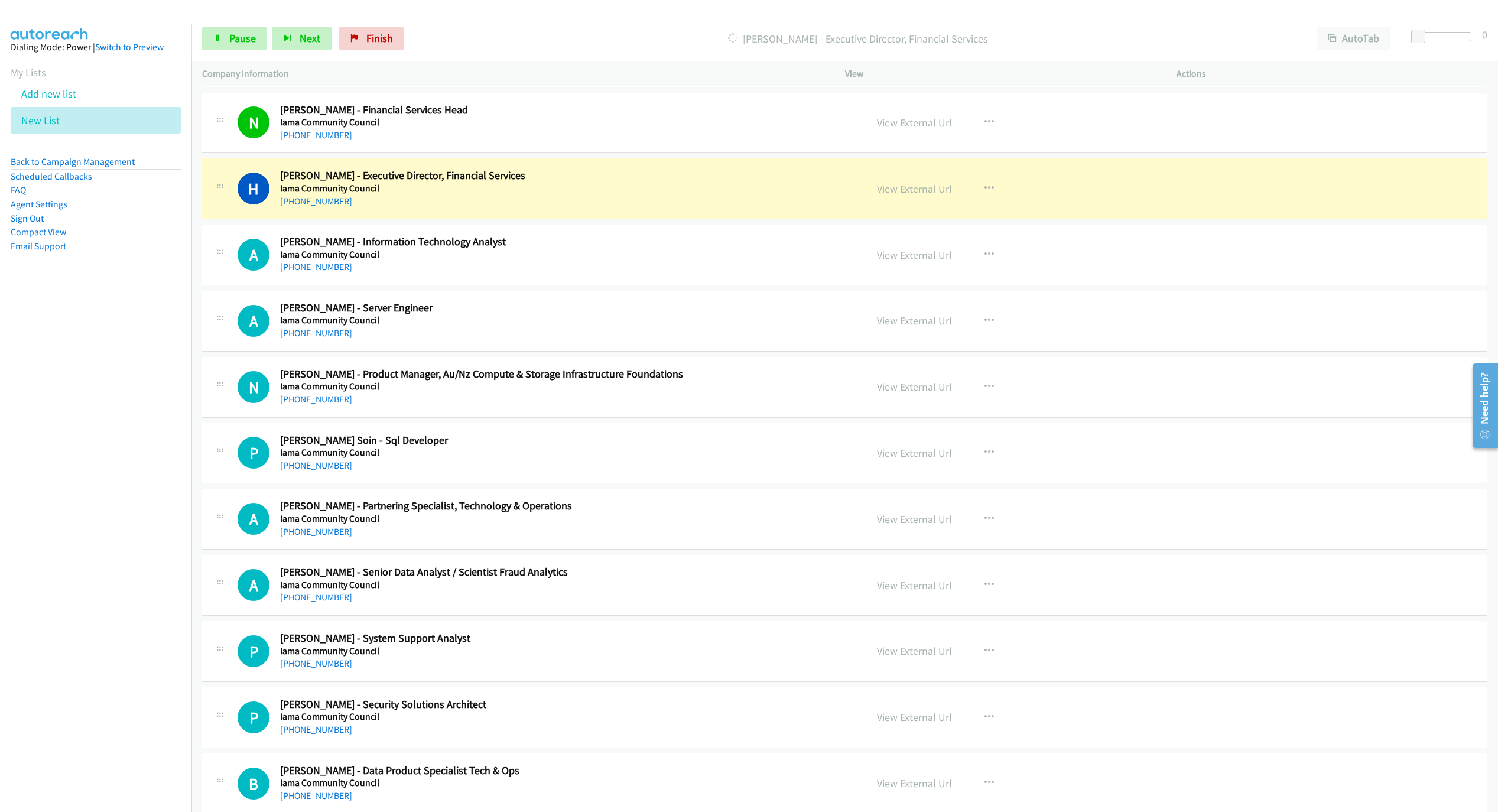
scroll to position [3174, 0]
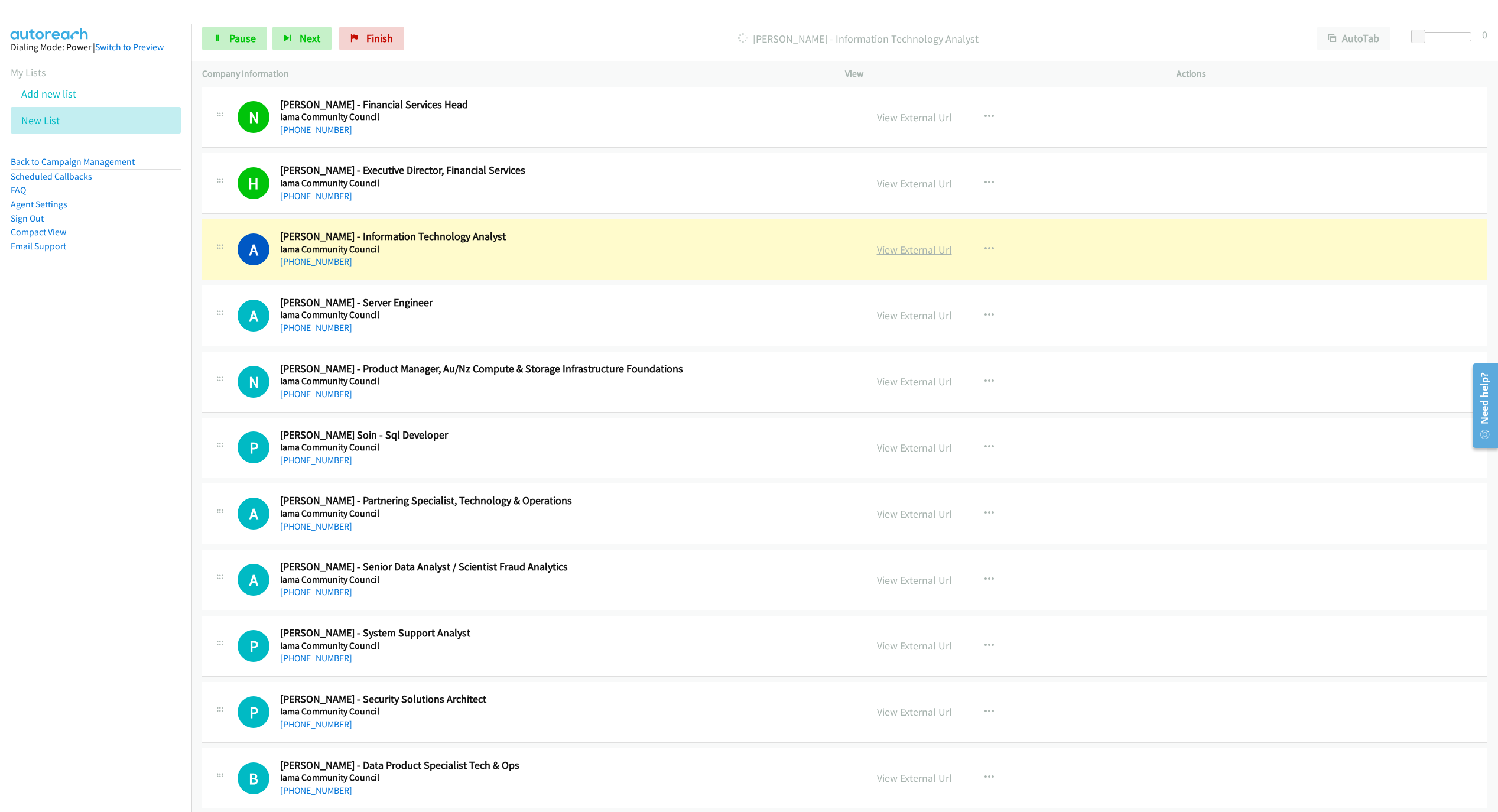
click at [881, 256] on link "View External Url" at bounding box center [915, 250] width 75 height 14
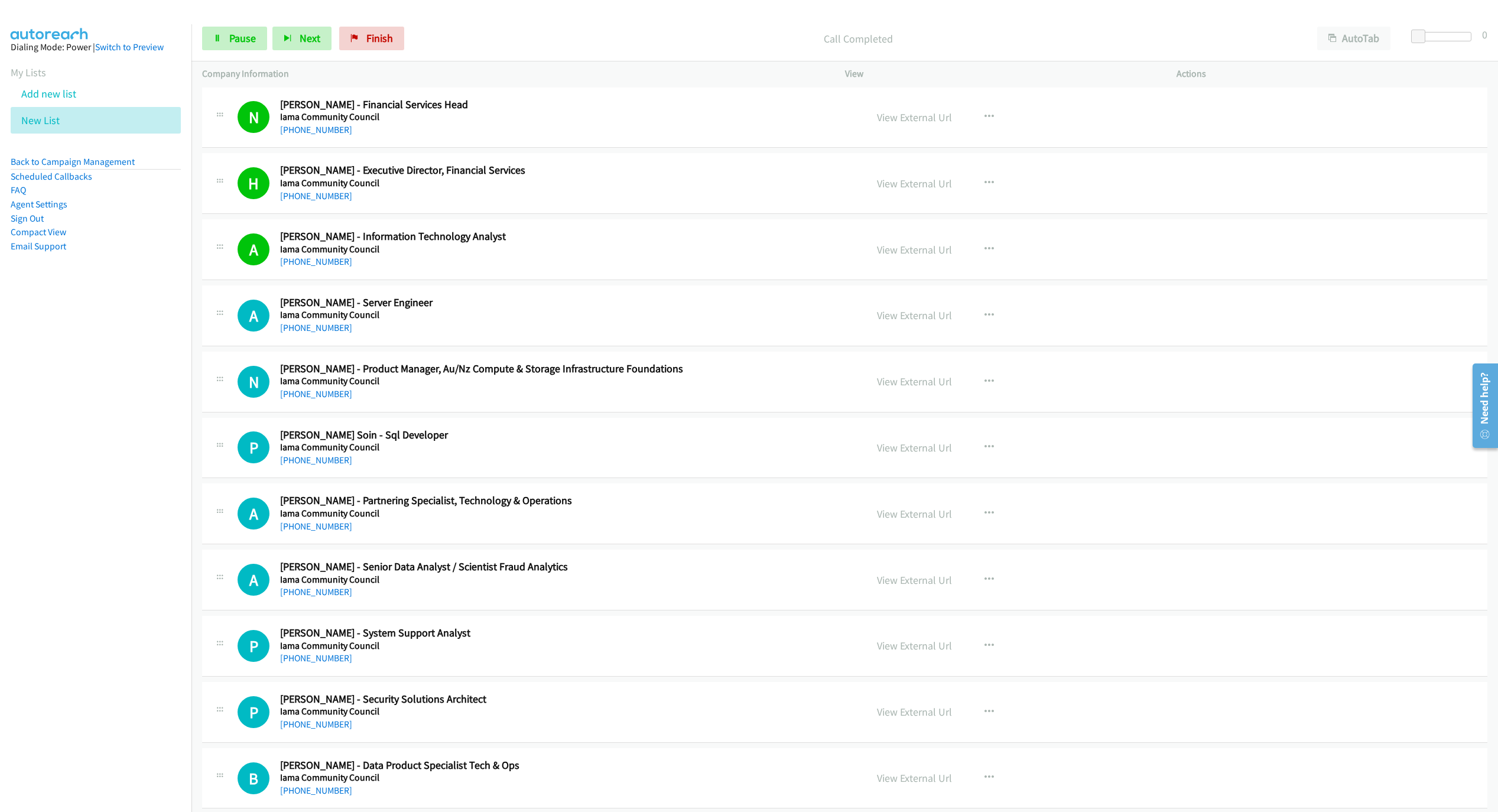
scroll to position [3263, 0]
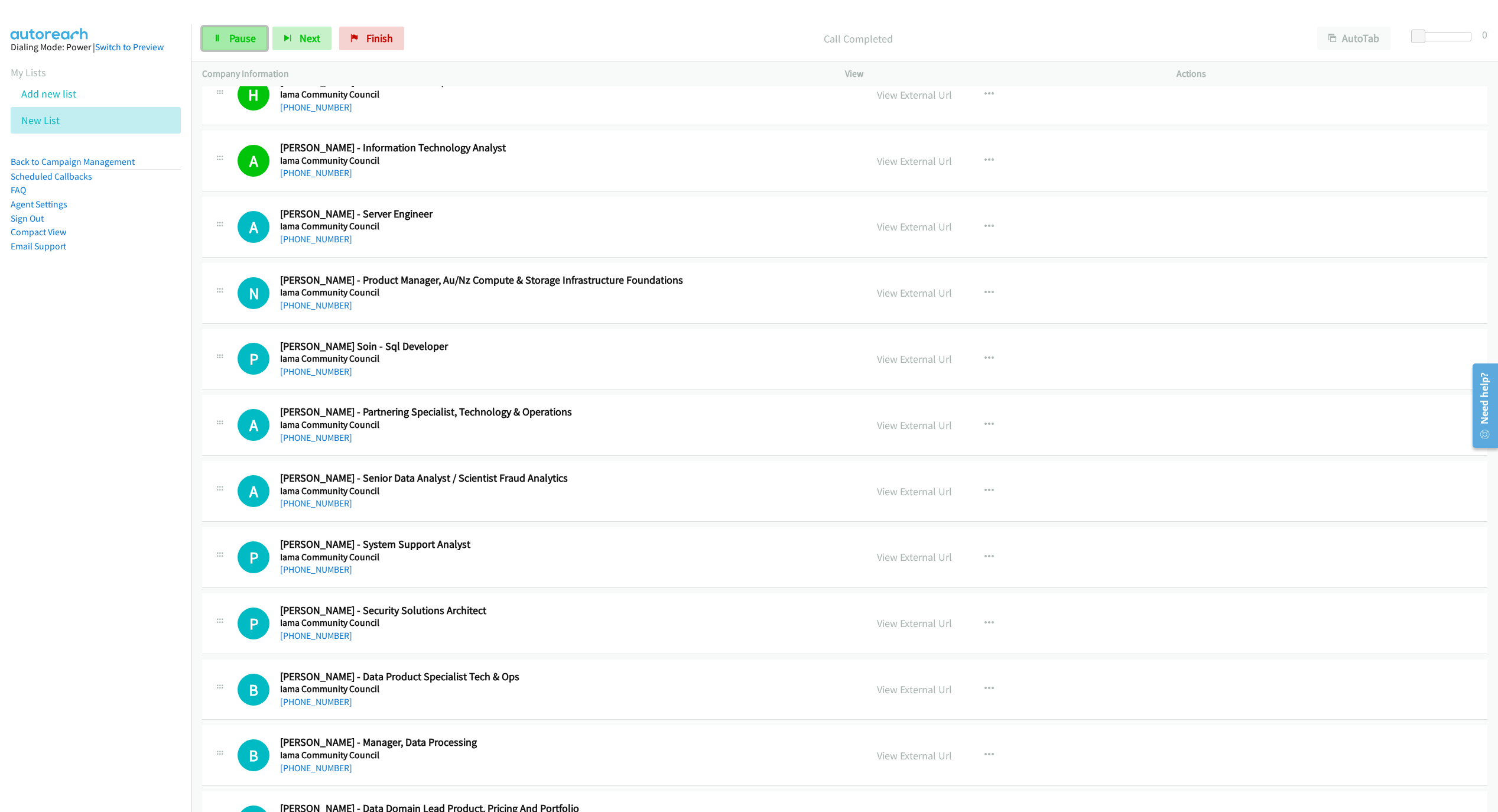
click at [216, 38] on icon at bounding box center [217, 39] width 8 height 8
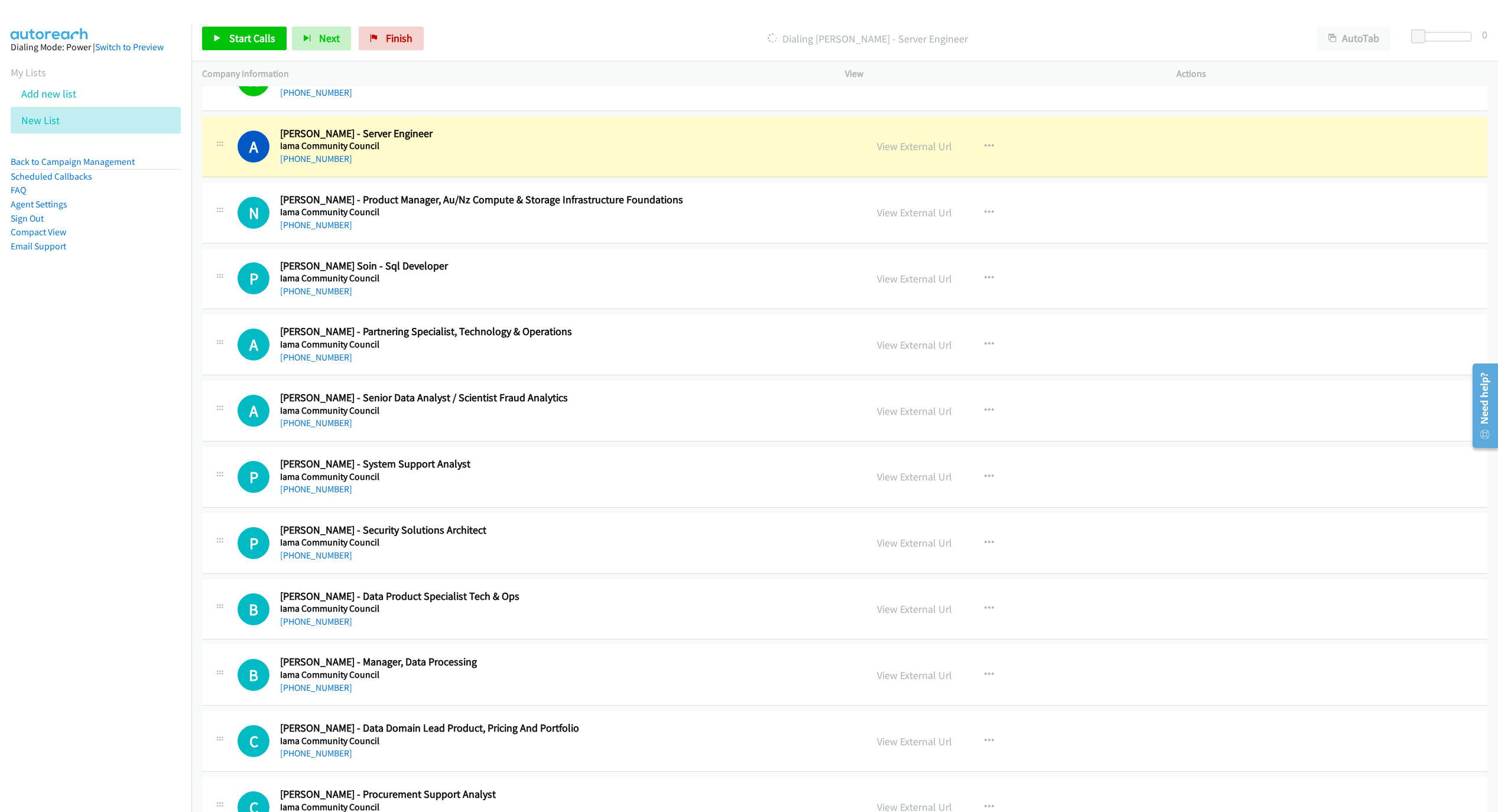
scroll to position [3351, 0]
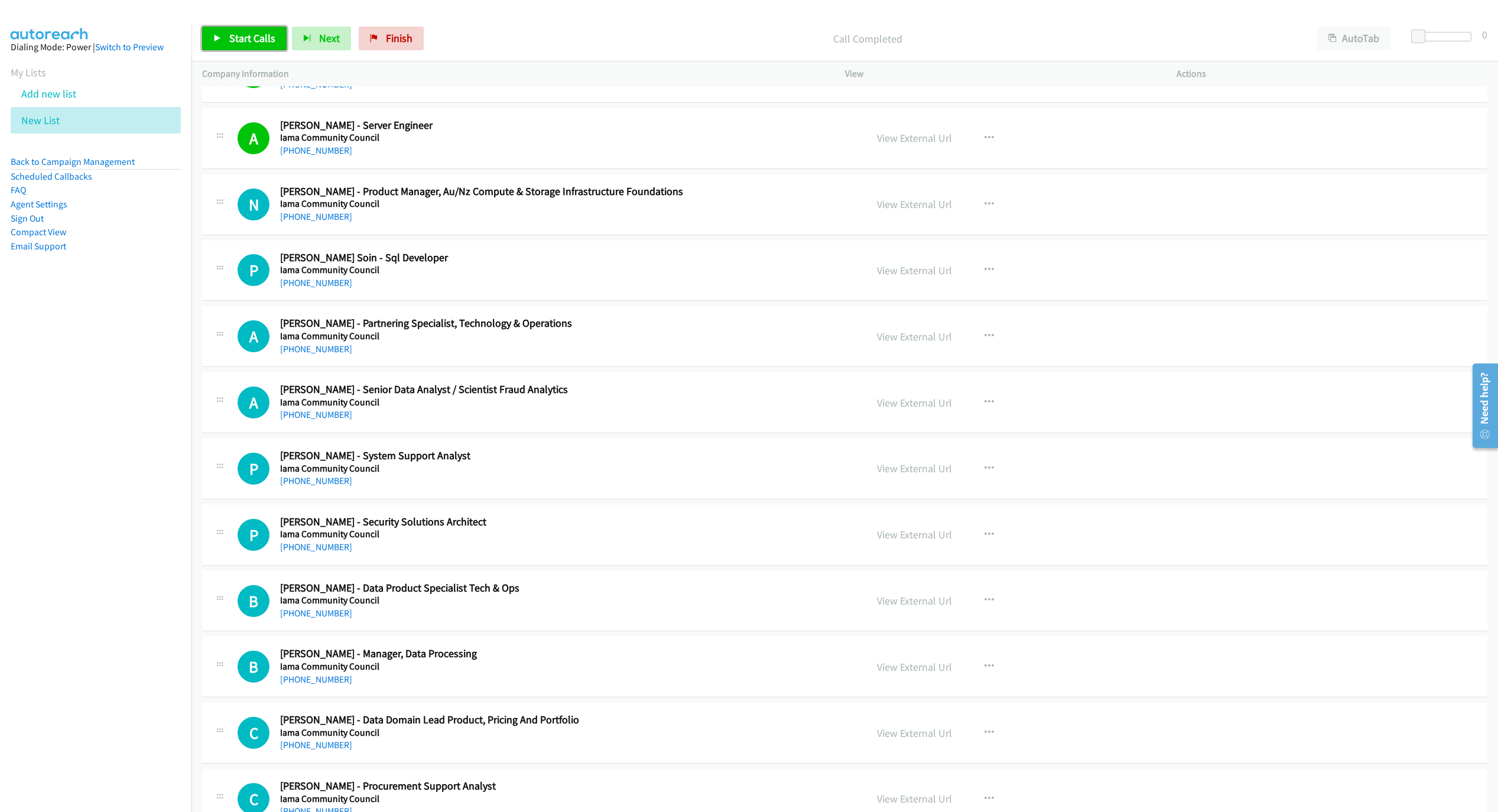
click at [264, 45] on span "Start Calls" at bounding box center [252, 39] width 46 height 14
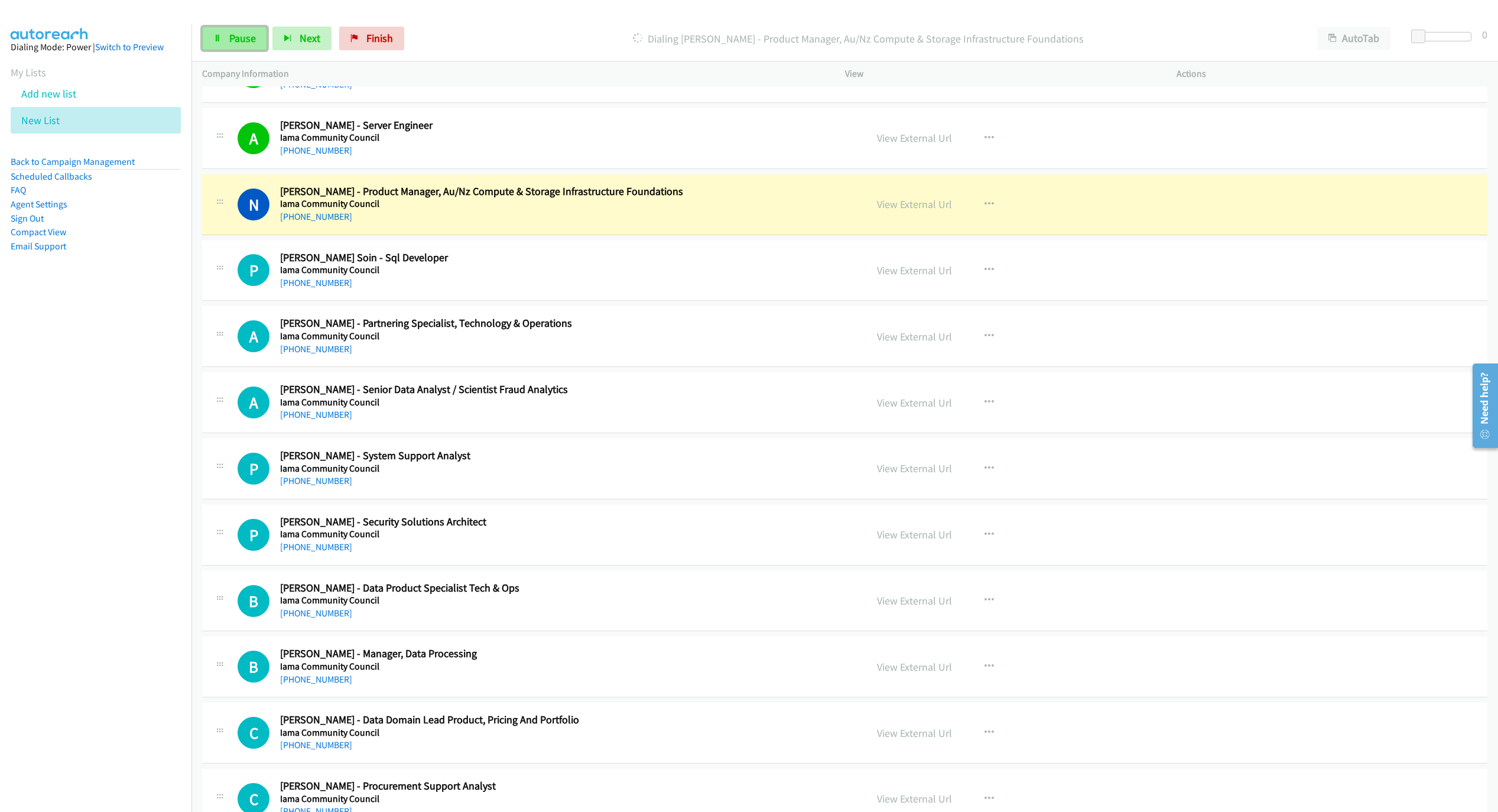
click at [259, 43] on link "Pause" at bounding box center [234, 39] width 65 height 24
click at [894, 211] on link "View External Url" at bounding box center [915, 204] width 75 height 14
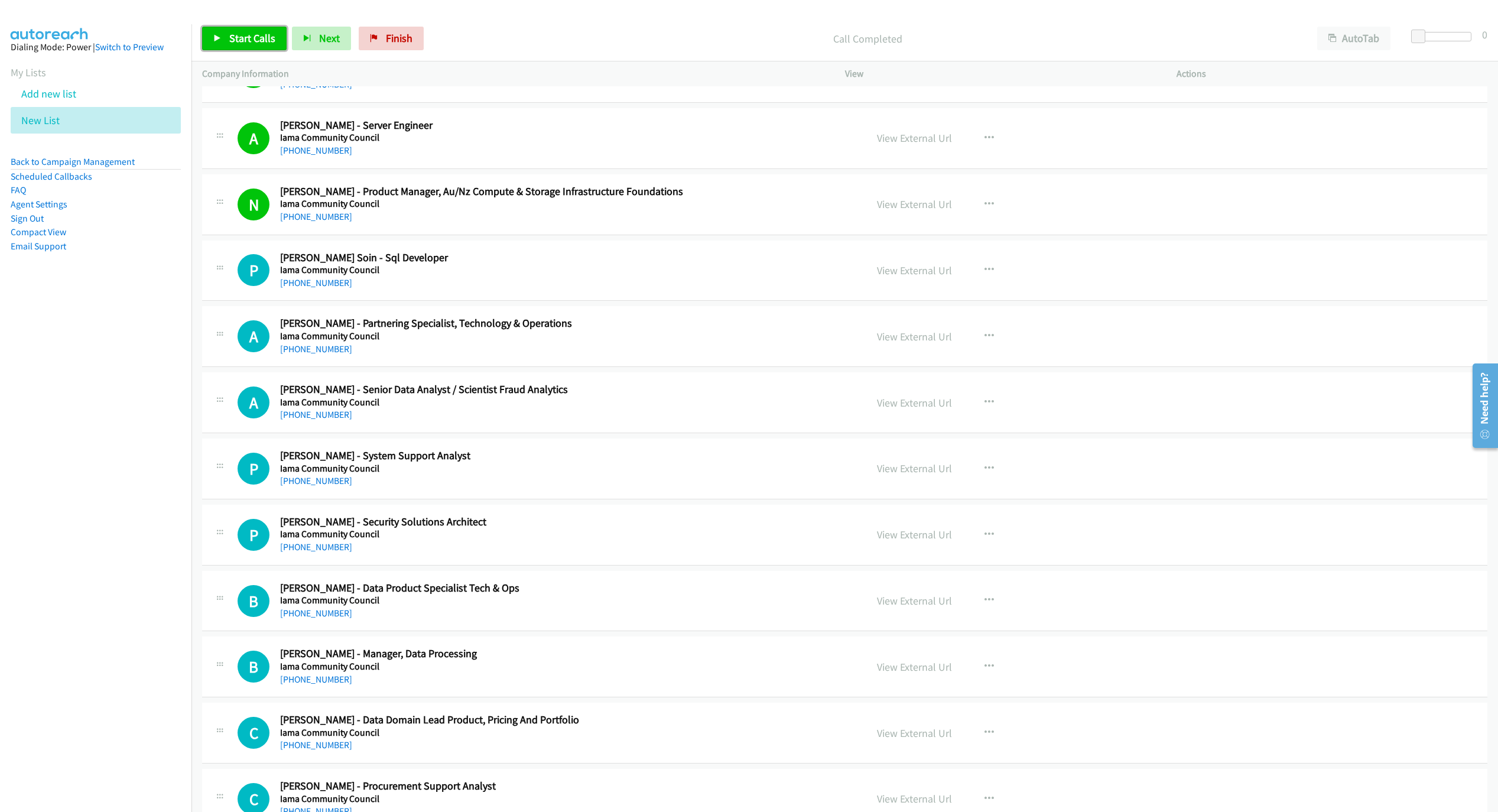
click at [237, 39] on span "Start Calls" at bounding box center [252, 39] width 46 height 14
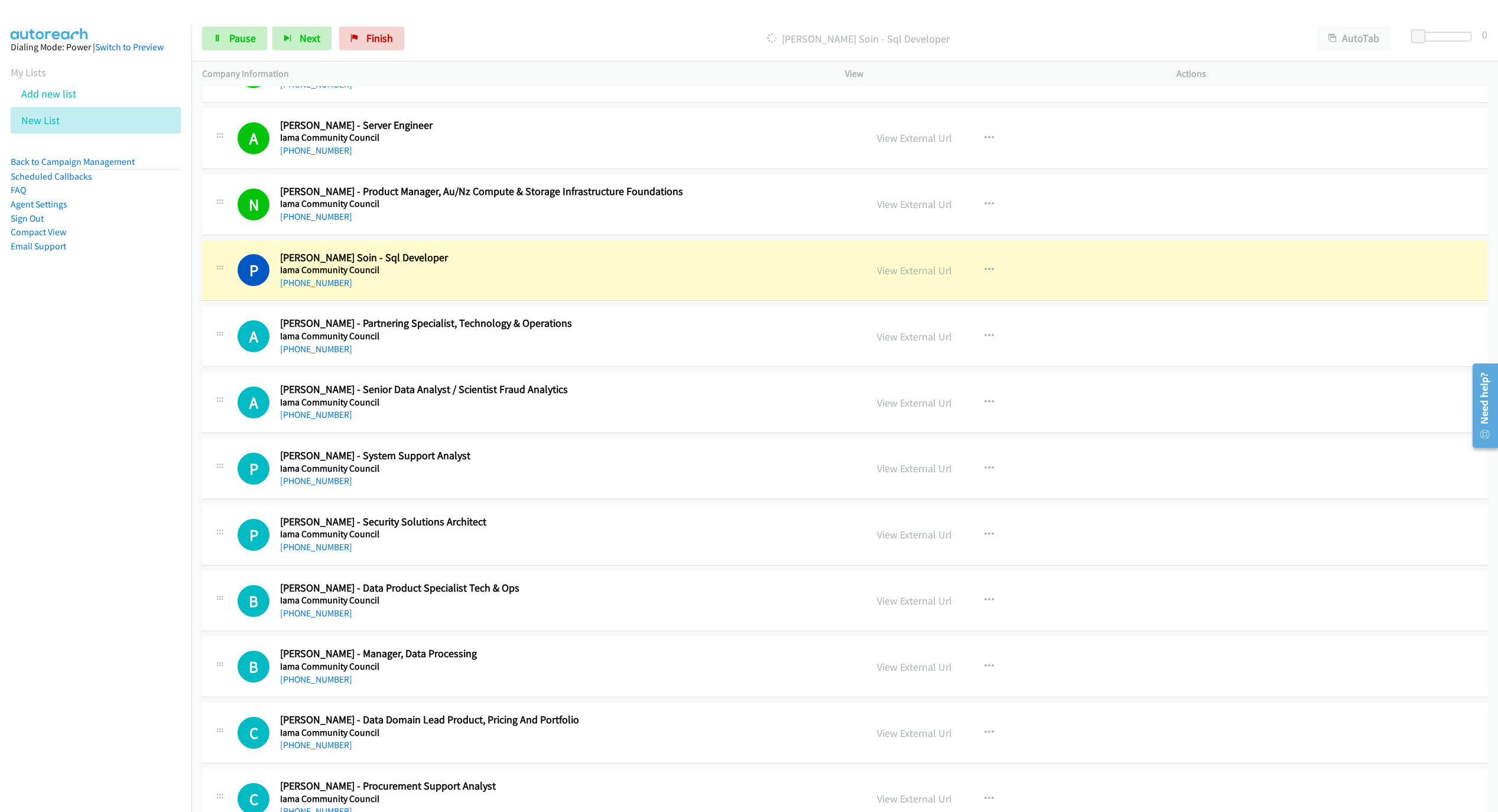
click at [703, 290] on div "+61 470 257 893" at bounding box center [518, 283] width 477 height 14
click at [911, 277] on link "View External Url" at bounding box center [915, 271] width 75 height 14
click at [203, 35] on link "Pause" at bounding box center [234, 39] width 65 height 24
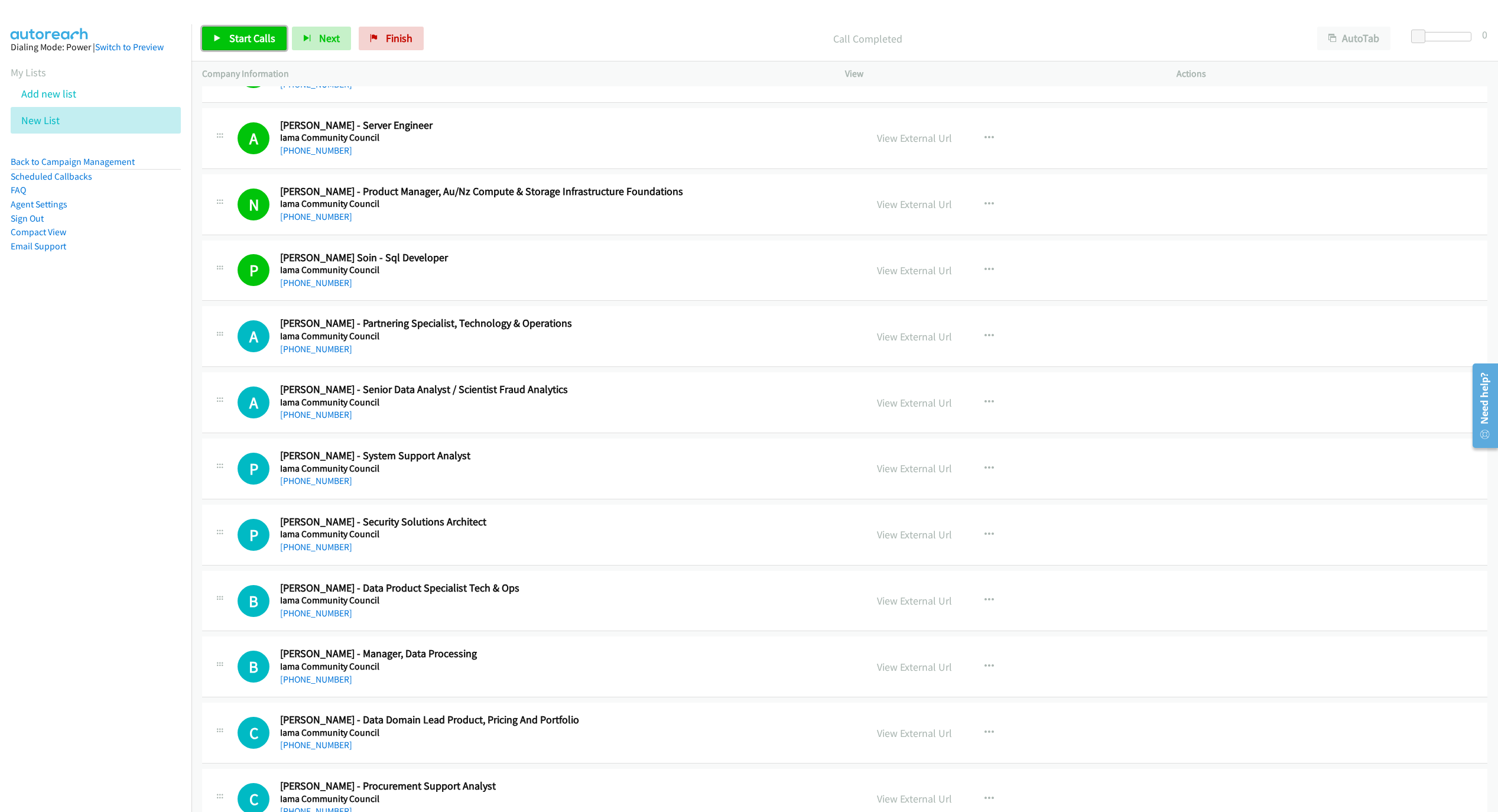
click at [221, 36] on link "Start Calls" at bounding box center [244, 39] width 84 height 24
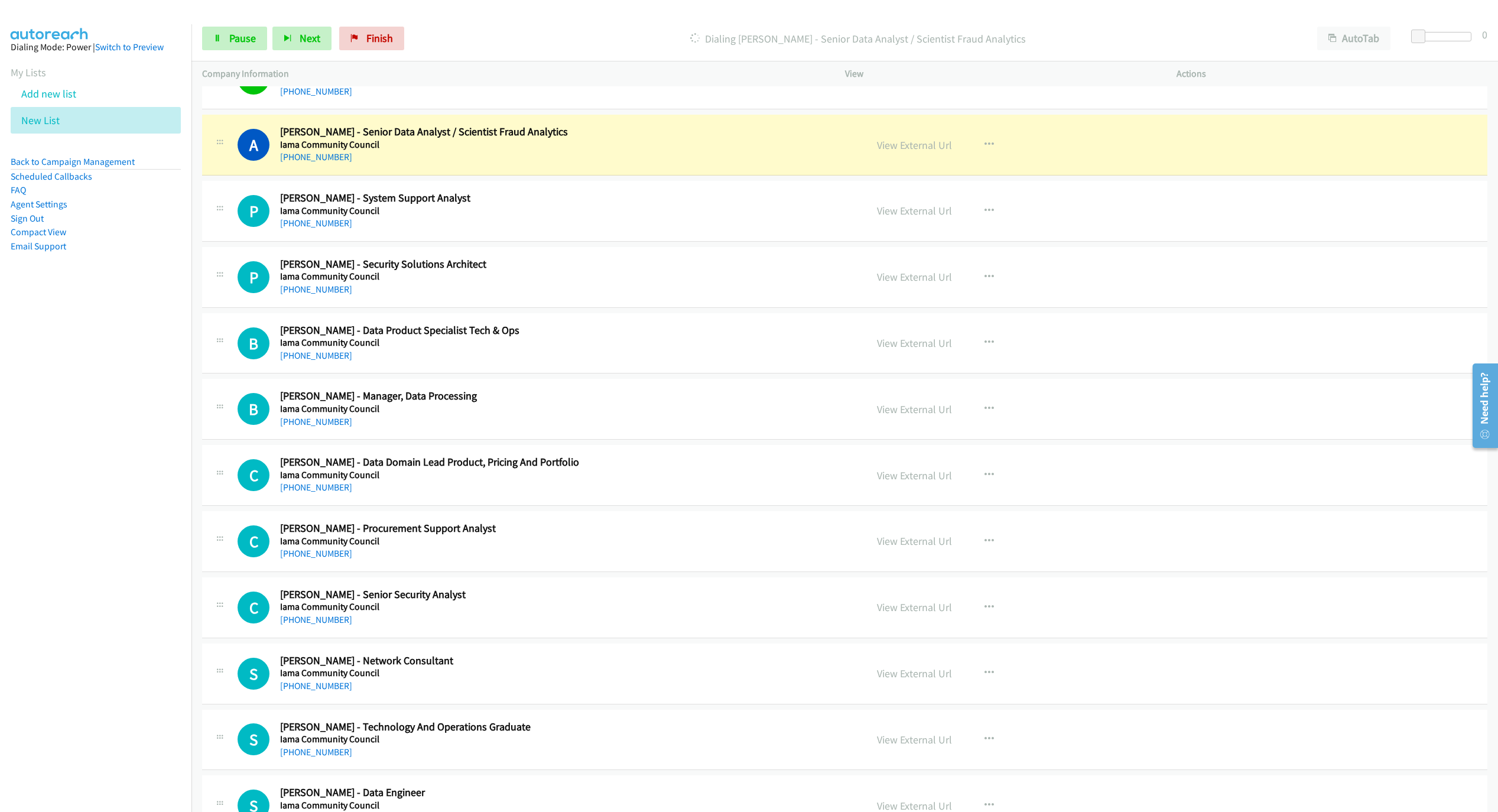
scroll to position [3617, 0]
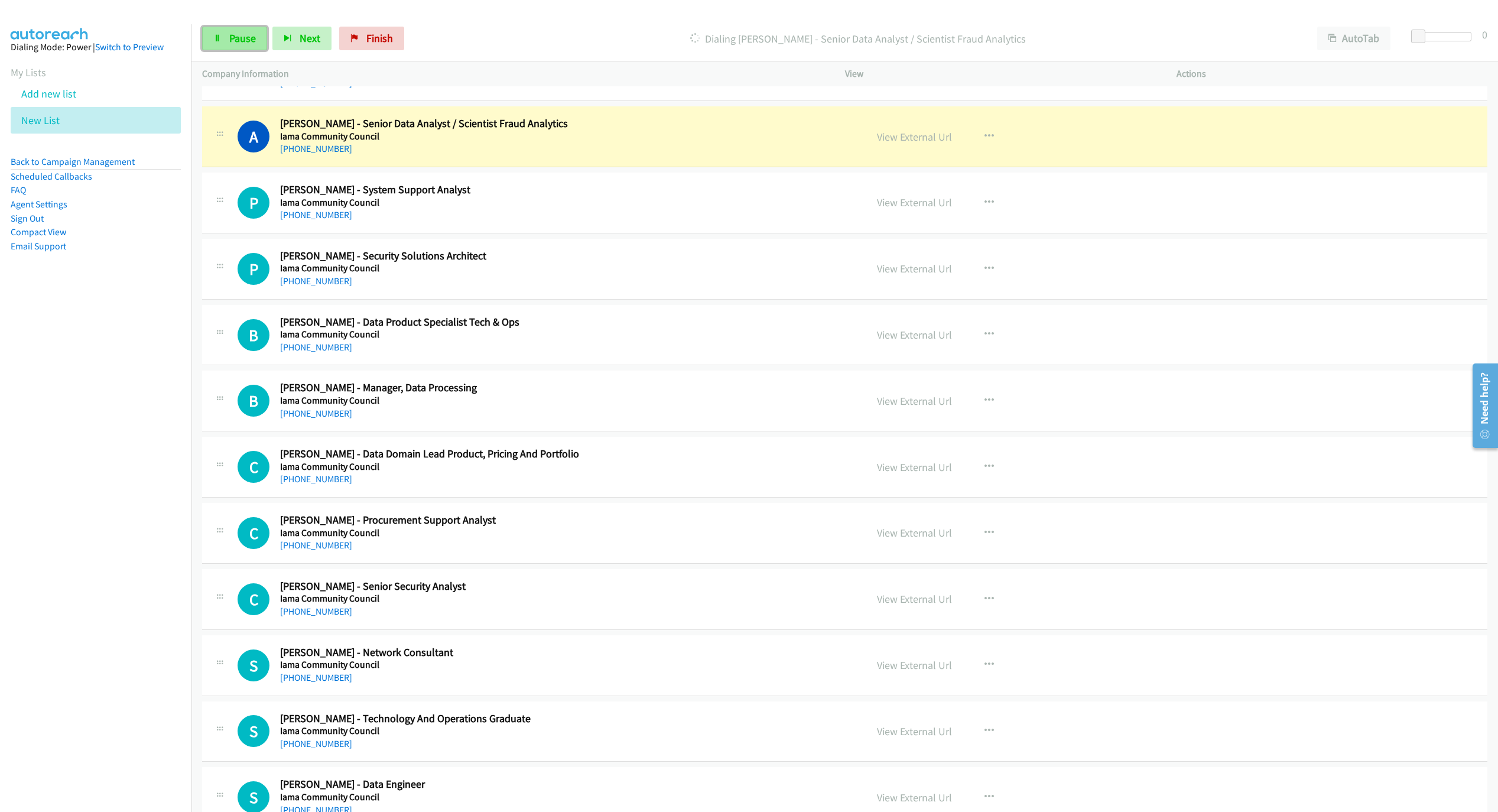
click at [211, 30] on link "Pause" at bounding box center [234, 39] width 65 height 24
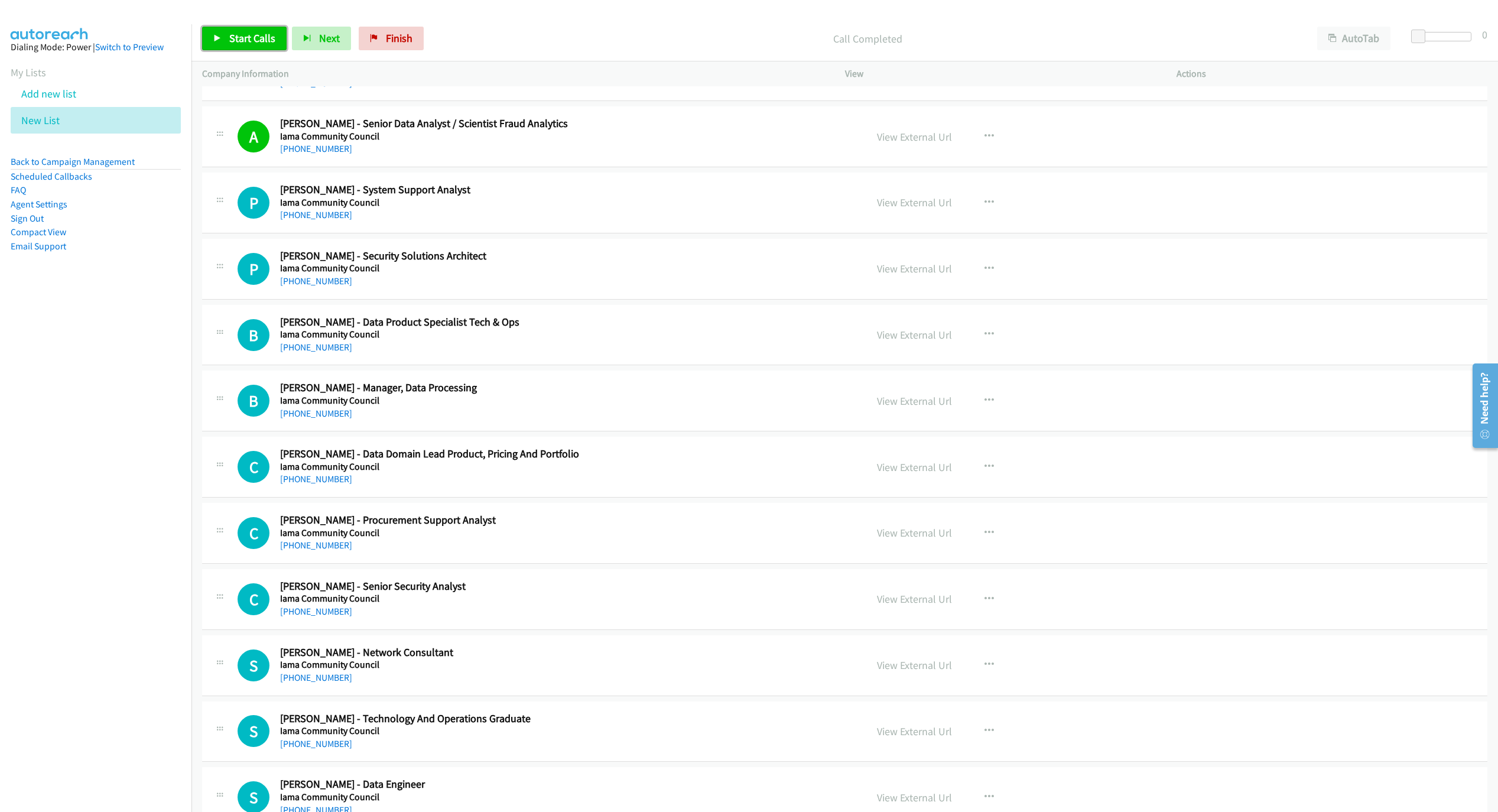
click at [230, 40] on span "Start Calls" at bounding box center [252, 39] width 46 height 14
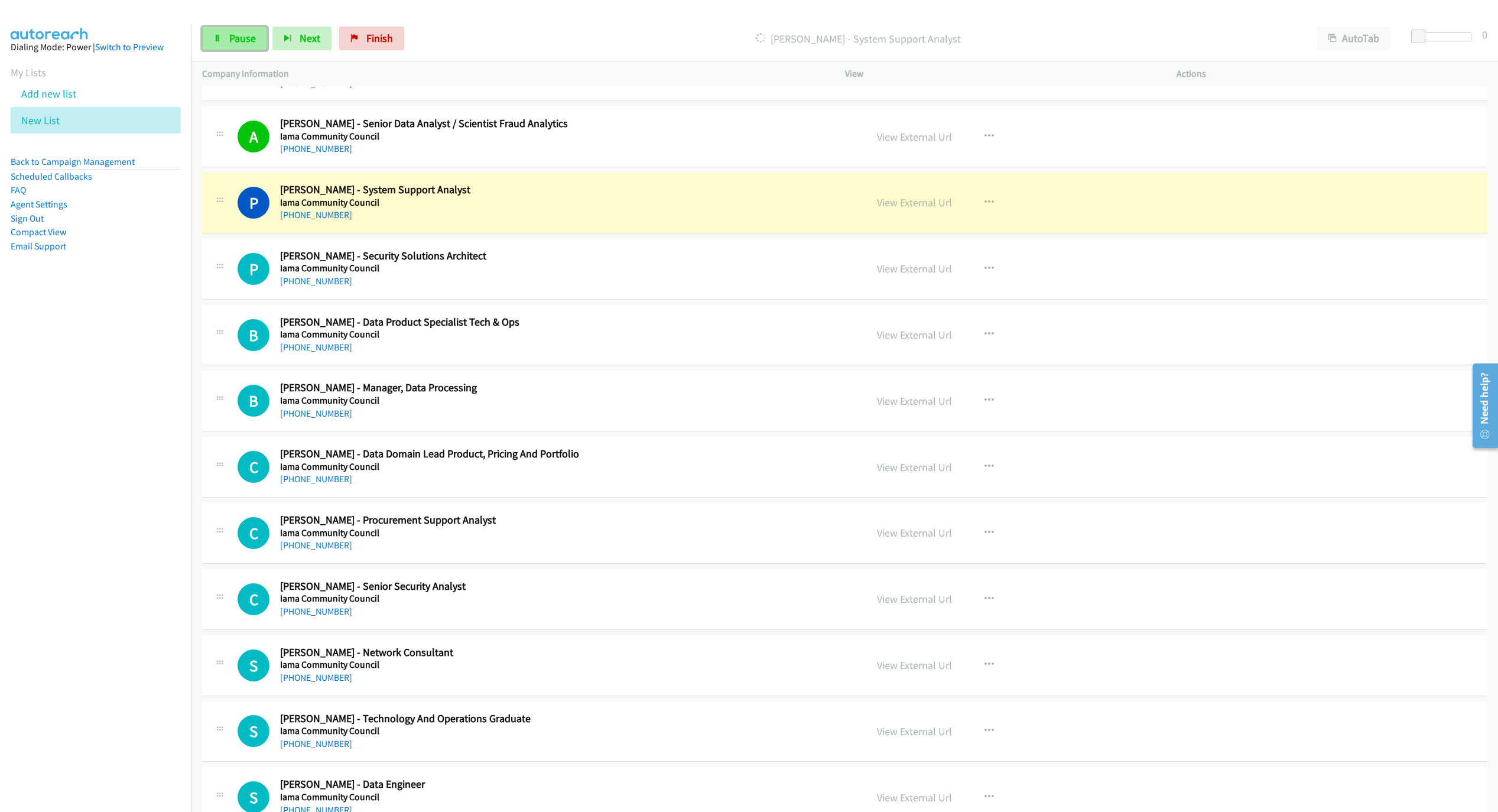
click at [215, 35] on icon at bounding box center [217, 39] width 8 height 8
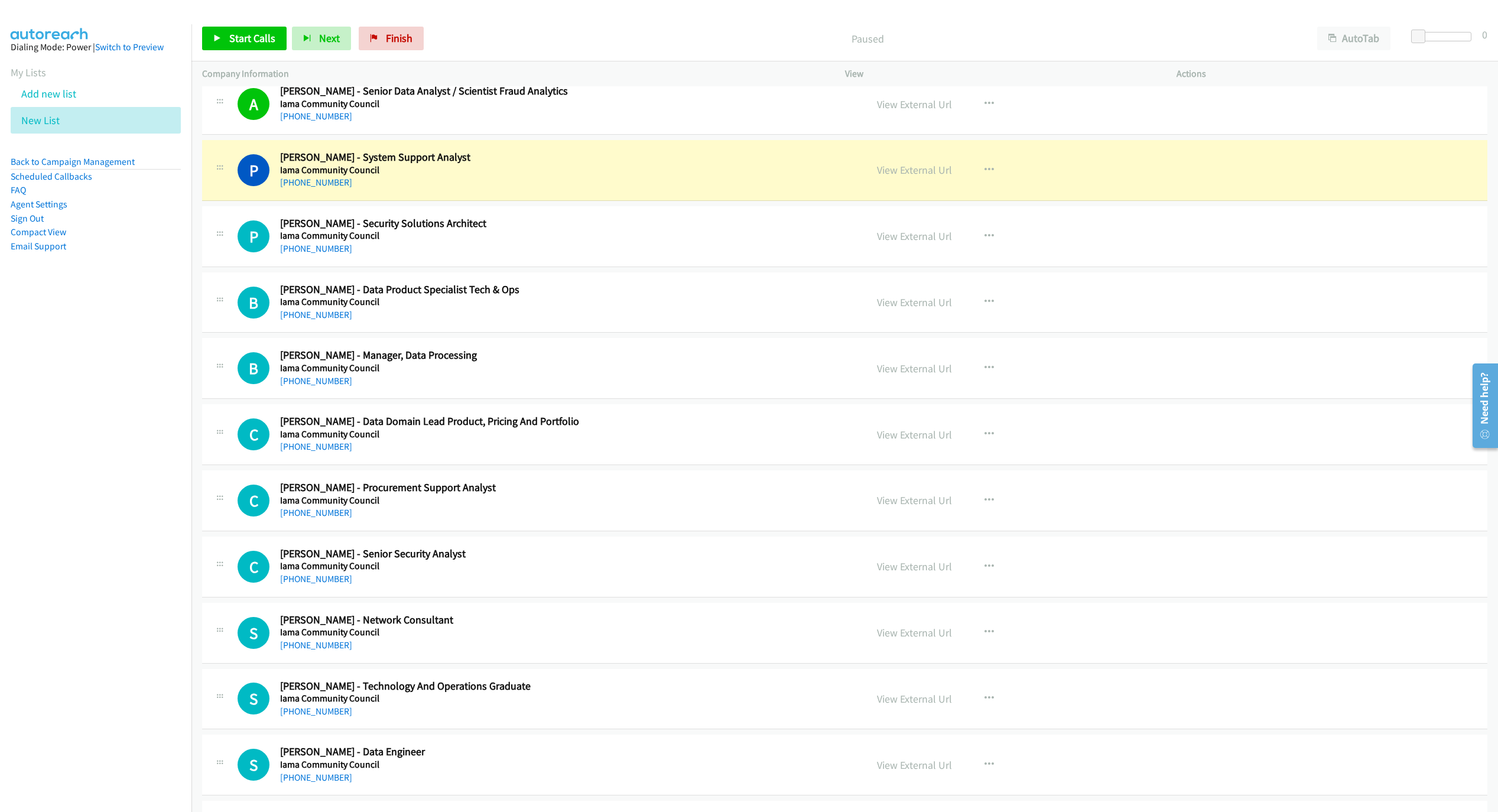
scroll to position [3706, 0]
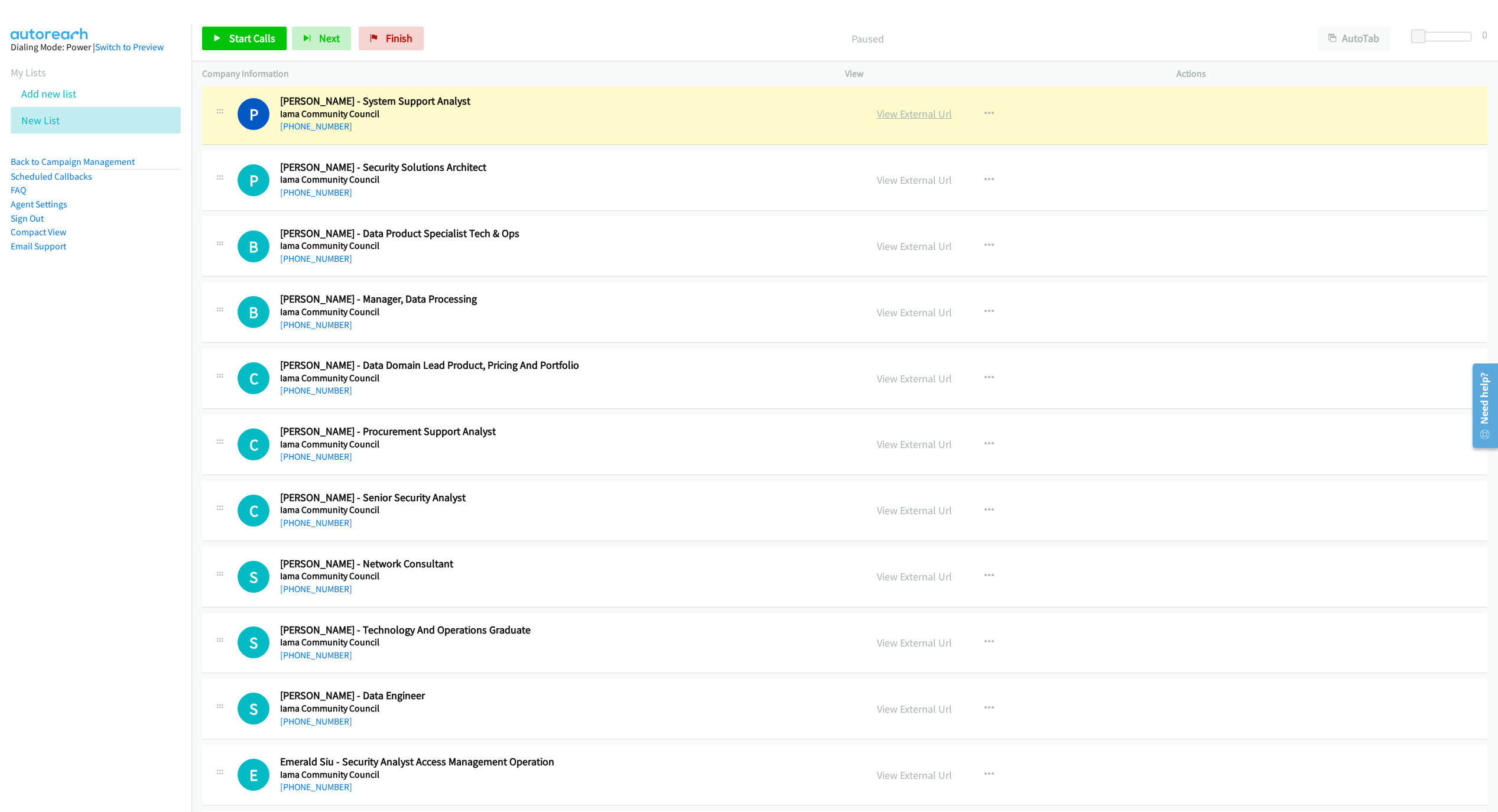
click at [941, 120] on link "View External Url" at bounding box center [915, 114] width 75 height 14
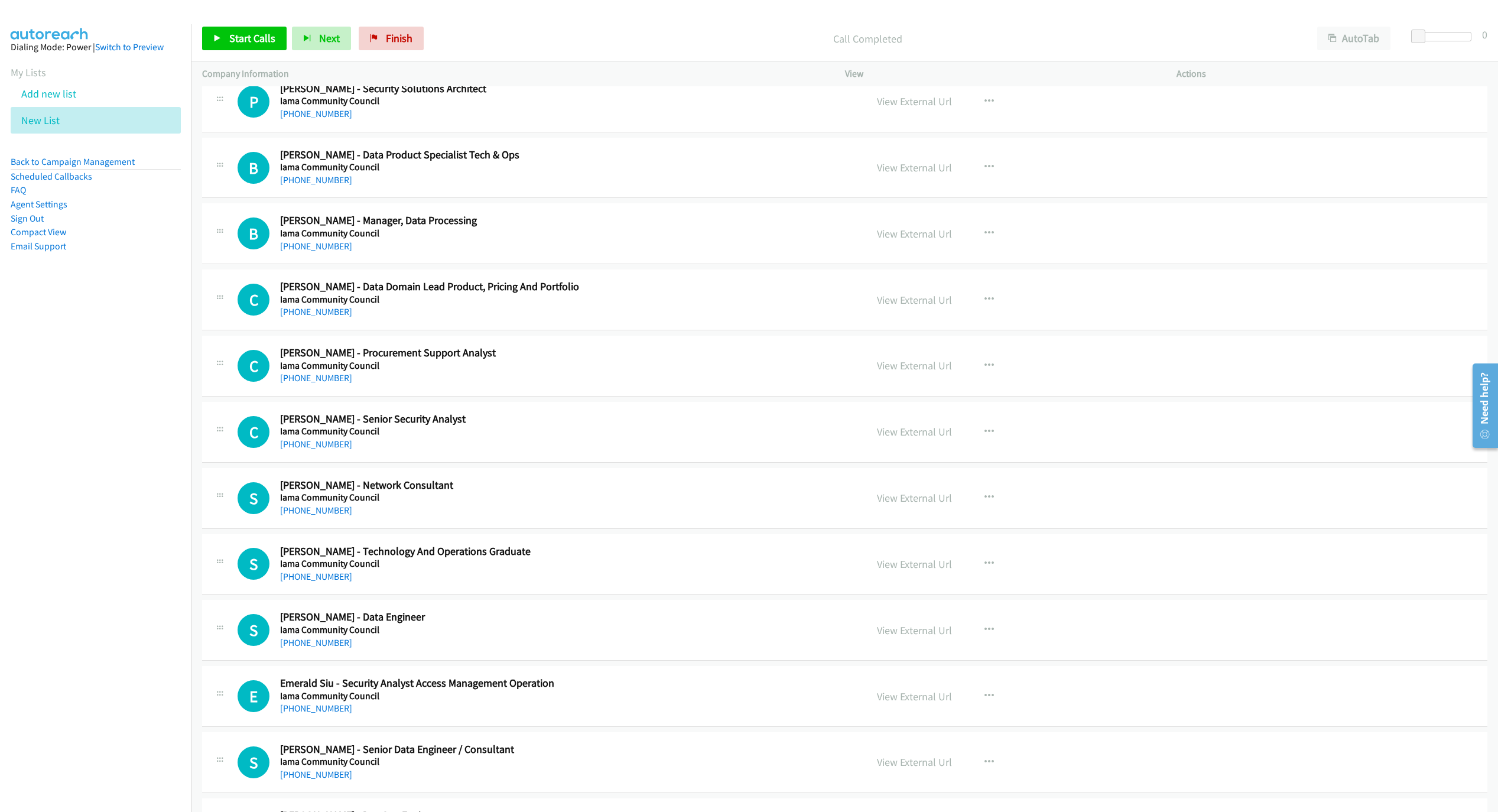
scroll to position [3795, 0]
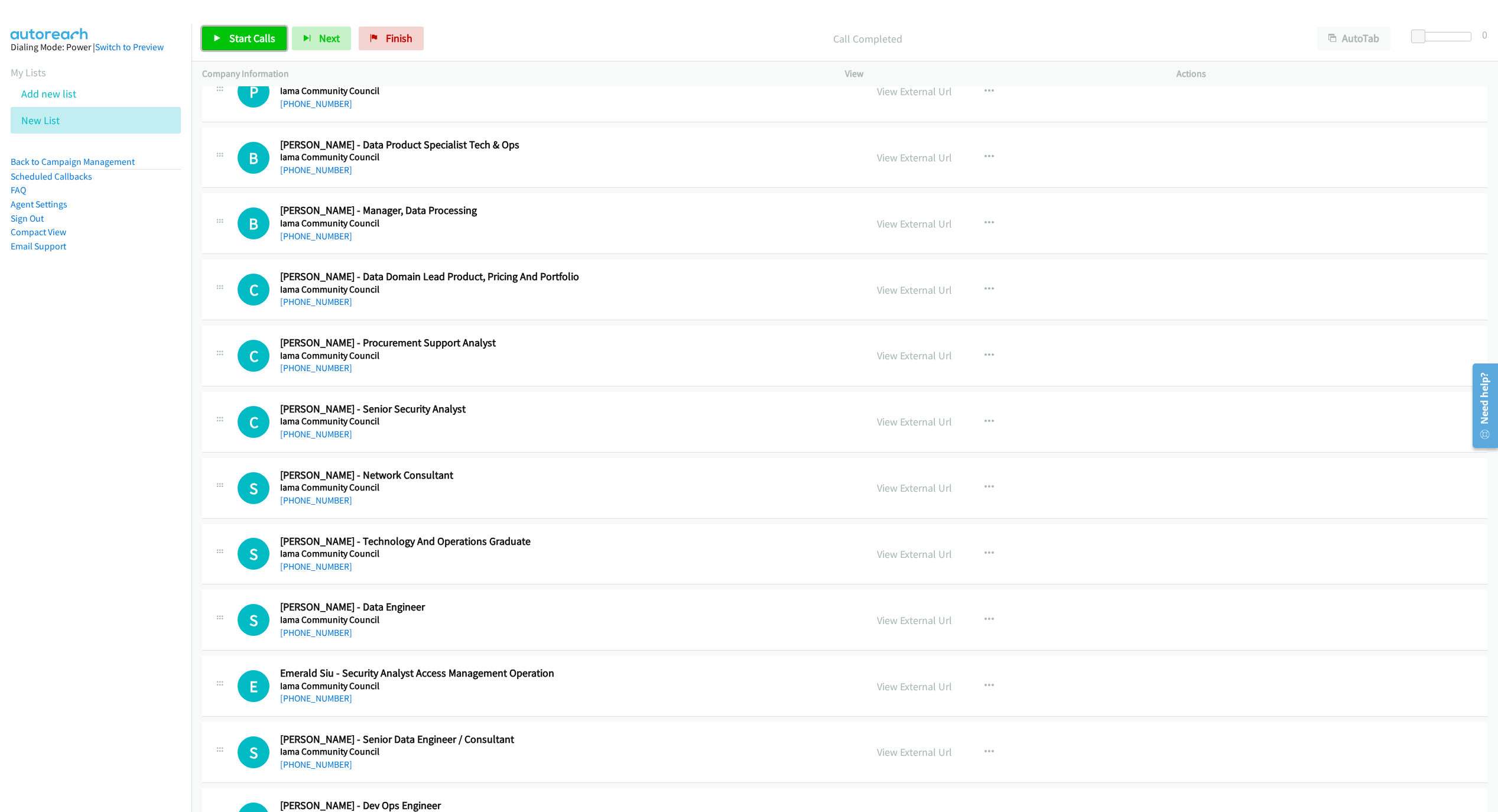
click at [218, 36] on icon at bounding box center [217, 39] width 8 height 8
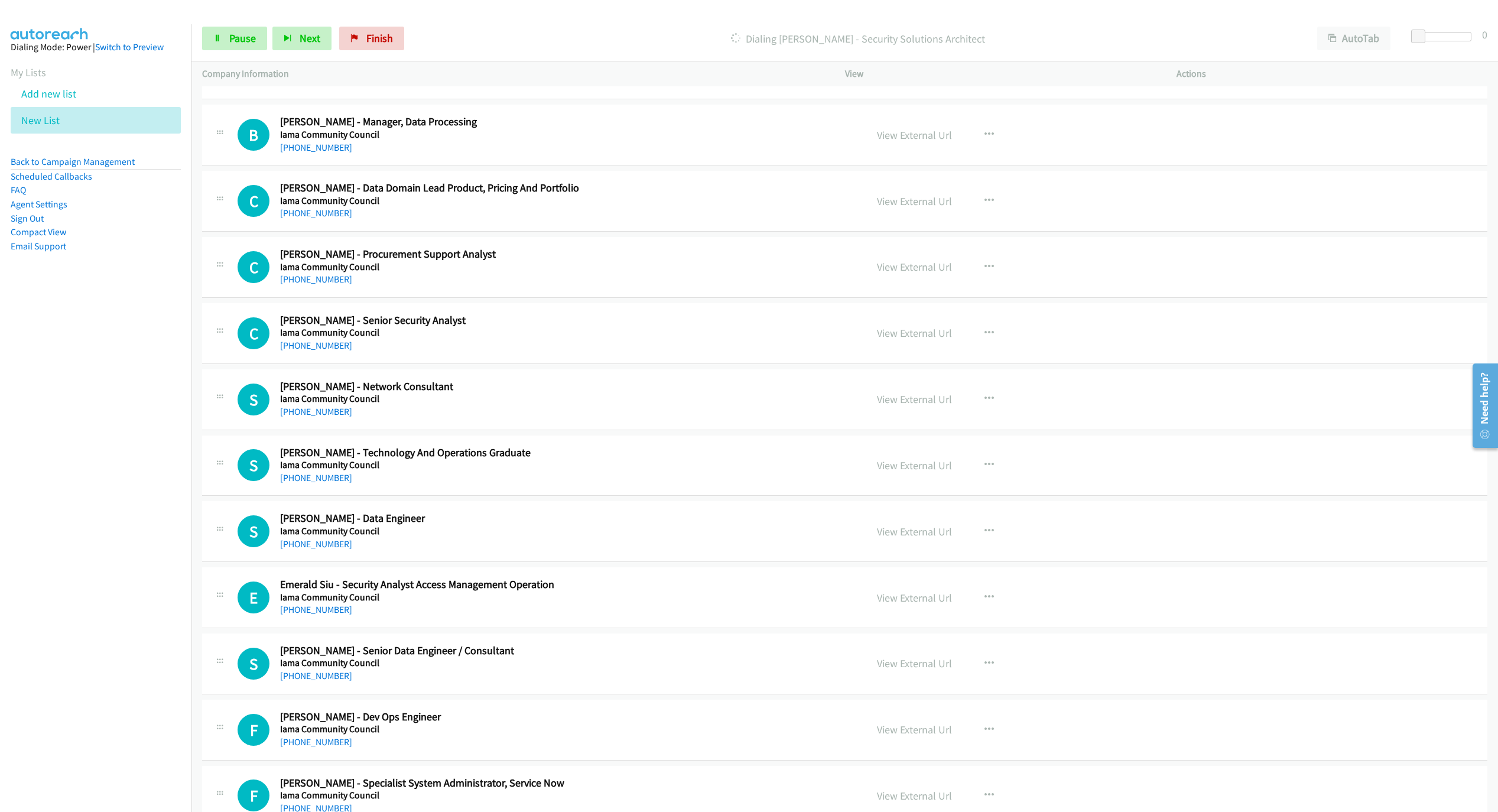
scroll to position [3617, 0]
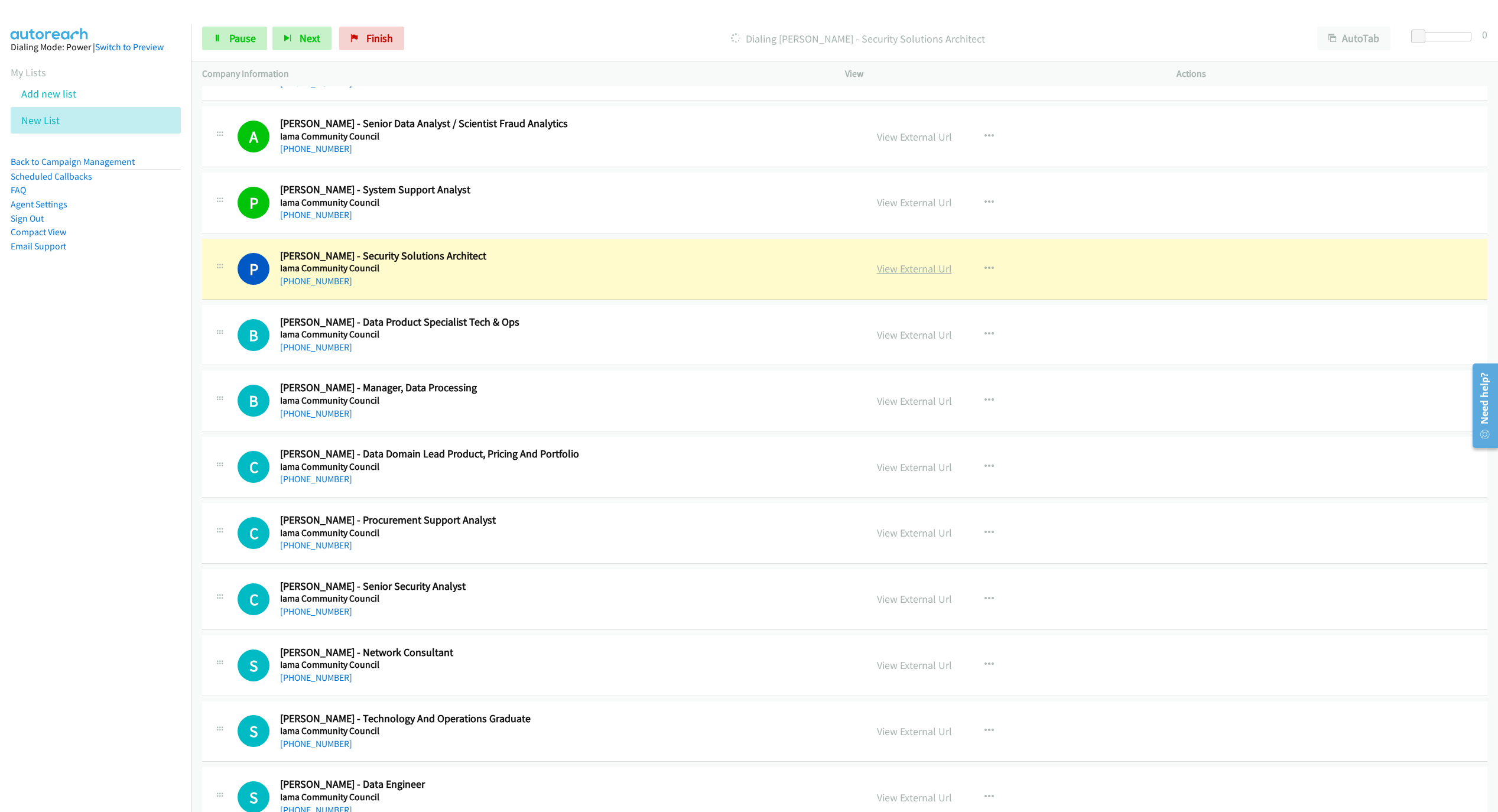
click at [888, 275] on link "View External Url" at bounding box center [915, 269] width 75 height 14
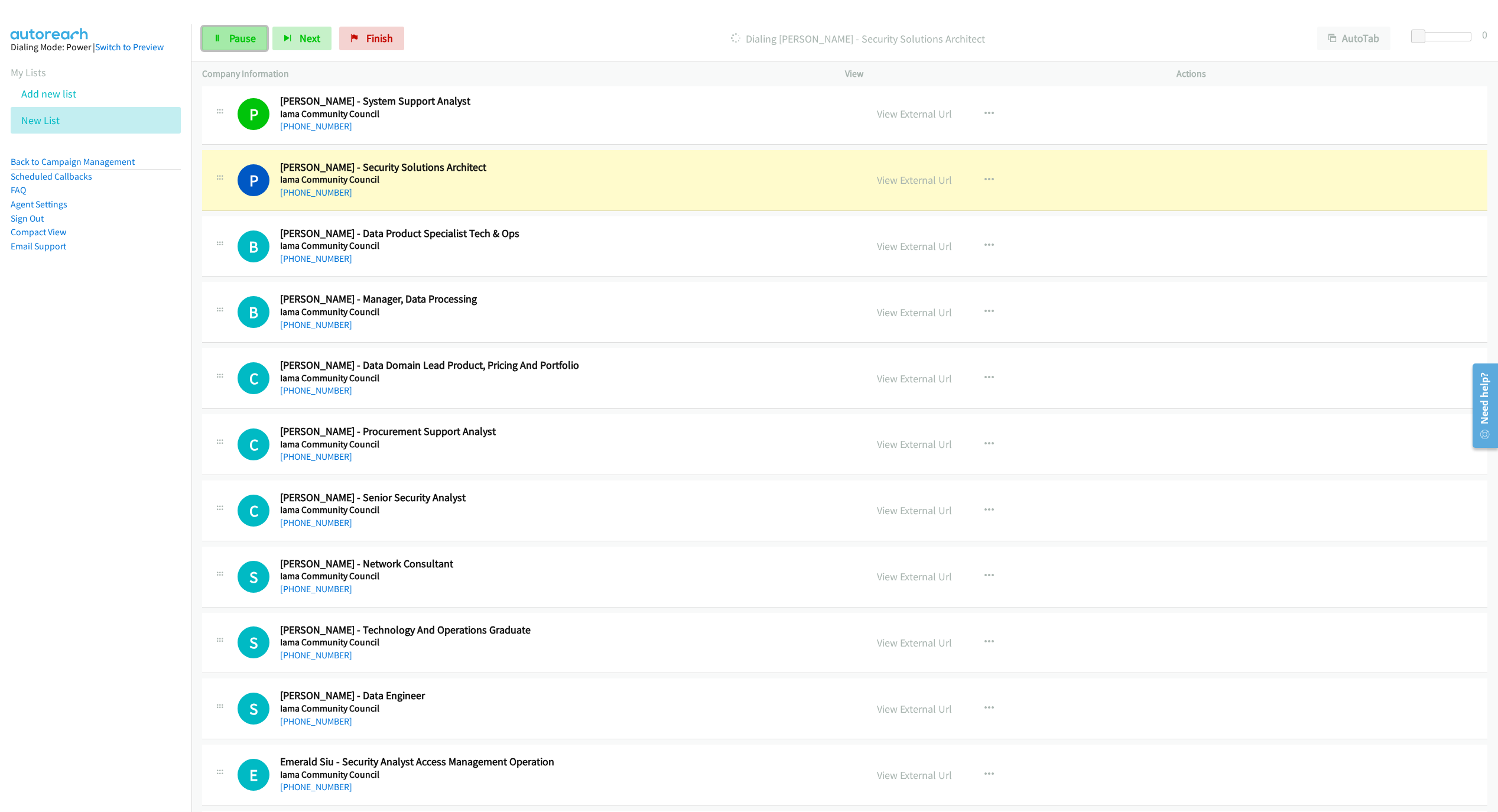
click at [243, 38] on span "Pause" at bounding box center [242, 39] width 27 height 14
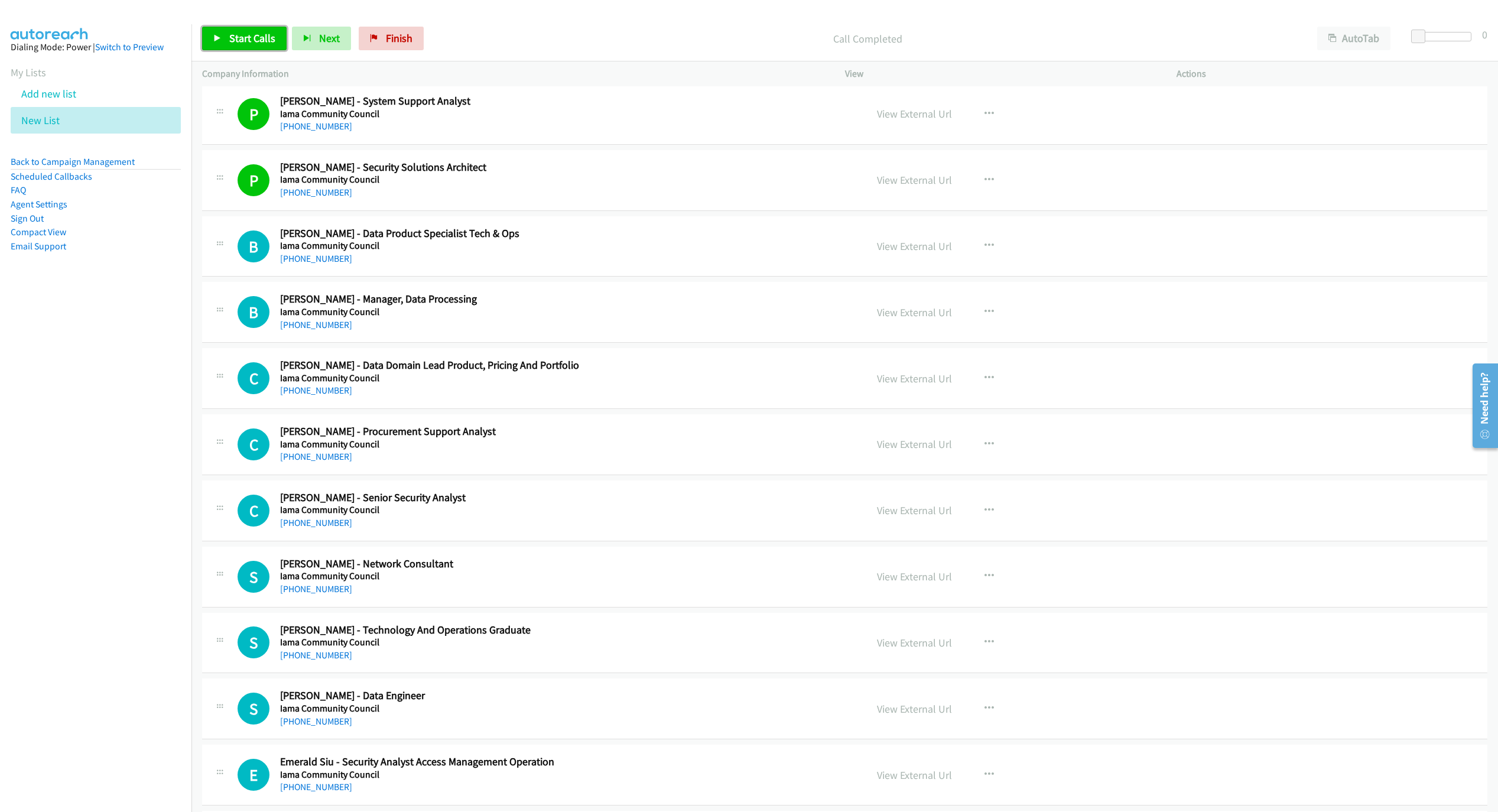
click at [229, 36] on span "Start Calls" at bounding box center [252, 39] width 46 height 14
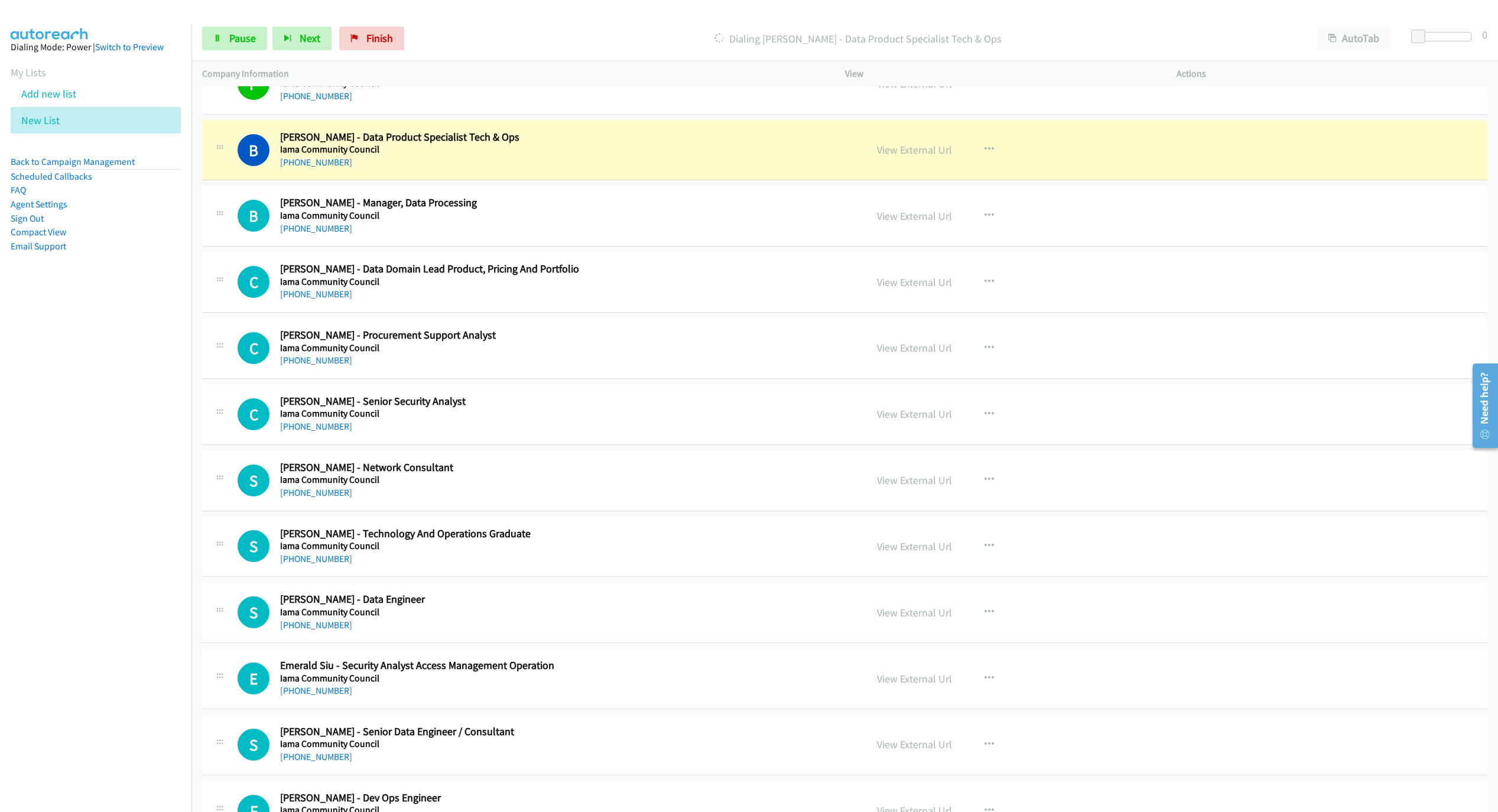
scroll to position [3795, 0]
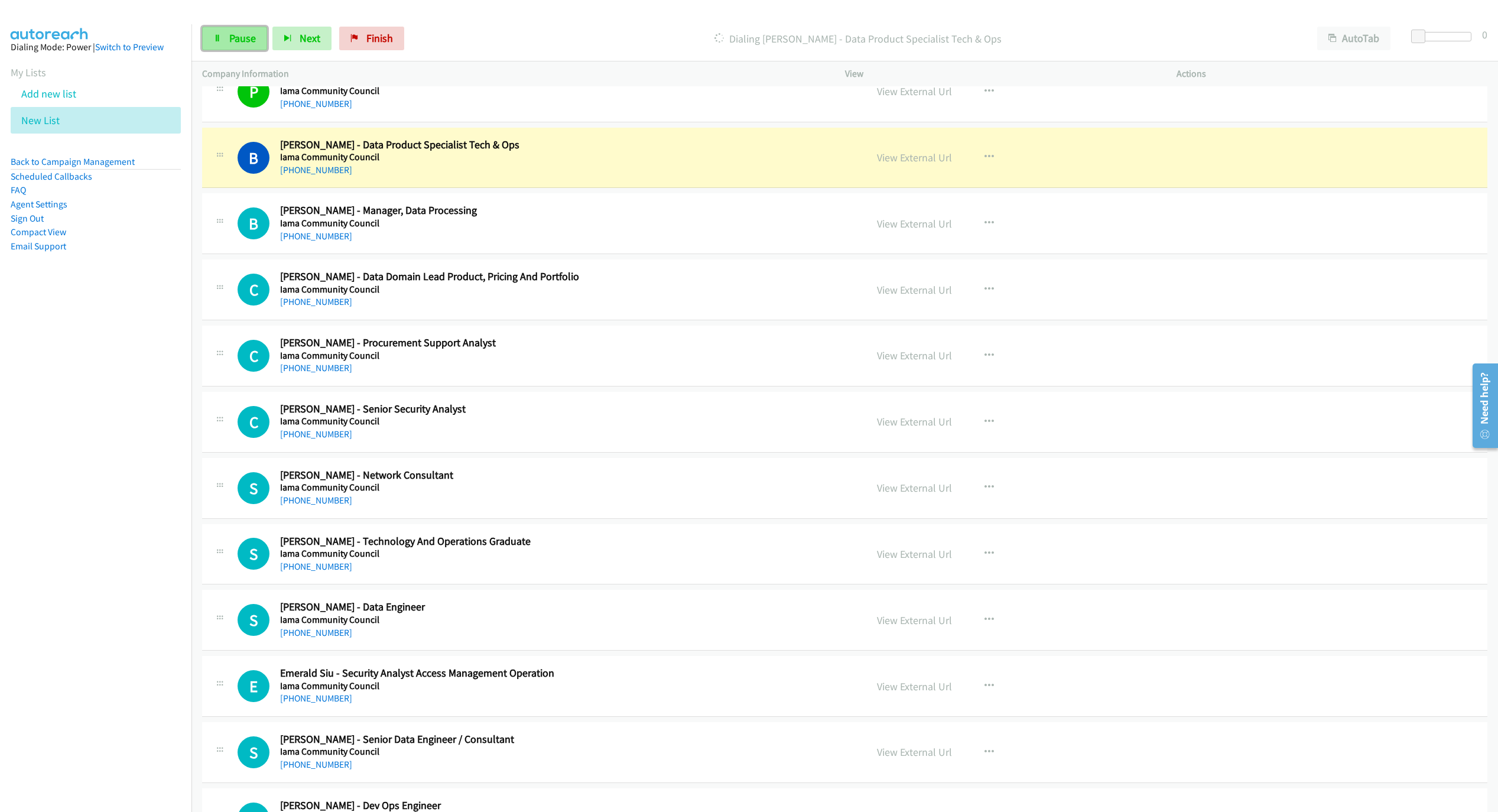
click at [233, 34] on span "Pause" at bounding box center [242, 39] width 27 height 14
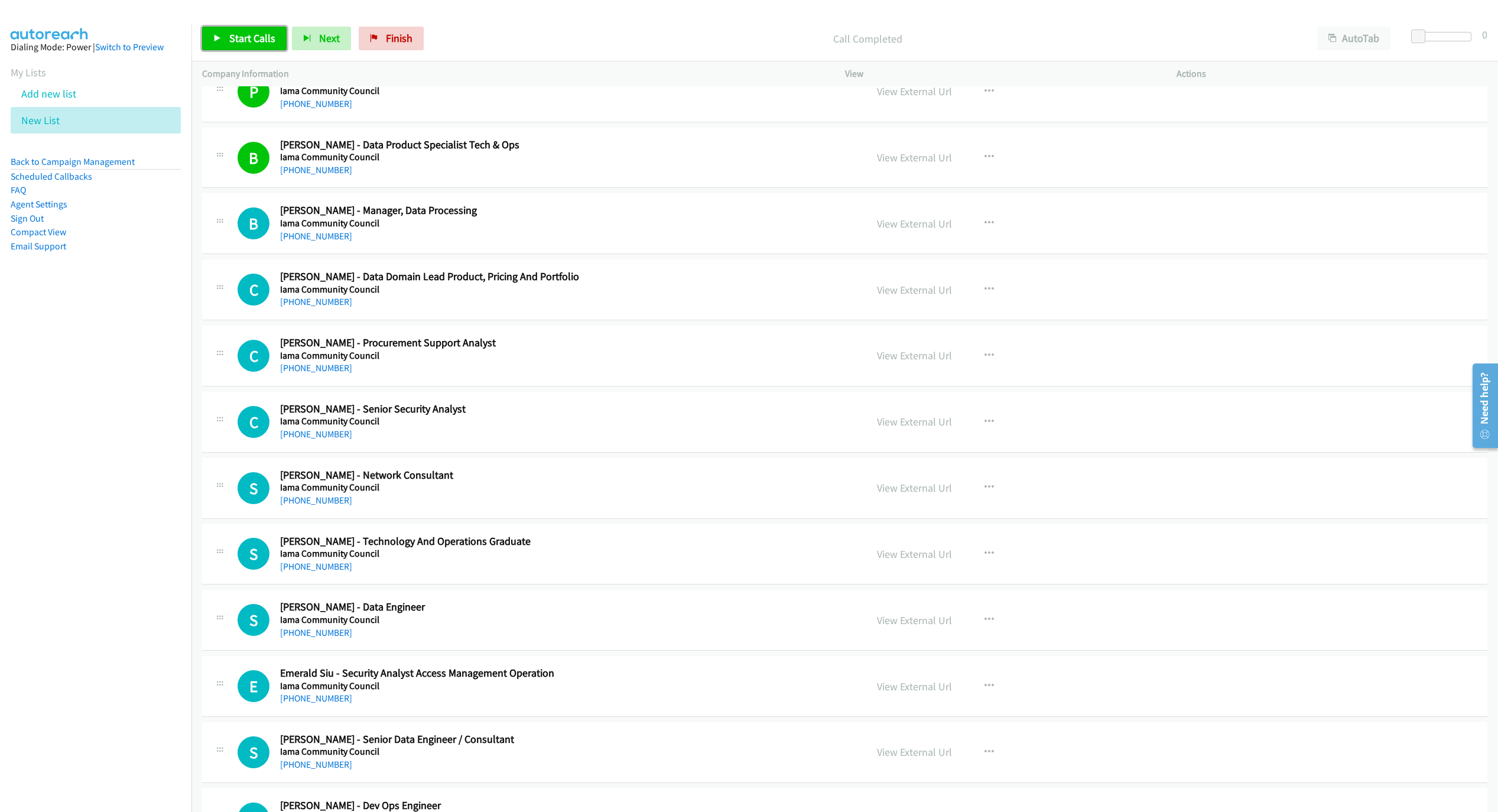
click at [245, 38] on span "Start Calls" at bounding box center [252, 39] width 46 height 14
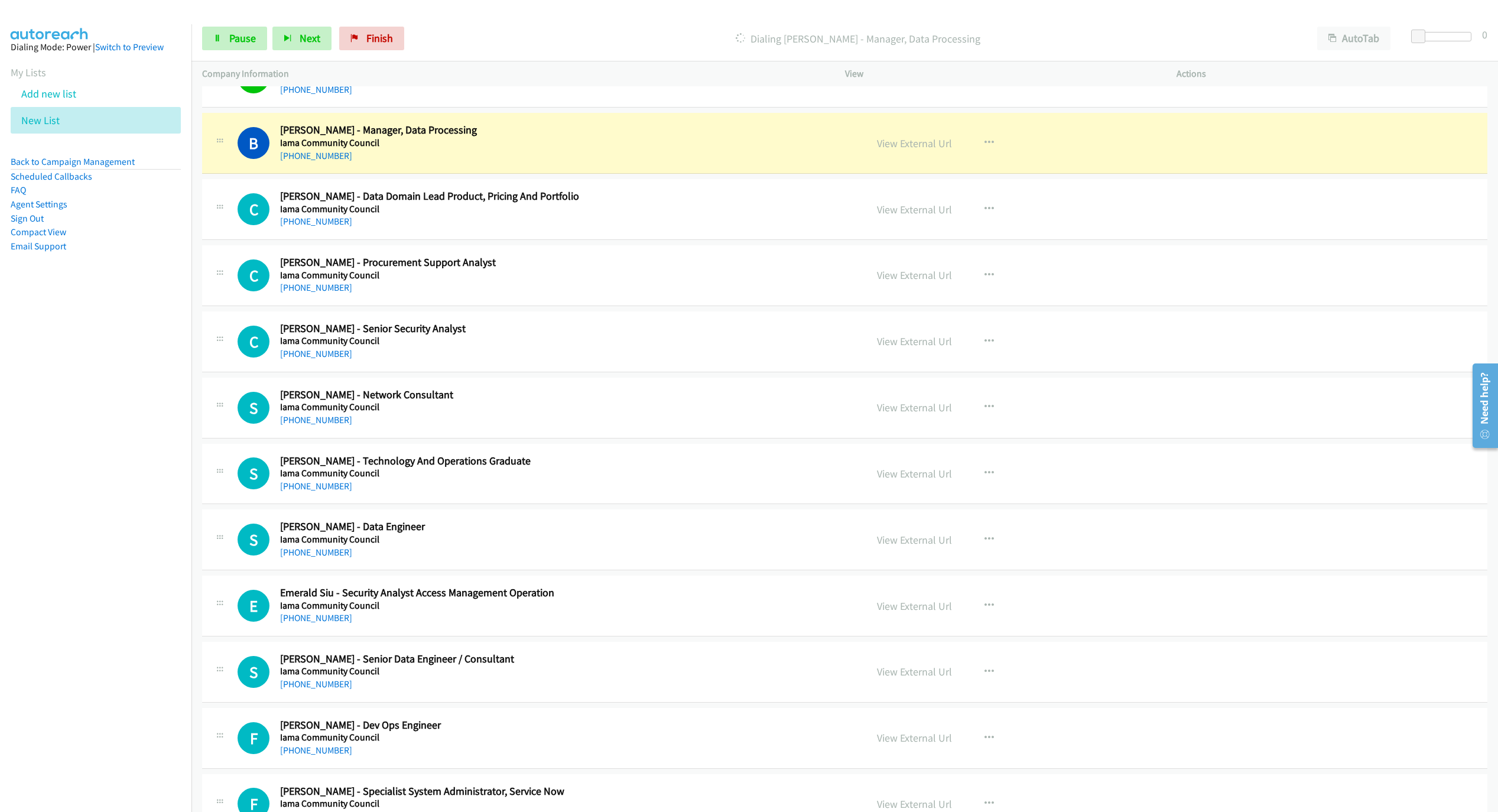
scroll to position [3883, 0]
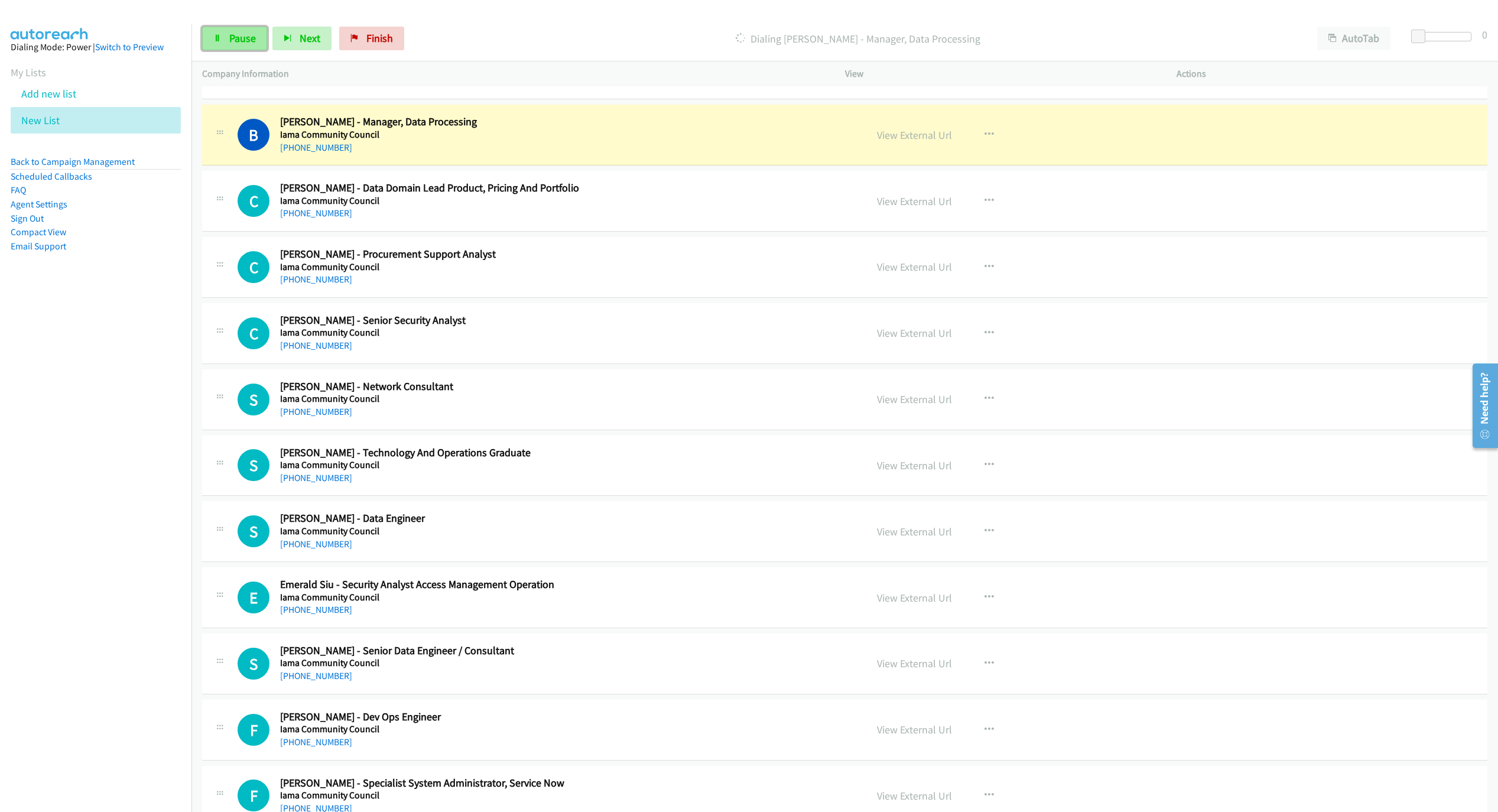
click at [229, 40] on span "Pause" at bounding box center [242, 39] width 27 height 14
